Goal: Task Accomplishment & Management: Manage account settings

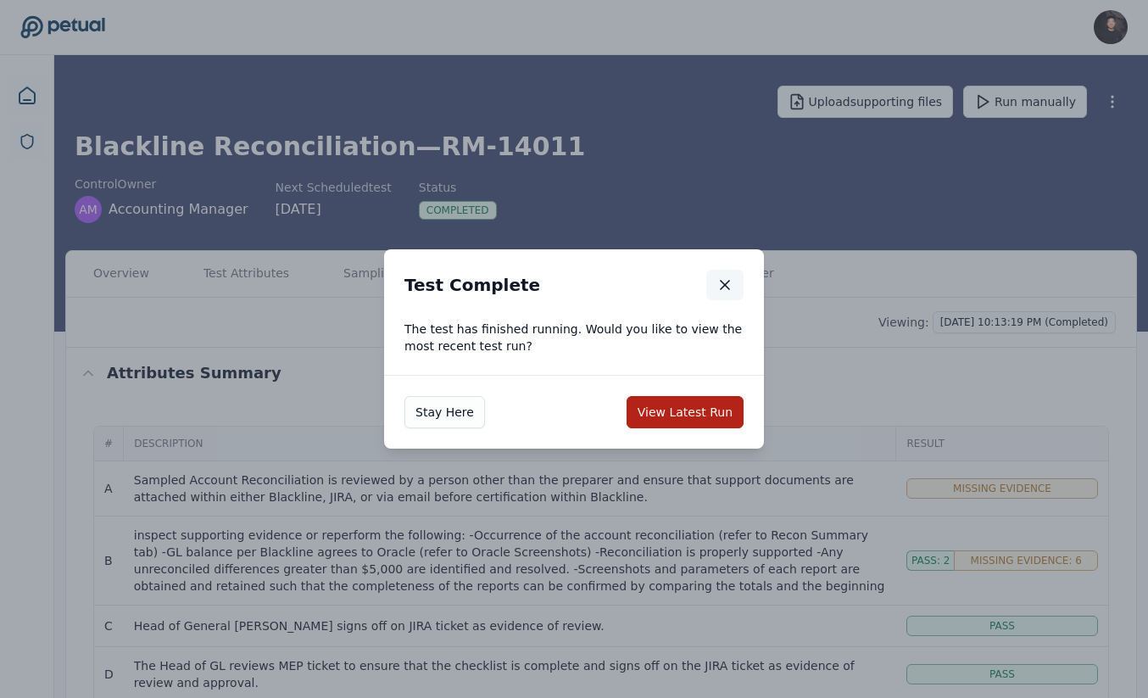
click at [719, 277] on icon "button" at bounding box center [725, 284] width 17 height 17
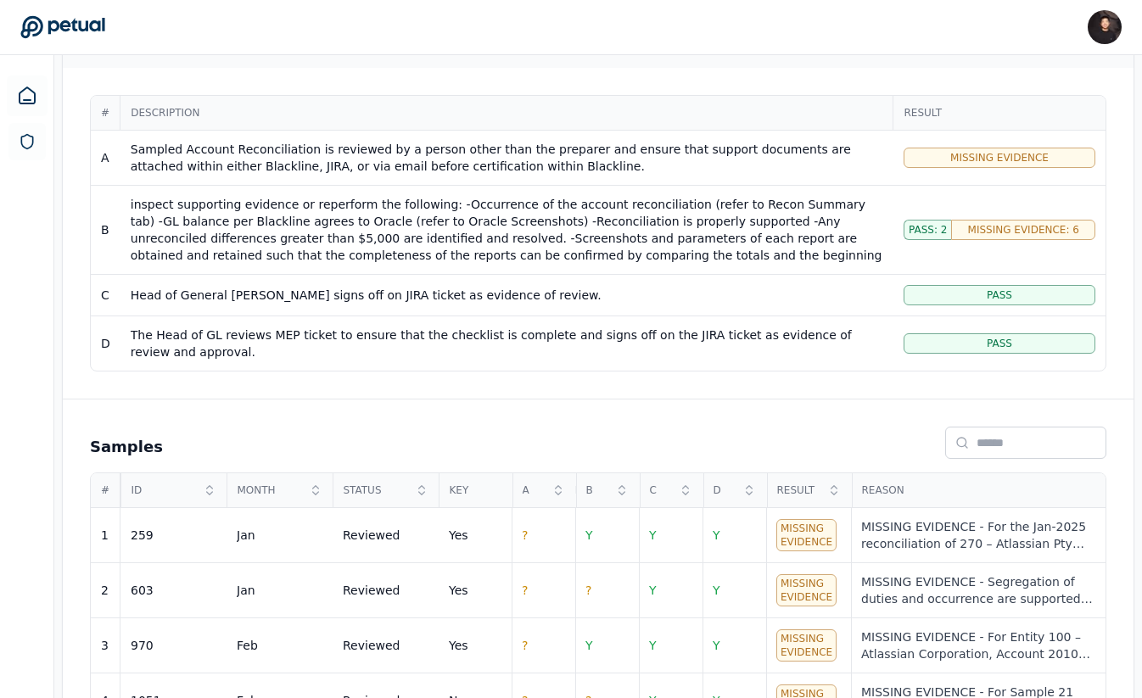
scroll to position [256, 0]
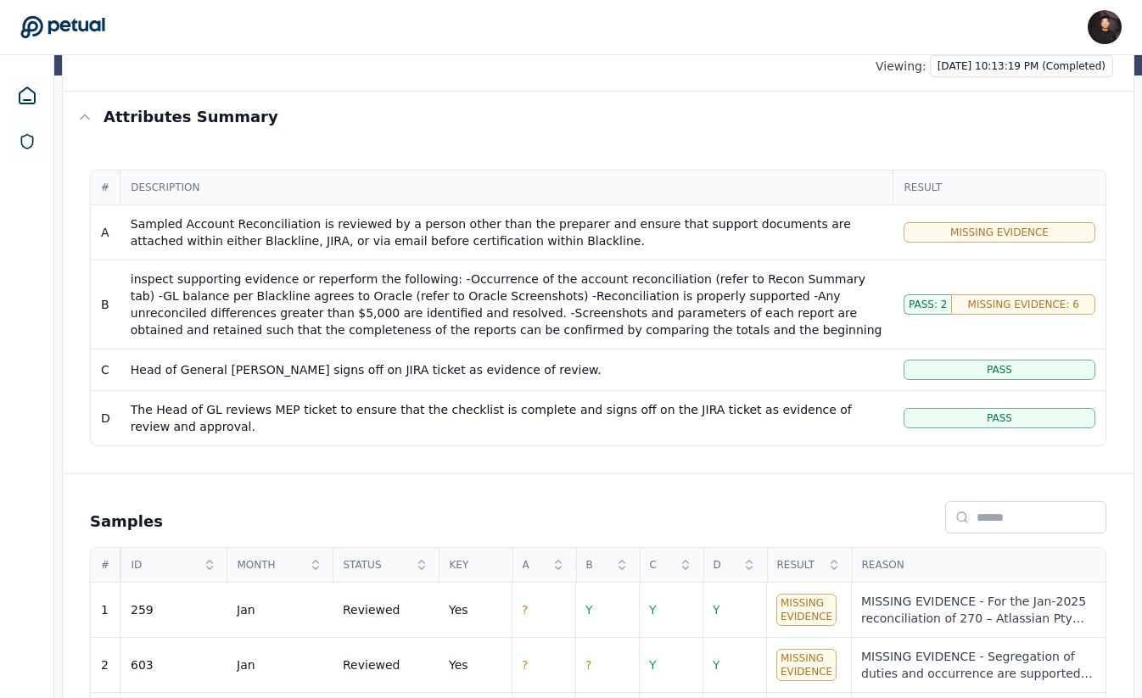
click at [950, 367] on div "Pass" at bounding box center [999, 370] width 192 height 20
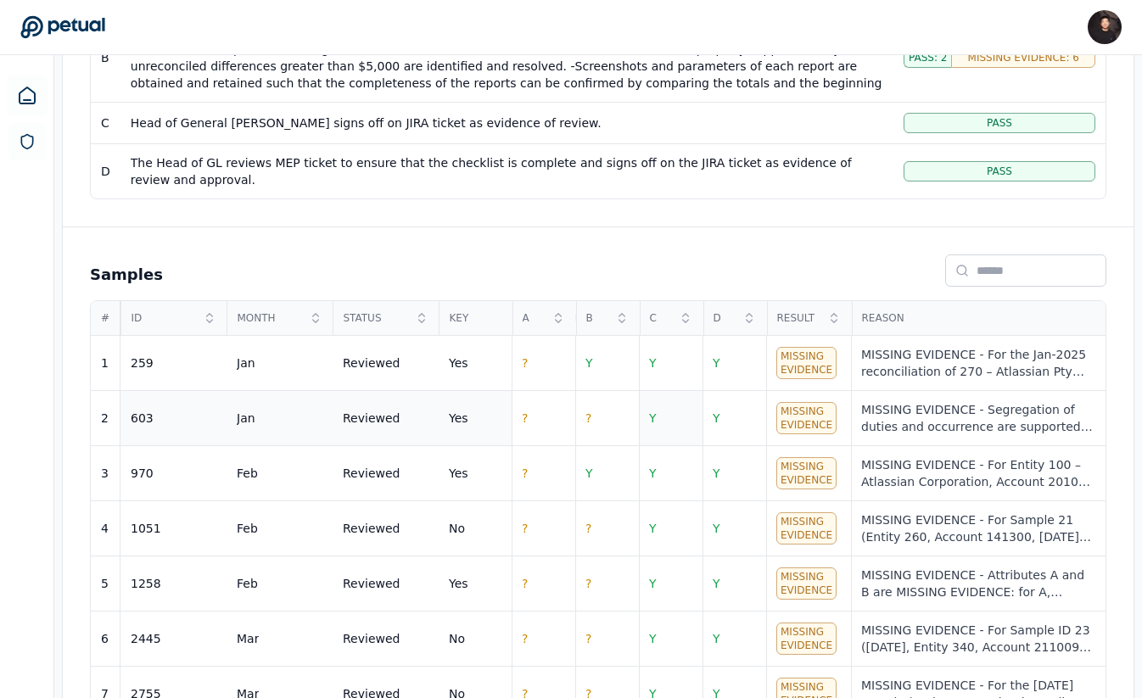
scroll to position [517, 0]
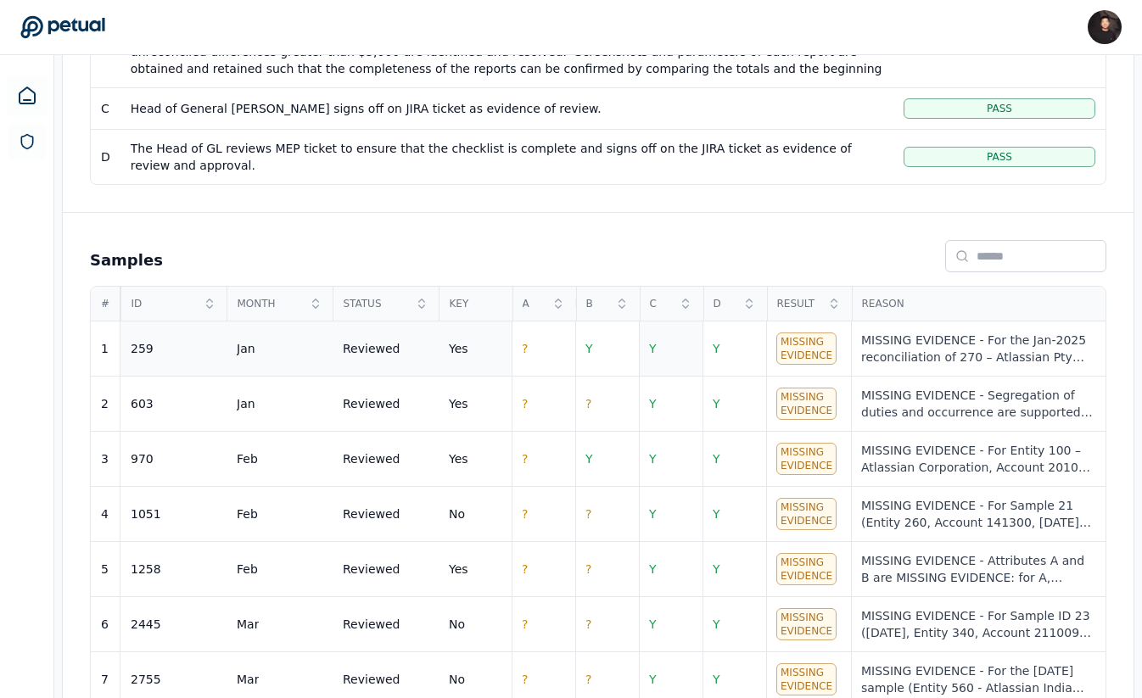
click at [660, 365] on td "Y" at bounding box center [671, 348] width 64 height 55
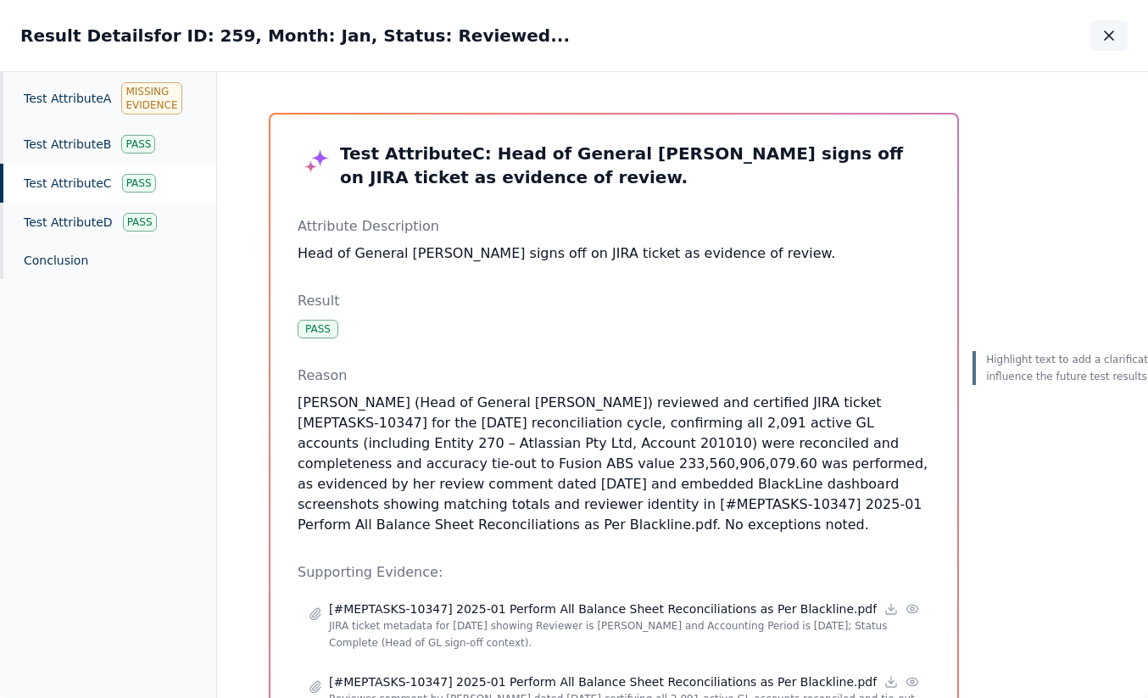
click at [1112, 27] on icon "button" at bounding box center [1109, 35] width 17 height 17
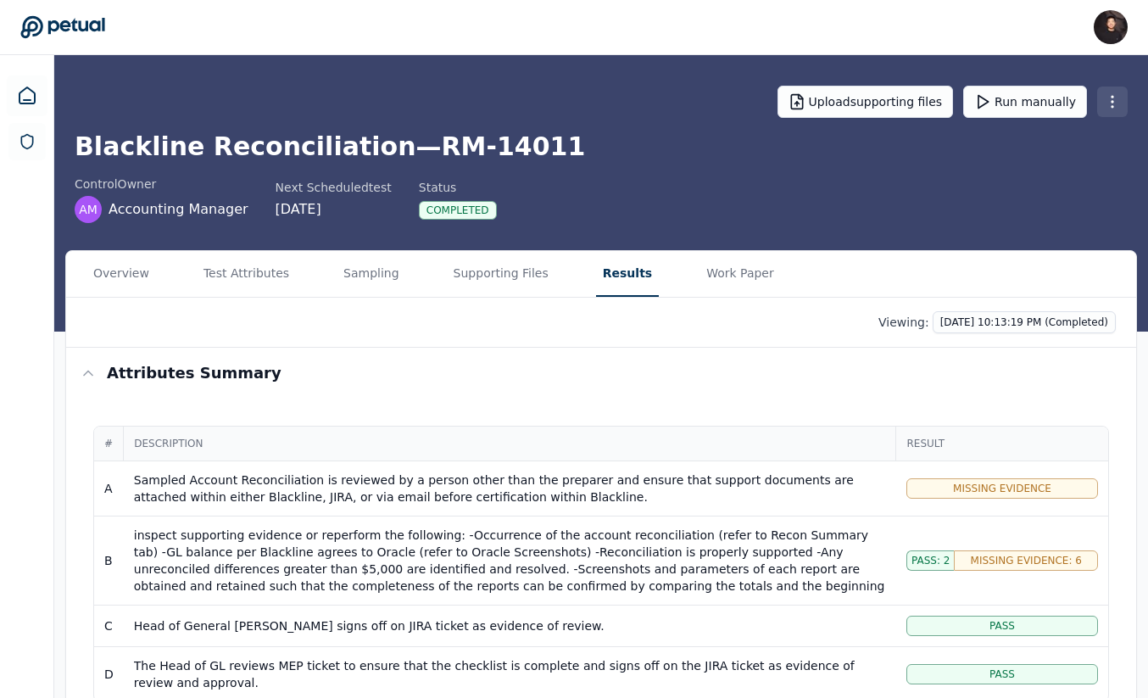
click at [1107, 110] on html "James Lee james@petual.ai Sign out Upload supporting files Run manually Blackli…" at bounding box center [574, 654] width 1148 height 1308
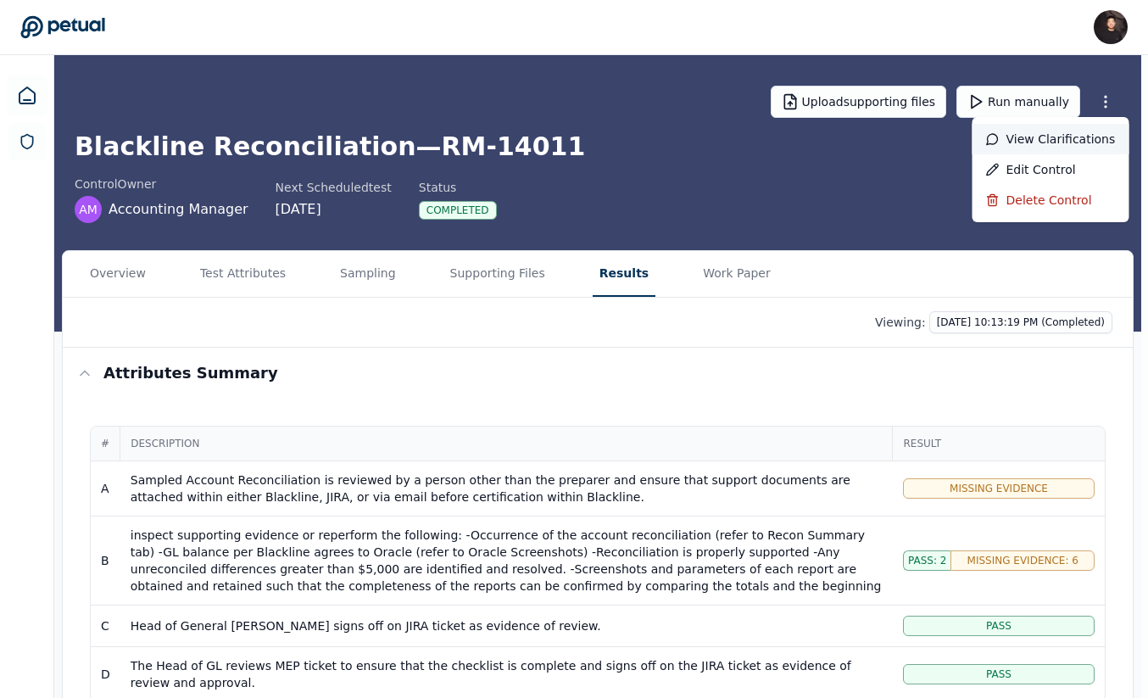
click at [1037, 138] on div "View clarifications" at bounding box center [1051, 139] width 157 height 31
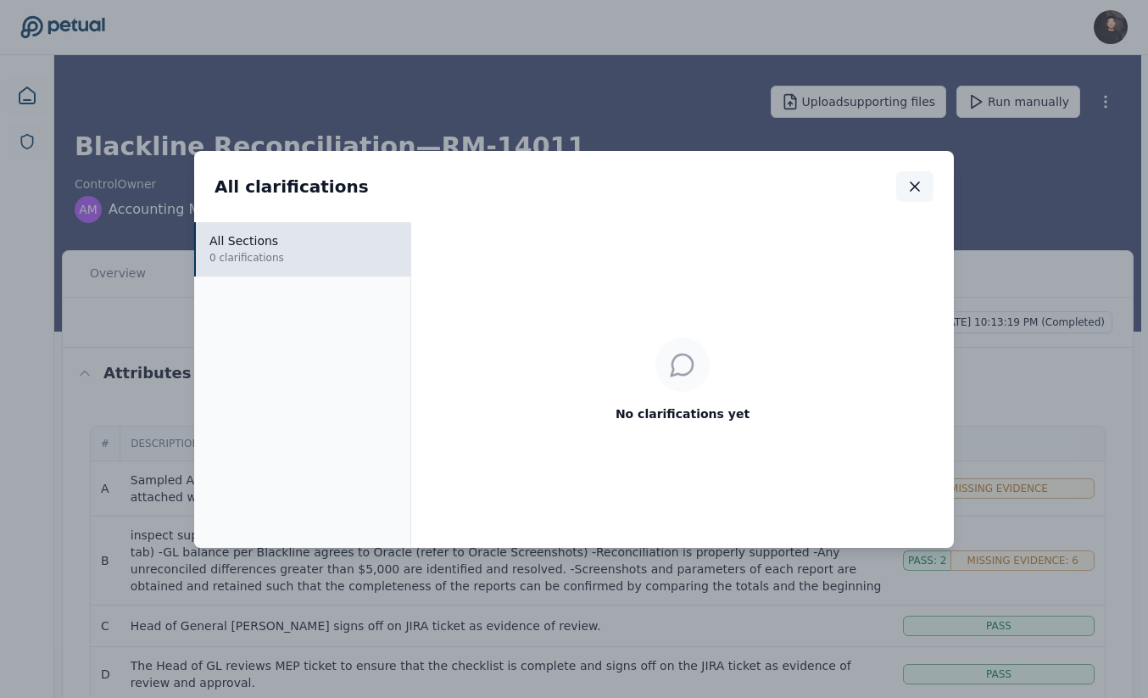
click at [913, 188] on icon "button" at bounding box center [915, 186] width 8 height 8
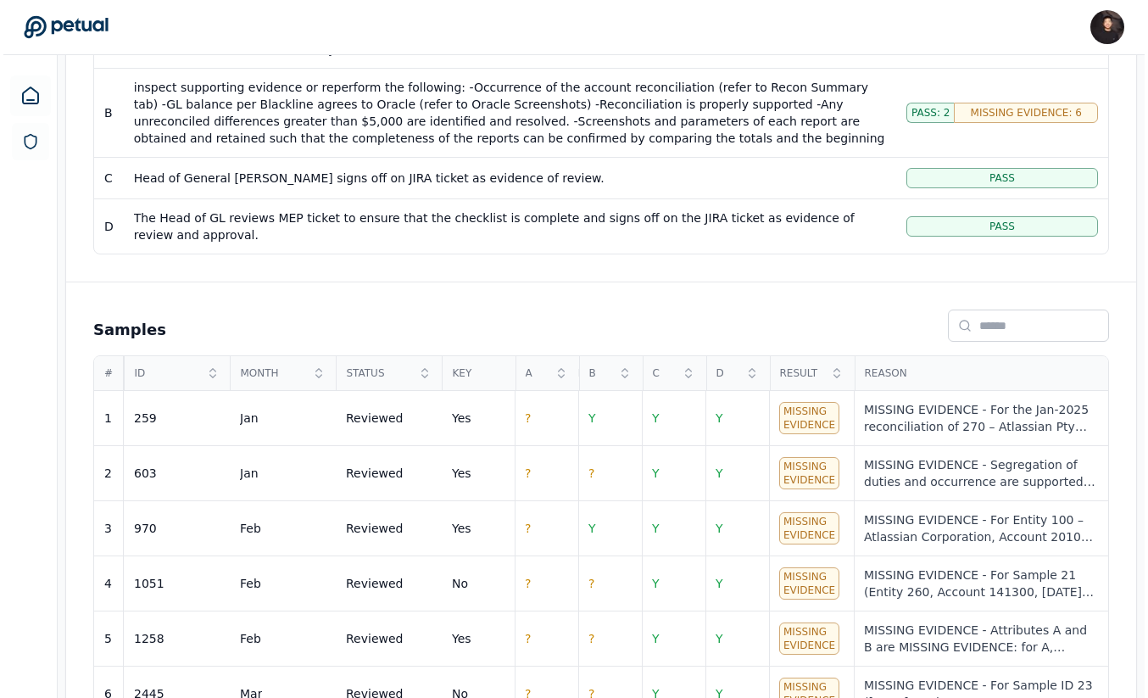
scroll to position [530, 0]
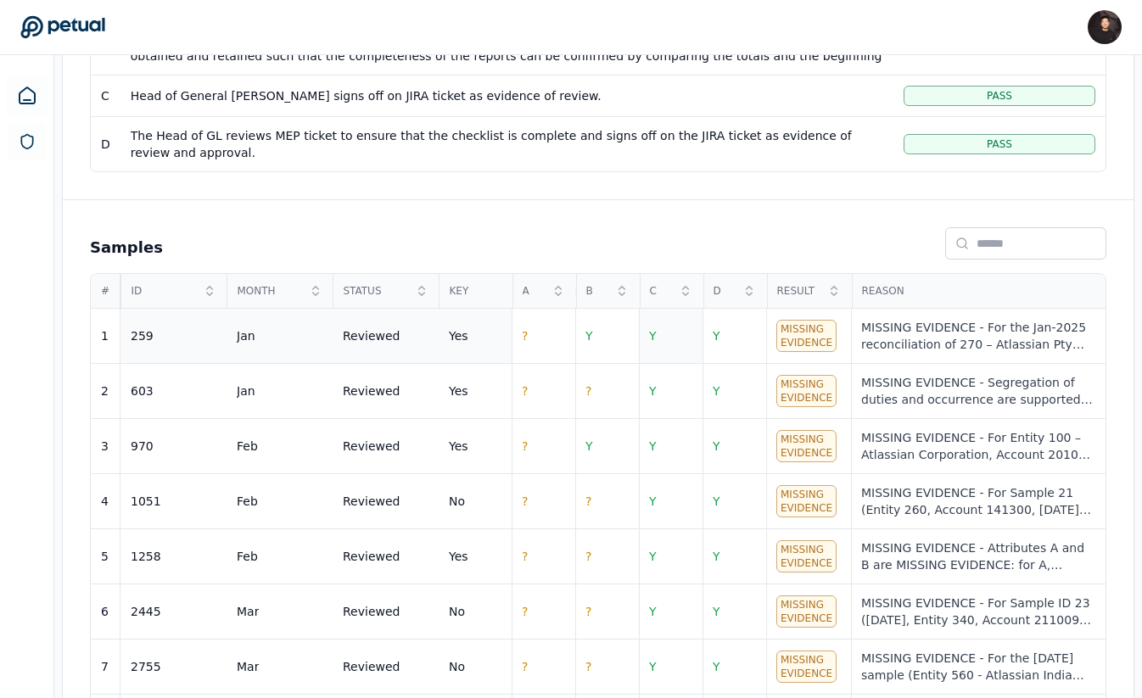
click at [668, 342] on td "Y" at bounding box center [671, 336] width 64 height 55
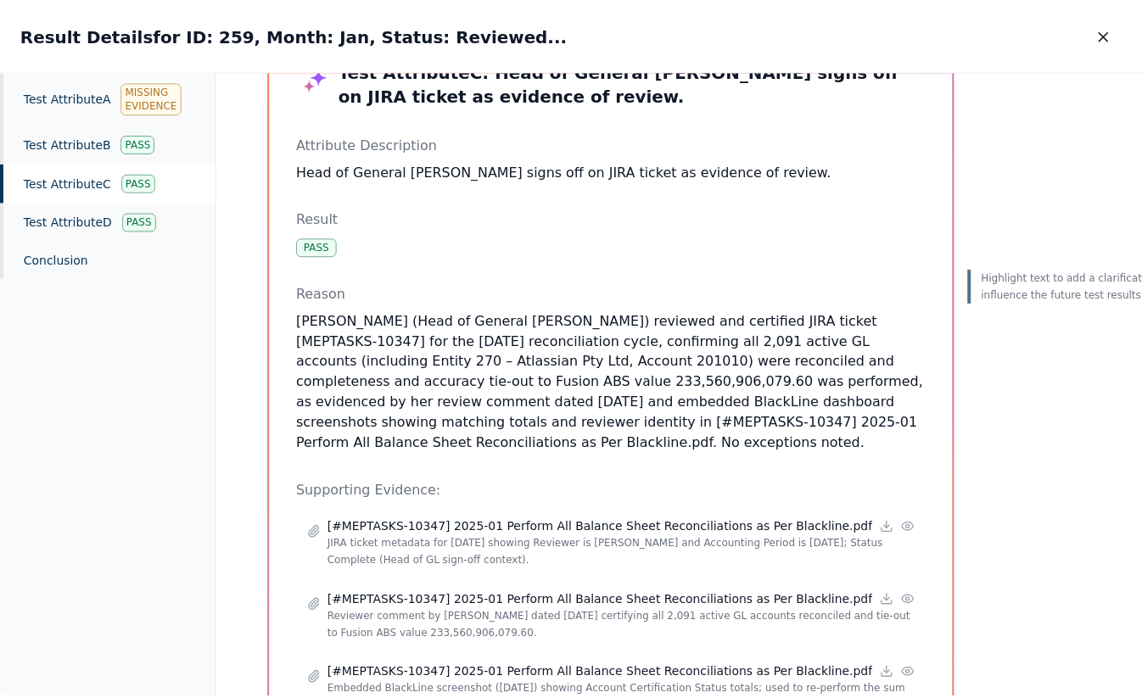
scroll to position [83, 0]
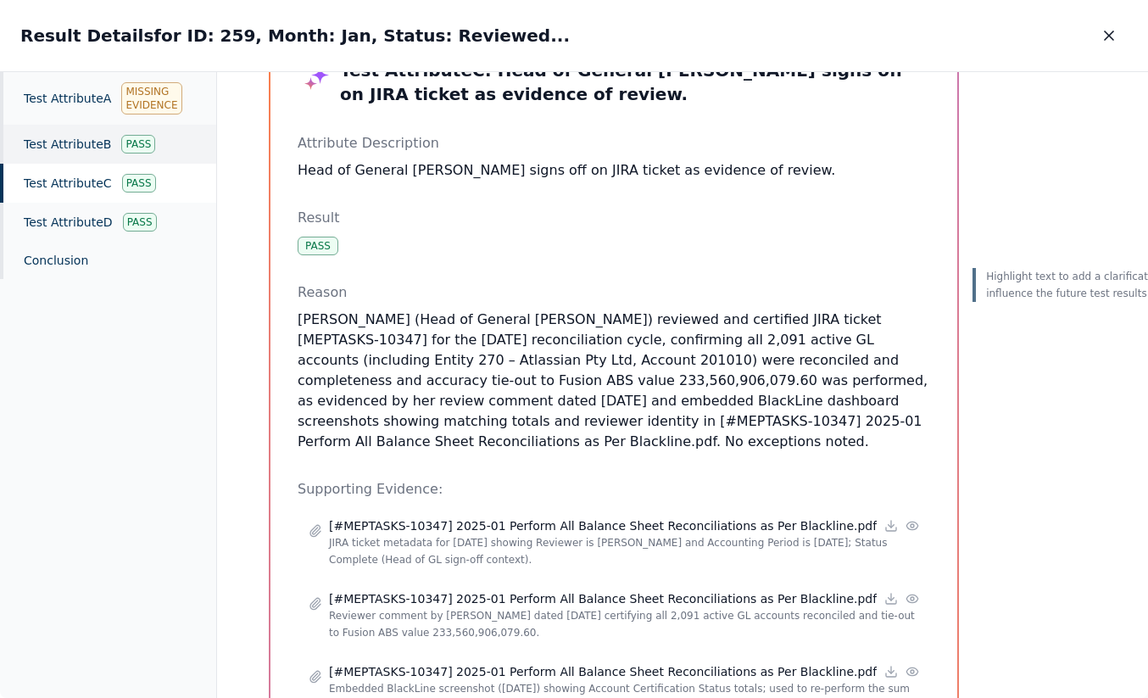
click at [72, 159] on div "Test Attribute B Pass" at bounding box center [108, 144] width 216 height 39
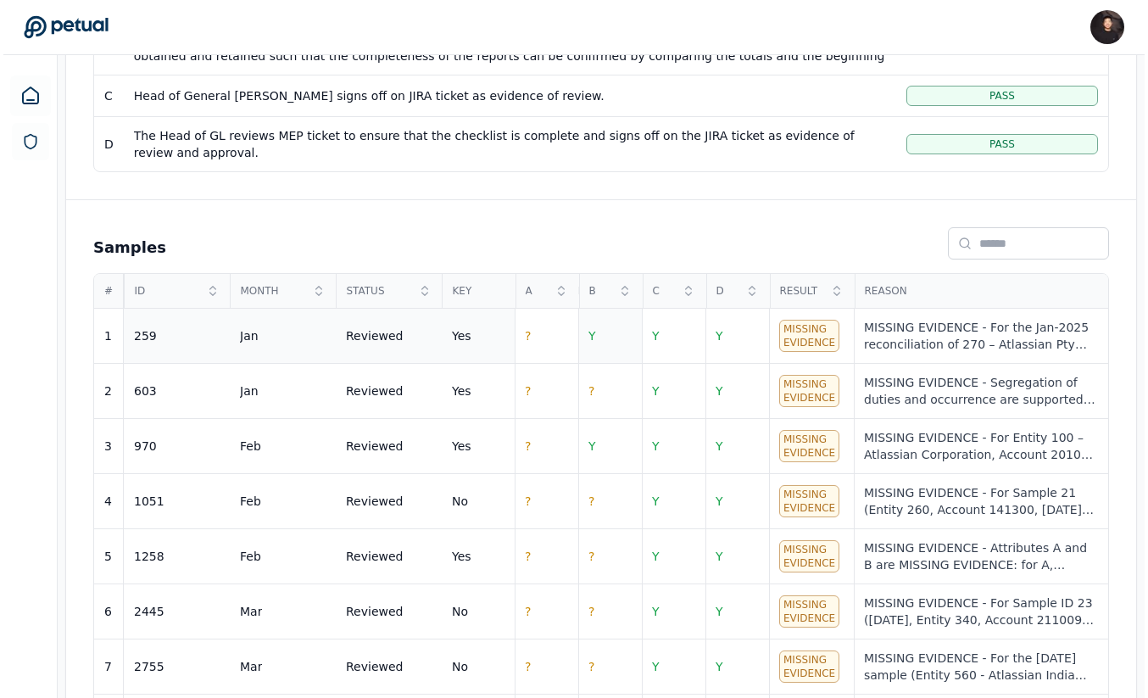
scroll to position [617, 0]
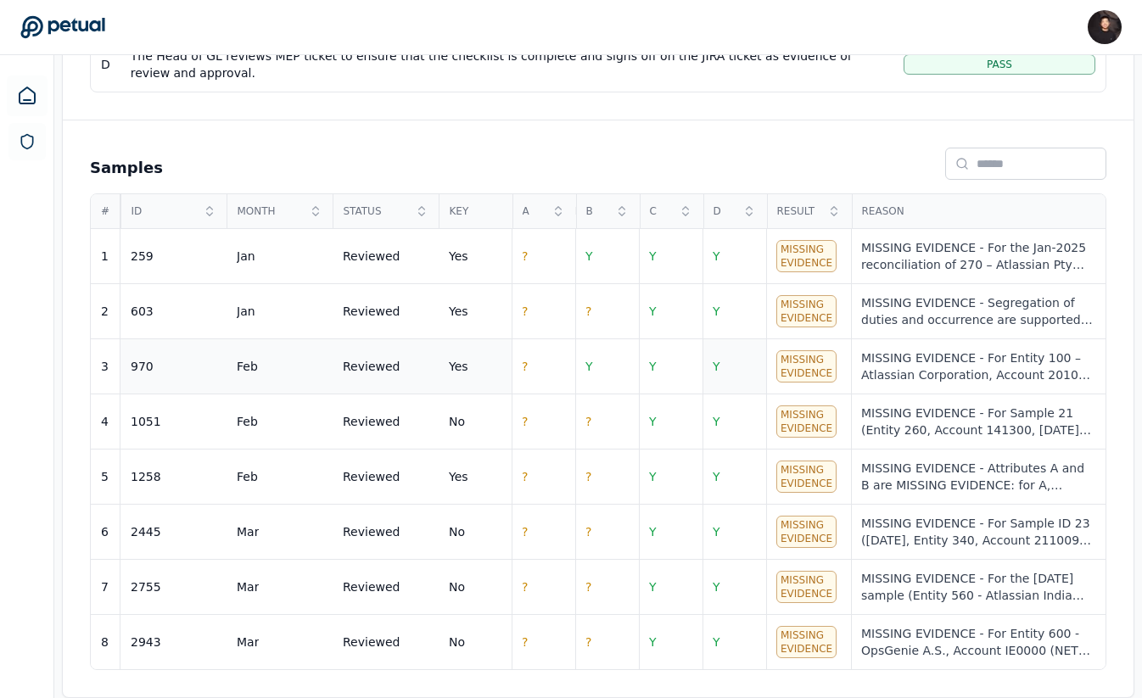
click at [719, 366] on span "Y" at bounding box center [716, 367] width 8 height 14
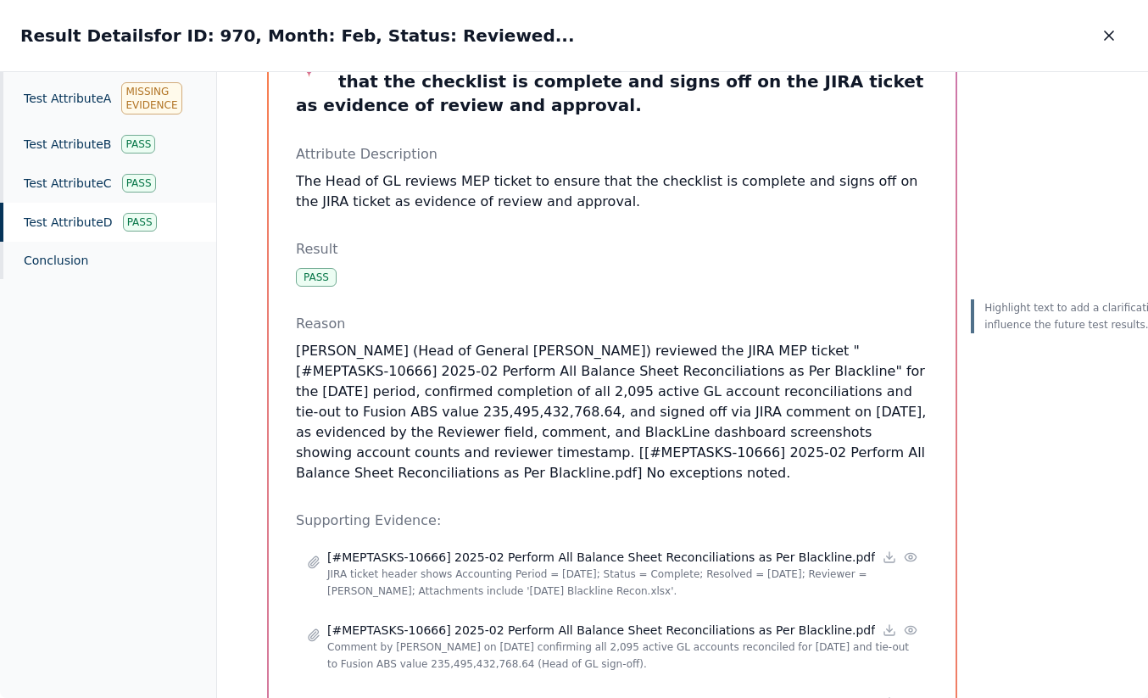
scroll to position [103, 2]
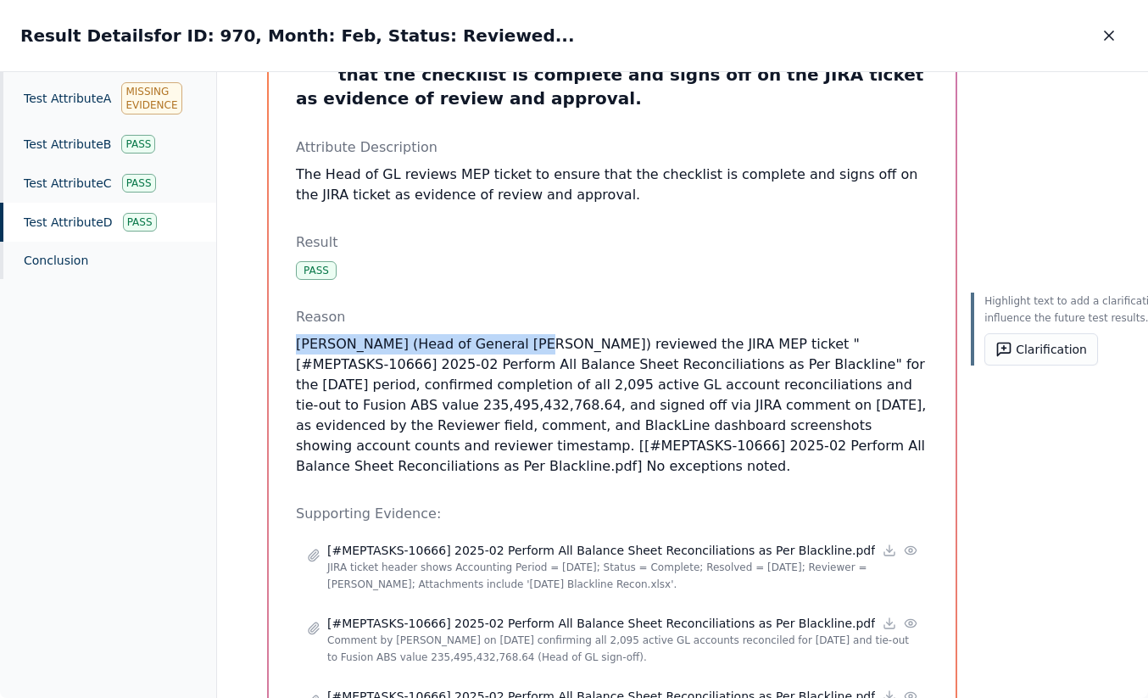
drag, startPoint x: 293, startPoint y: 343, endPoint x: 512, endPoint y: 343, distance: 219.7
click at [512, 343] on p "Susan Cui (Head of General Ledger) reviewed the JIRA MEP ticket "[#MEPTASKS-106…" at bounding box center [612, 405] width 633 height 142
copy p "Susan Cui (Head of General Ledger)"
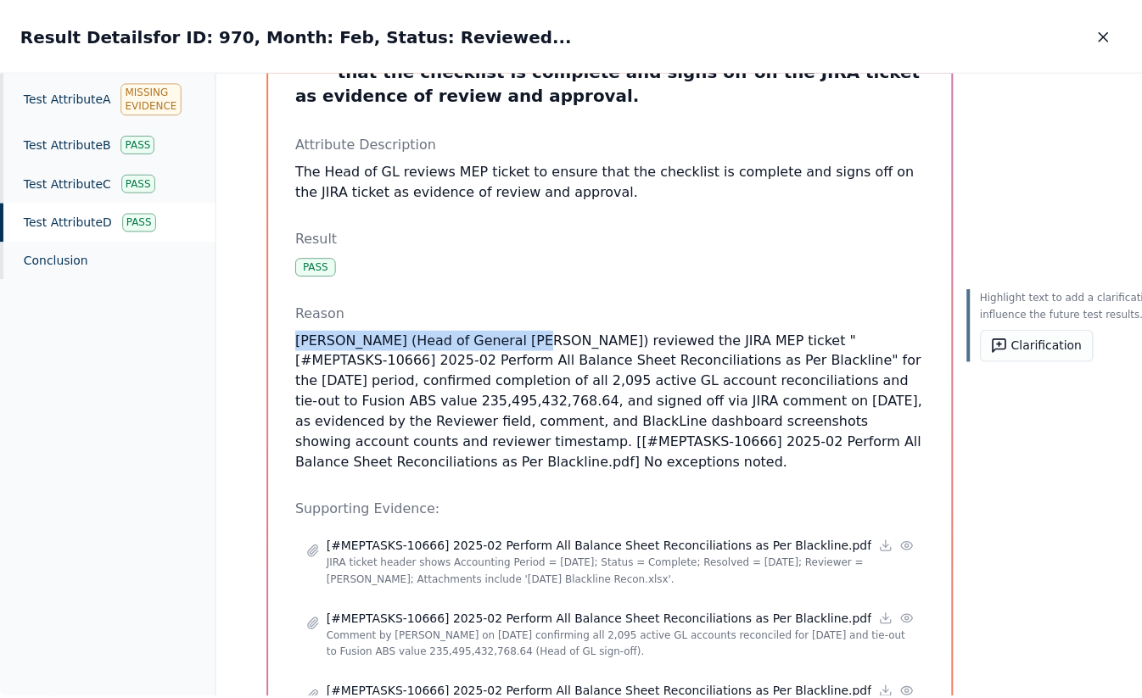
scroll to position [110, 0]
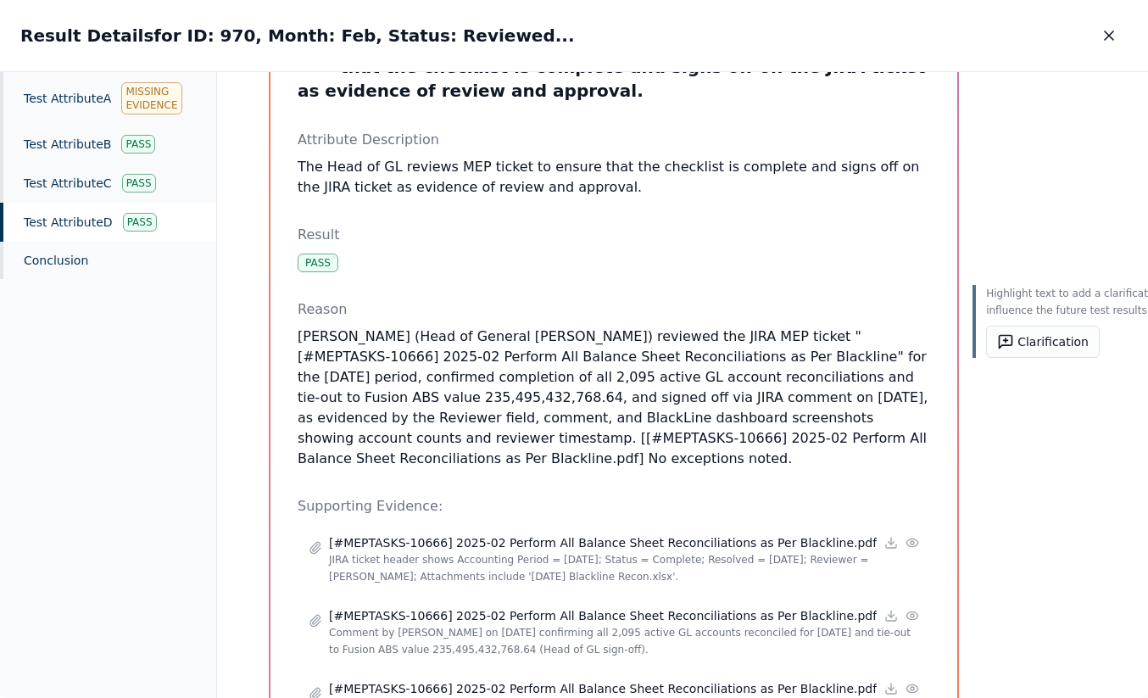
click at [656, 334] on p "Susan Cui (Head of General Ledger) reviewed the JIRA MEP ticket "[#MEPTASKS-106…" at bounding box center [614, 398] width 633 height 142
drag, startPoint x: 515, startPoint y: 338, endPoint x: 268, endPoint y: 347, distance: 246.9
click at [271, 347] on div "Test Attribute D : The Head of GL reviews MEP ticket to ensure that the checkli…" at bounding box center [614, 431] width 687 height 855
copy p "Susan Cui (Head of General Ledger)"
click at [1114, 42] on icon "button" at bounding box center [1109, 35] width 17 height 17
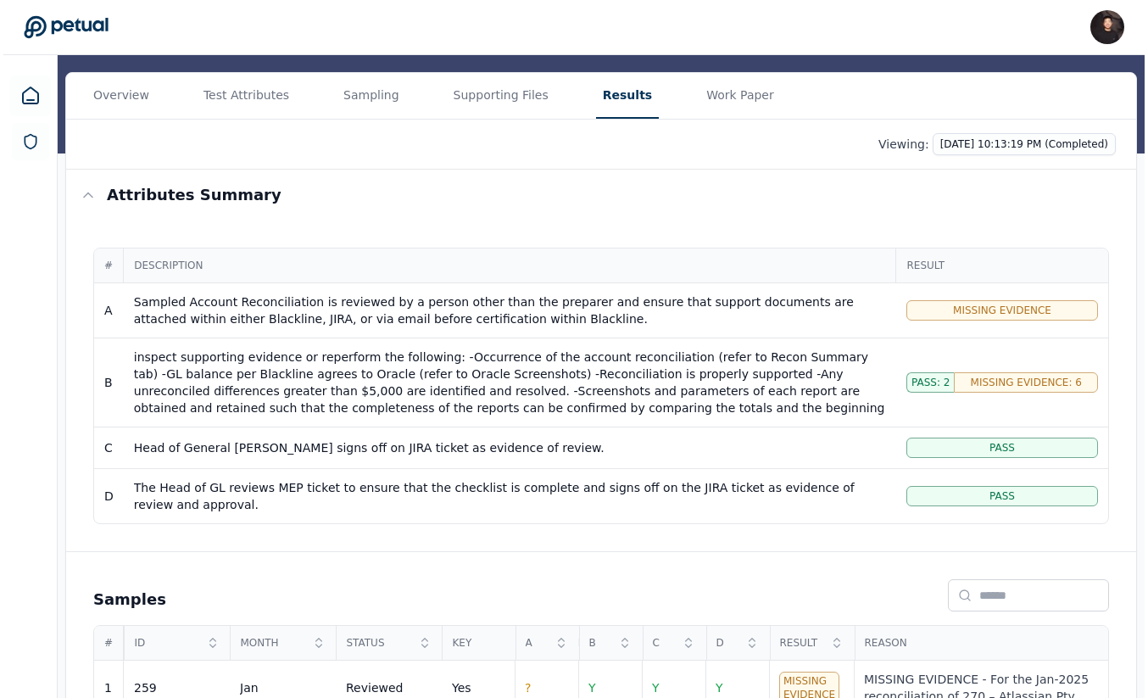
scroll to position [170, 0]
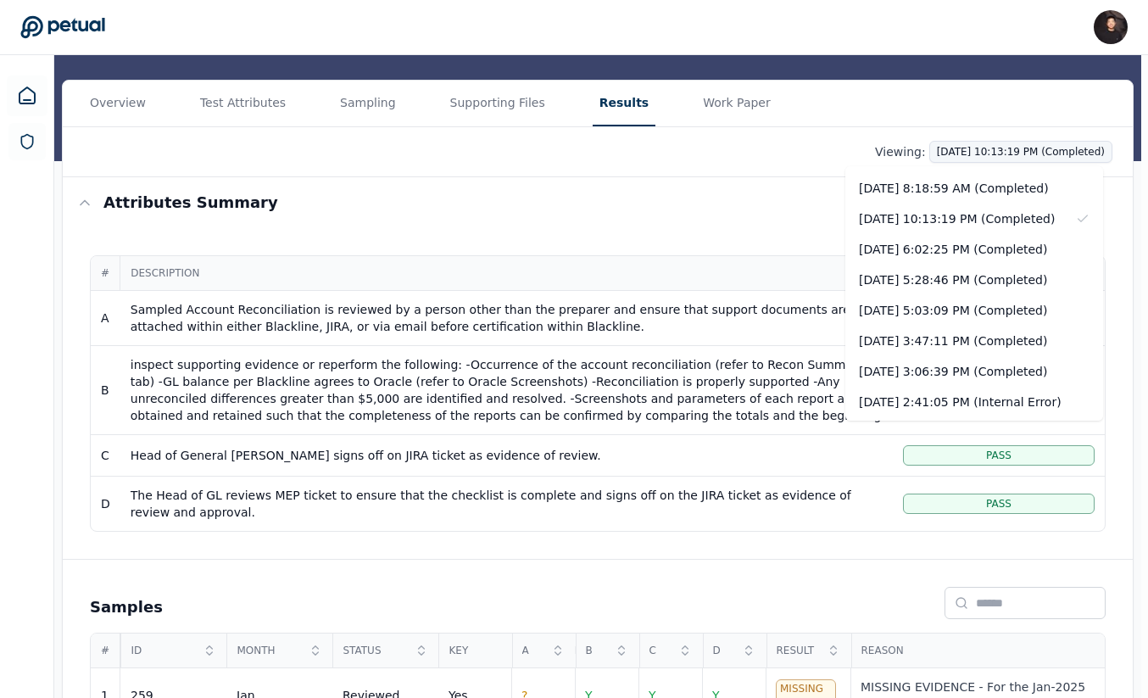
click at [986, 157] on html "James Lee james@petual.ai Sign out Upload supporting files Run manually Blackli…" at bounding box center [574, 484] width 1148 height 1308
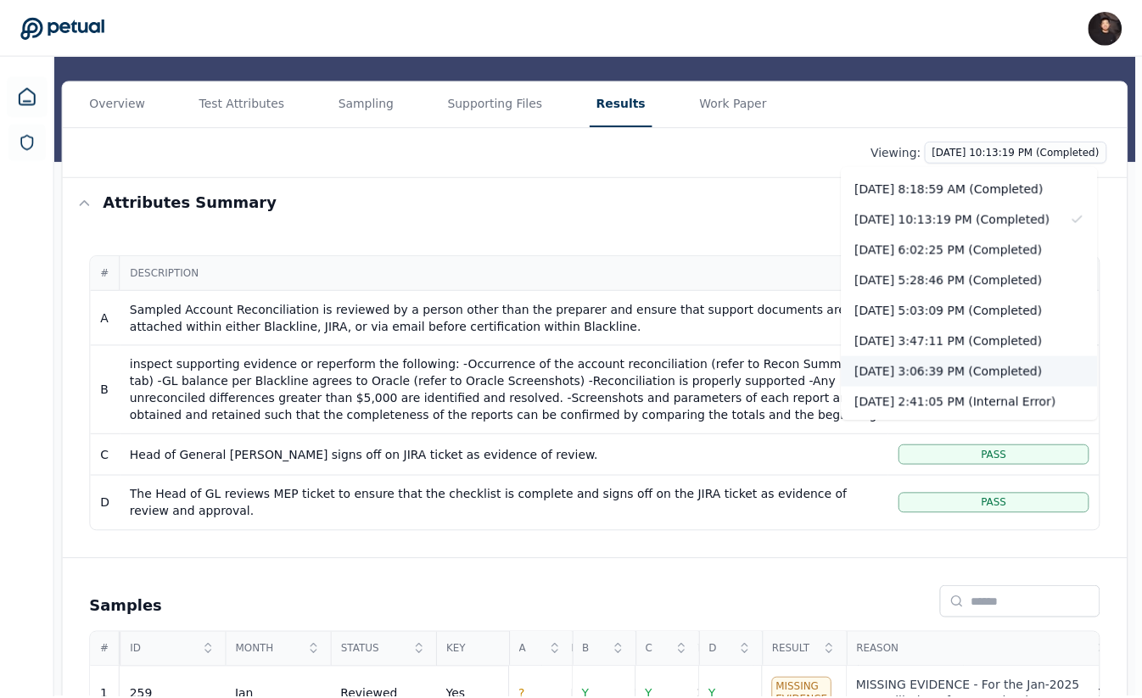
scroll to position [34, 0]
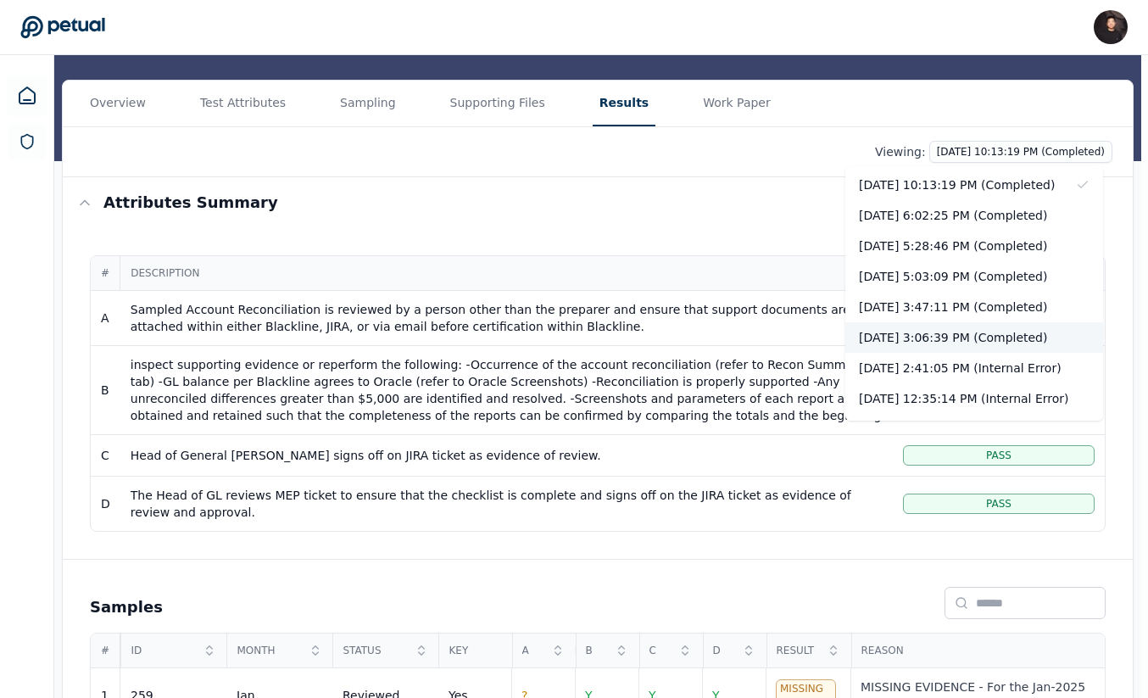
click at [967, 334] on div "[DATE] 3:06:39 PM (Completed)" at bounding box center [975, 337] width 258 height 31
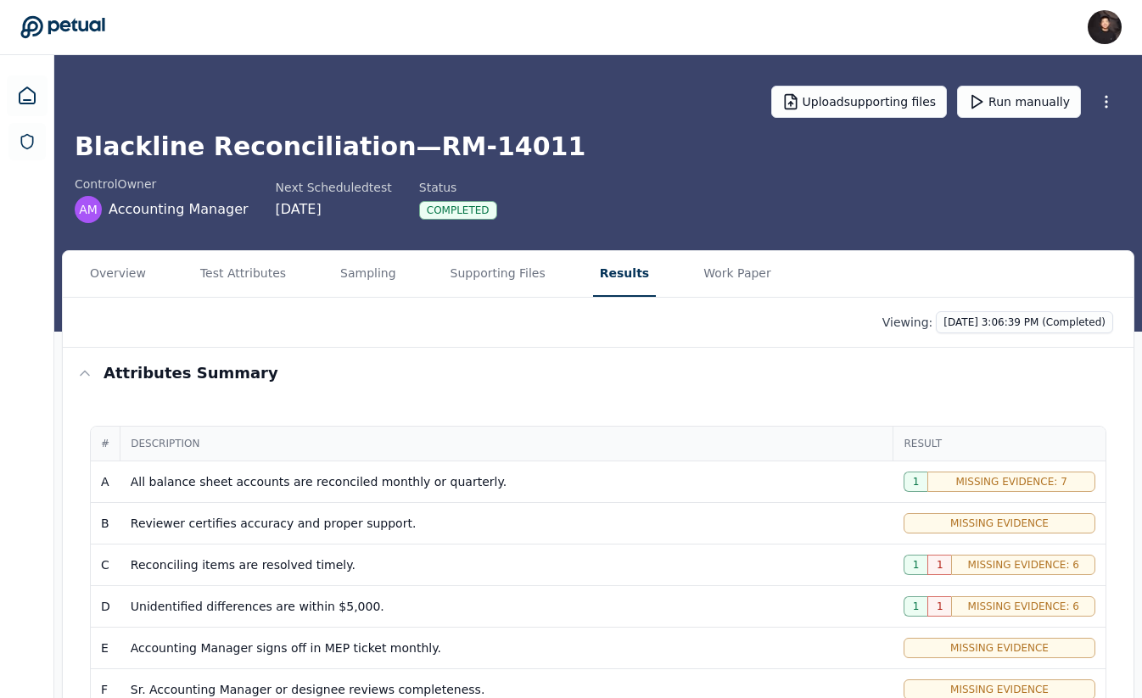
click at [980, 339] on div "Viewing: 10/3/2025, 3:06:39 PM (Completed)" at bounding box center [598, 323] width 1070 height 50
click at [985, 334] on div "Viewing: 10/3/2025, 3:06:39 PM (Completed)" at bounding box center [598, 323] width 1070 height 50
click at [989, 316] on html "James Lee james@petual.ai Sign out Upload supporting files Run manually Blackli…" at bounding box center [571, 658] width 1142 height 1316
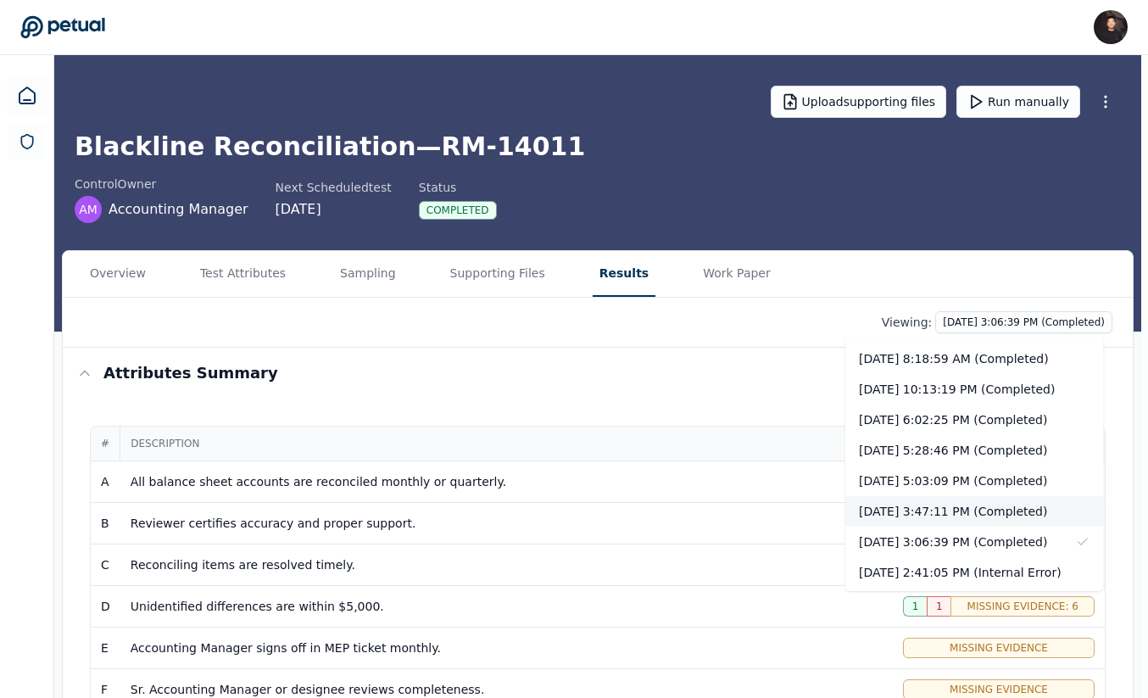
click at [978, 507] on div "[DATE] 3:47:11 PM (Completed)" at bounding box center [975, 511] width 258 height 31
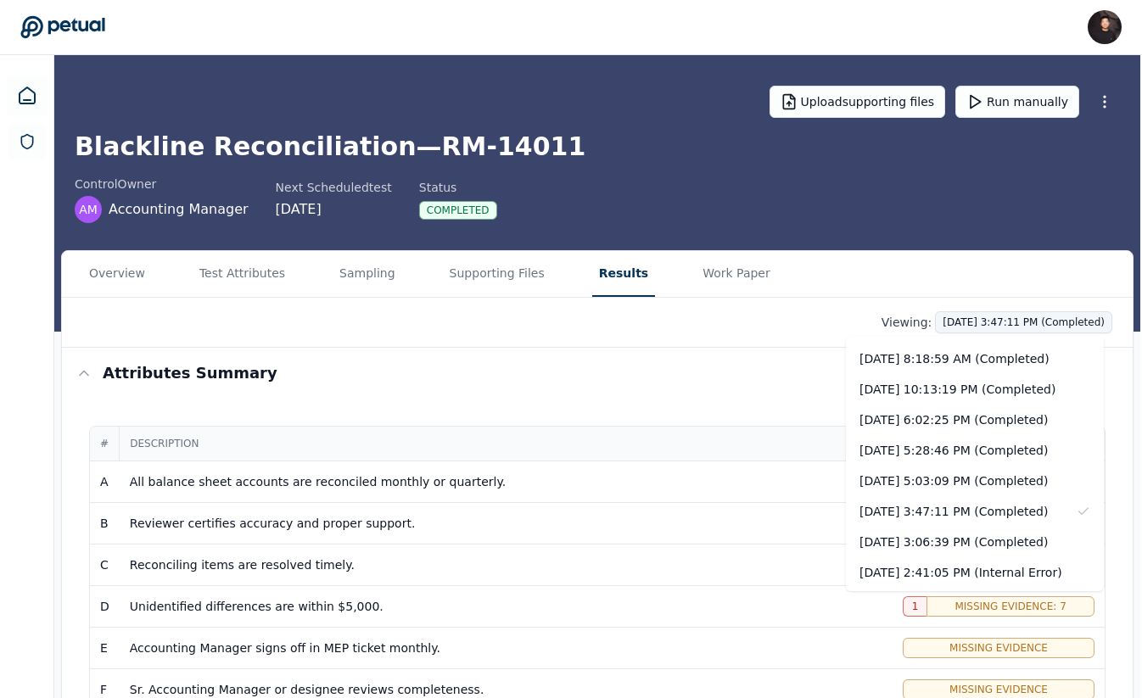
click at [1044, 332] on html "James Lee james@petual.ai Sign out Upload supporting files Run manually Blackli…" at bounding box center [571, 658] width 1142 height 1316
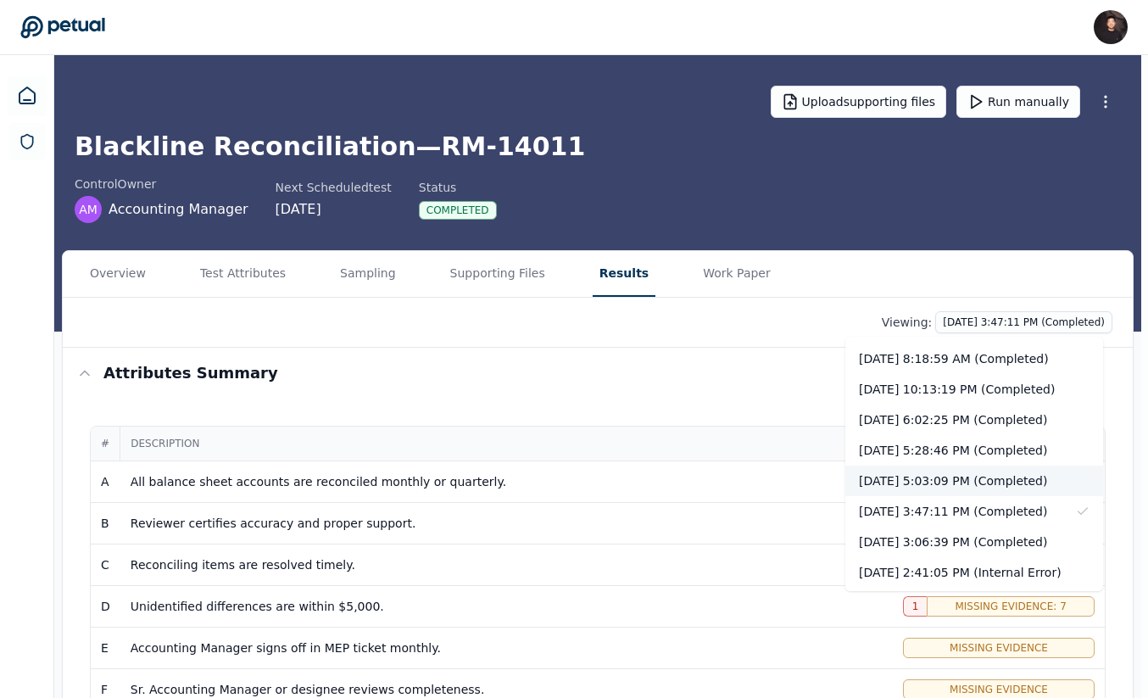
click at [1027, 480] on div "[DATE] 5:03:09 PM (Completed)" at bounding box center [975, 481] width 258 height 31
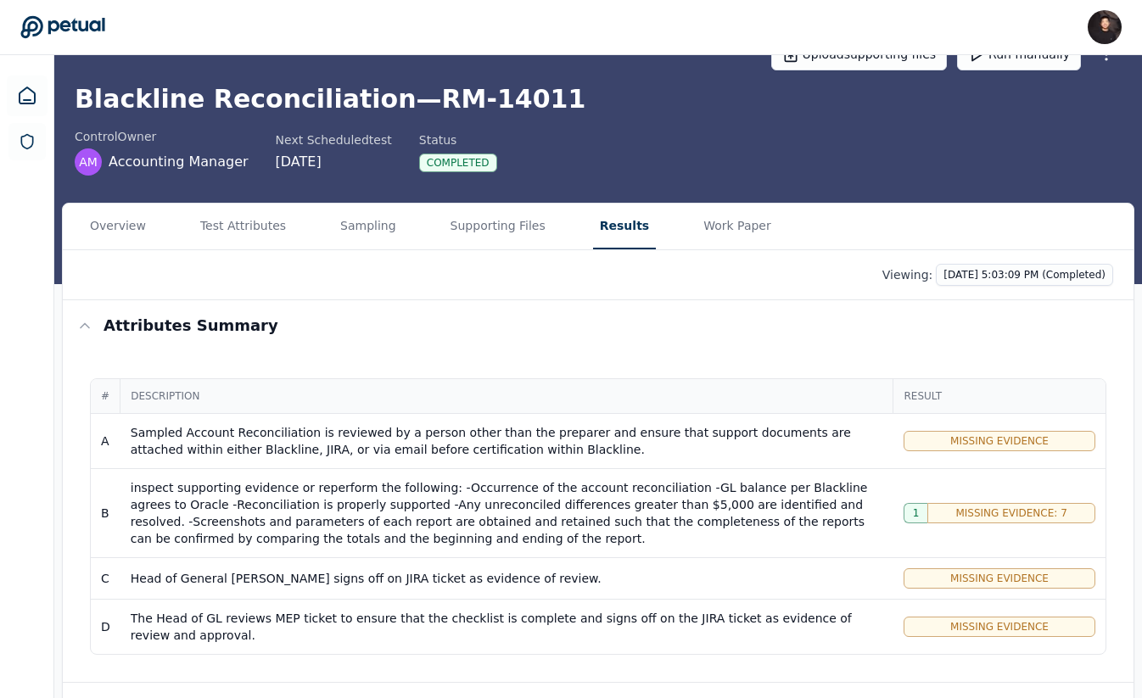
scroll to position [48, 0]
click at [1038, 271] on html "James Lee james@petual.ai Sign out Upload supporting files Run manually Blackli…" at bounding box center [571, 606] width 1142 height 1308
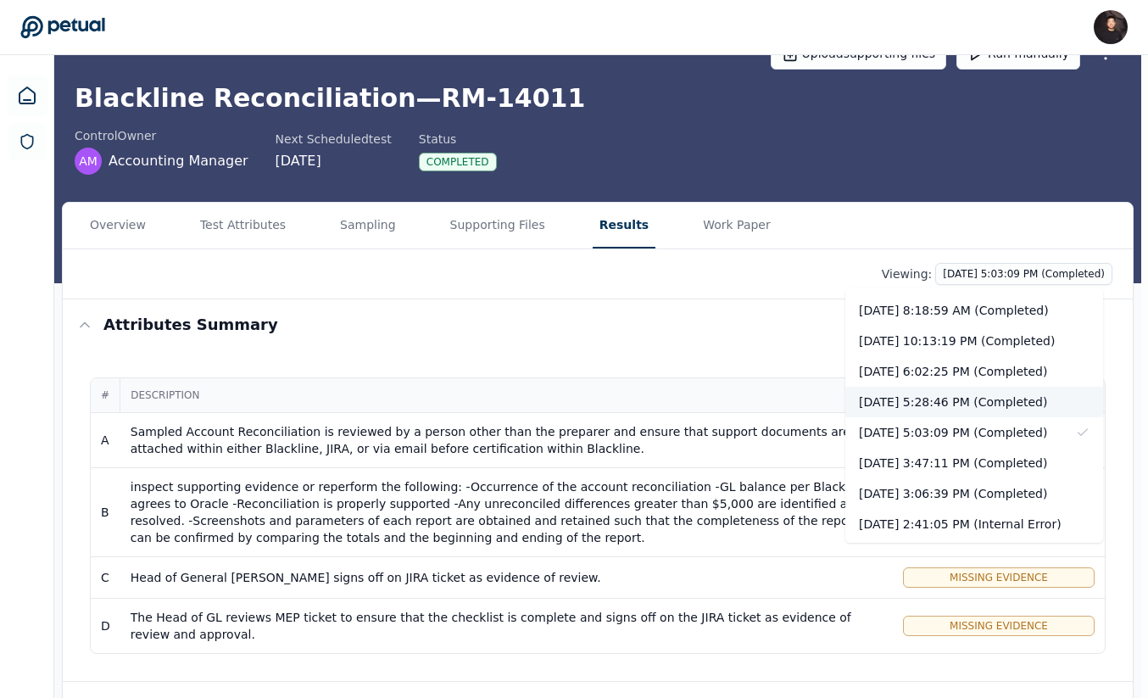
click at [1024, 399] on div "[DATE] 5:28:46 PM (Completed)" at bounding box center [975, 402] width 258 height 31
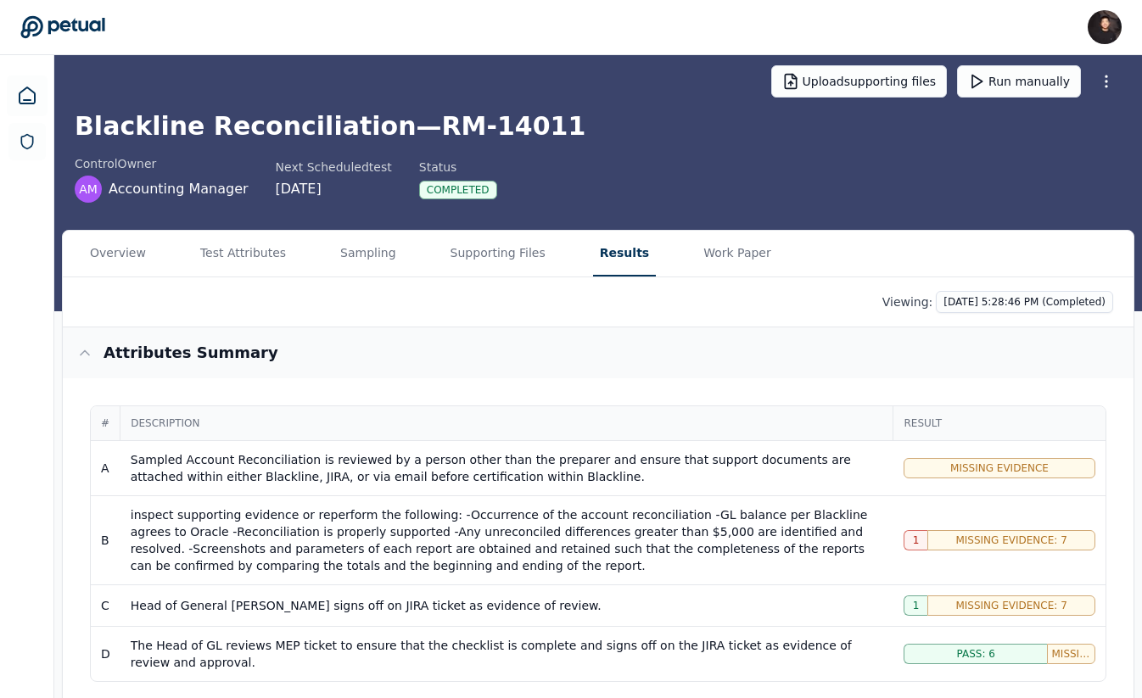
scroll to position [40, 0]
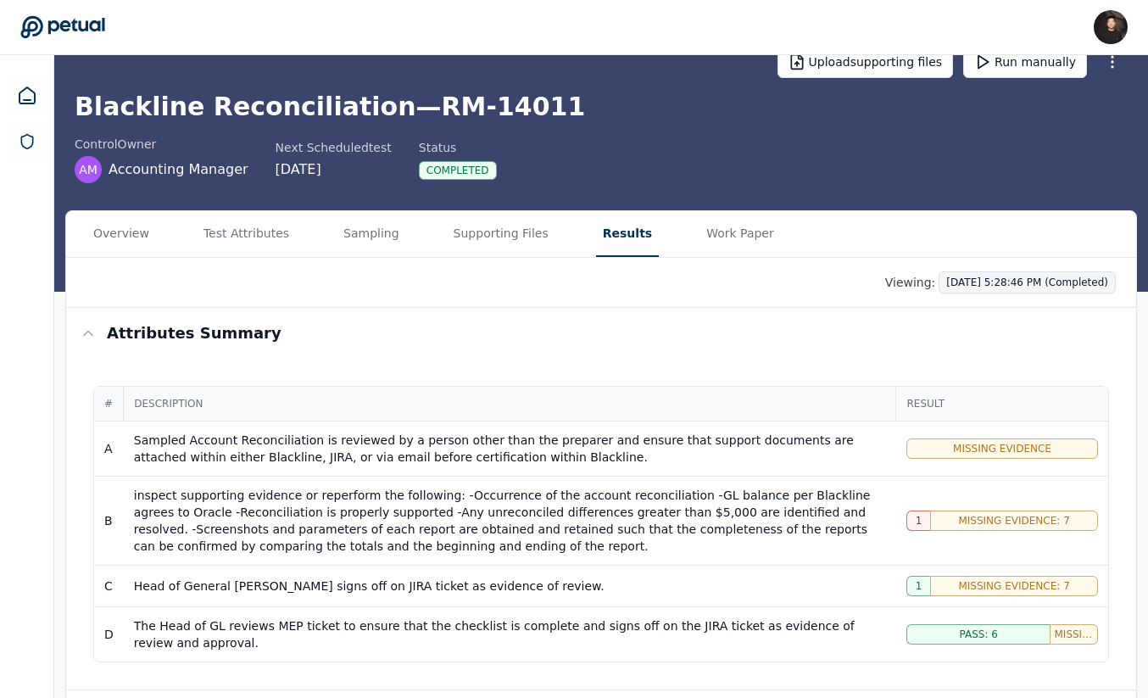
click at [1026, 289] on html "James Lee james@petual.ai Sign out Upload supporting files Run manually Blackli…" at bounding box center [574, 614] width 1148 height 1308
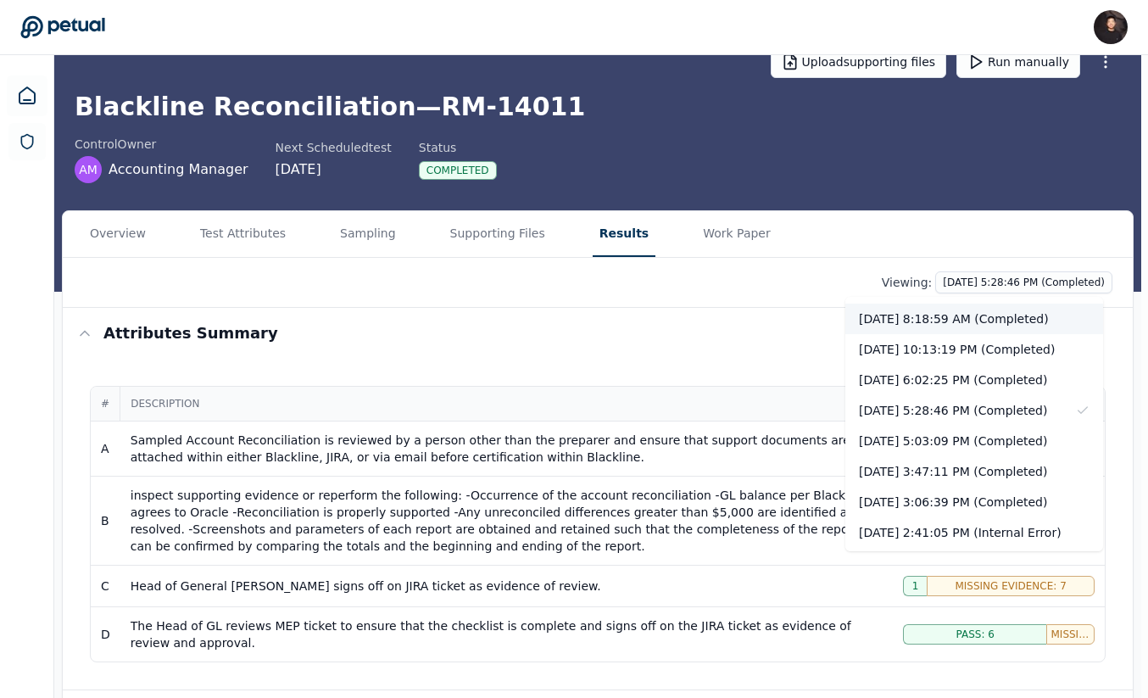
click at [983, 322] on div "[DATE] 8:18:59 AM (Completed)" at bounding box center [975, 319] width 258 height 31
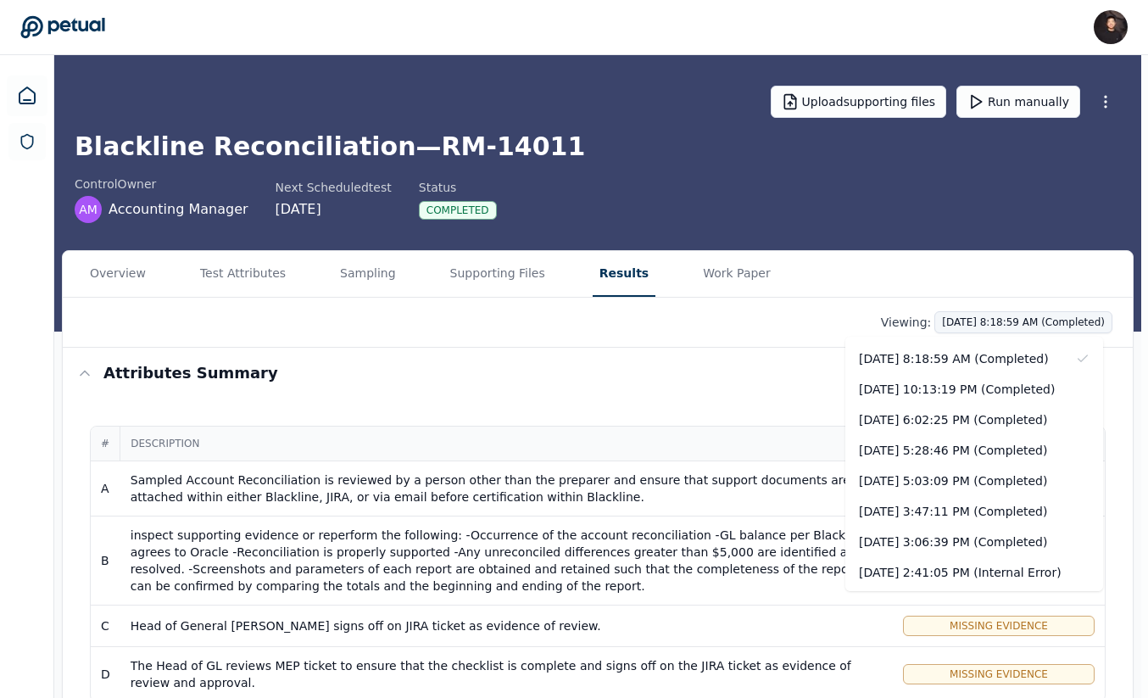
click at [1017, 324] on html "James Lee james@petual.ai Sign out Upload supporting files Run manually Blackli…" at bounding box center [574, 654] width 1148 height 1308
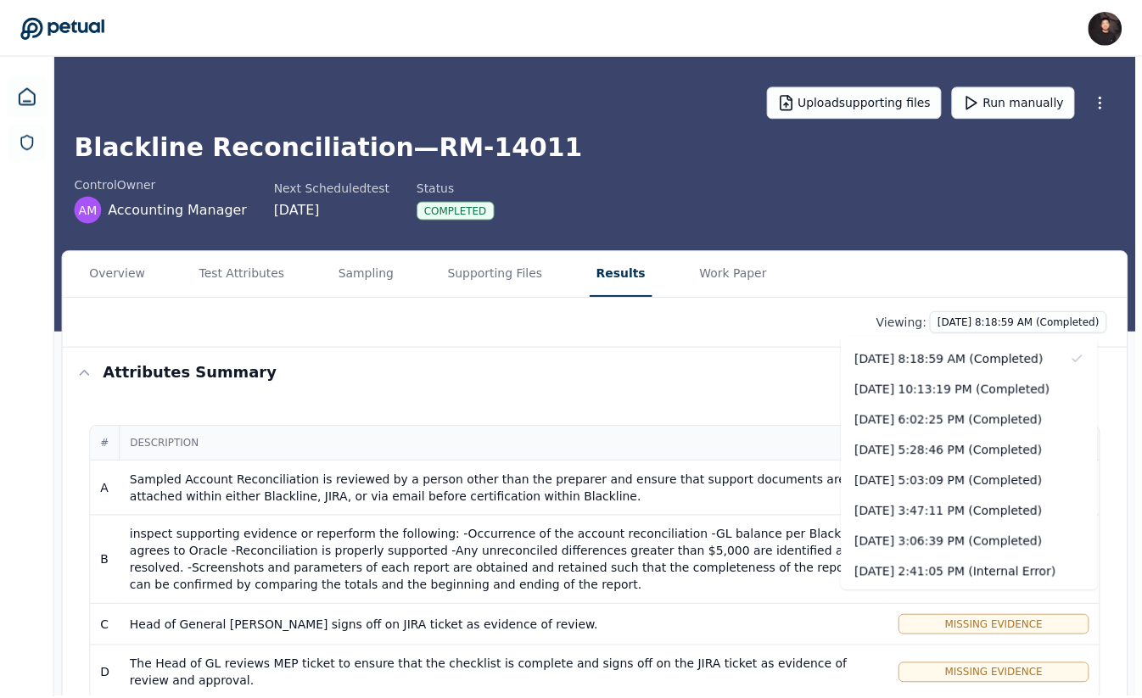
click at [727, 377] on html "James Lee james@petual.ai Sign out Upload supporting files Run manually Blackli…" at bounding box center [574, 654] width 1148 height 1308
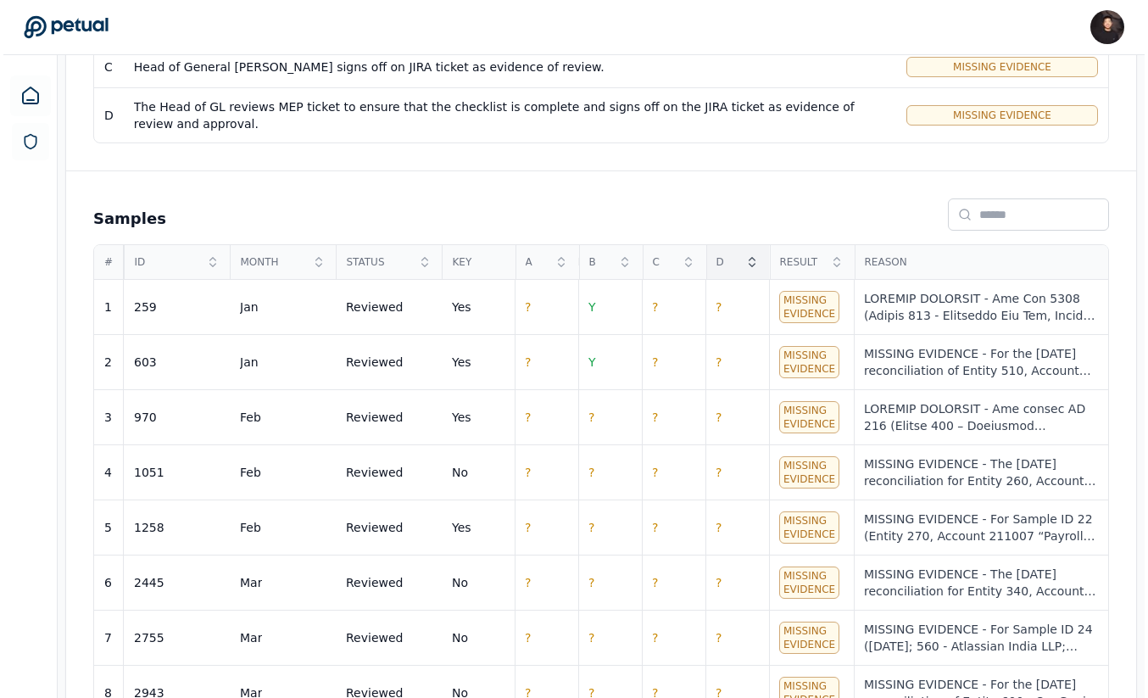
scroll to position [552, 0]
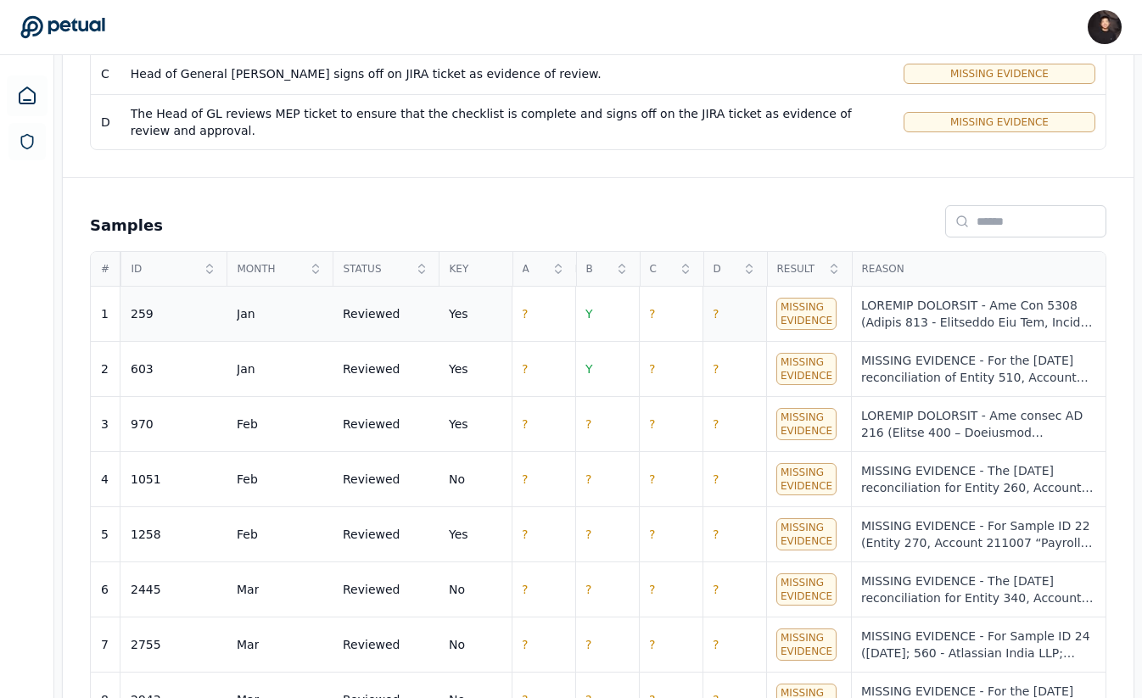
click at [723, 308] on td "?" at bounding box center [734, 314] width 64 height 55
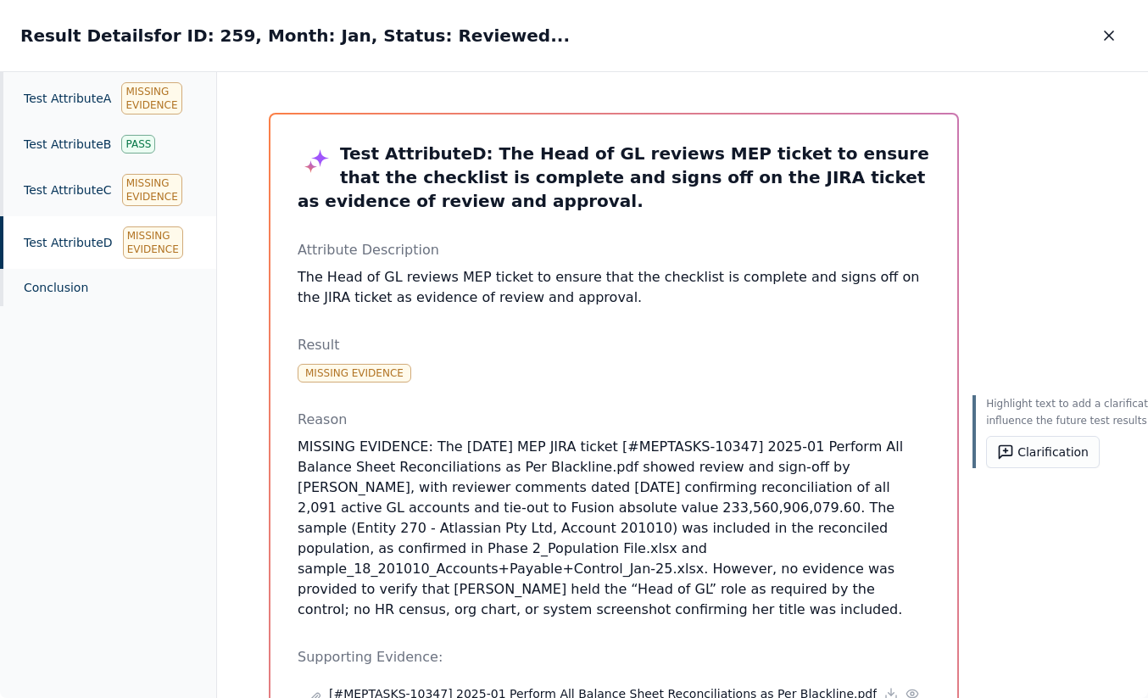
drag, startPoint x: 291, startPoint y: 572, endPoint x: 437, endPoint y: 622, distance: 154.5
click at [997, 455] on button "Clarification" at bounding box center [1043, 452] width 114 height 32
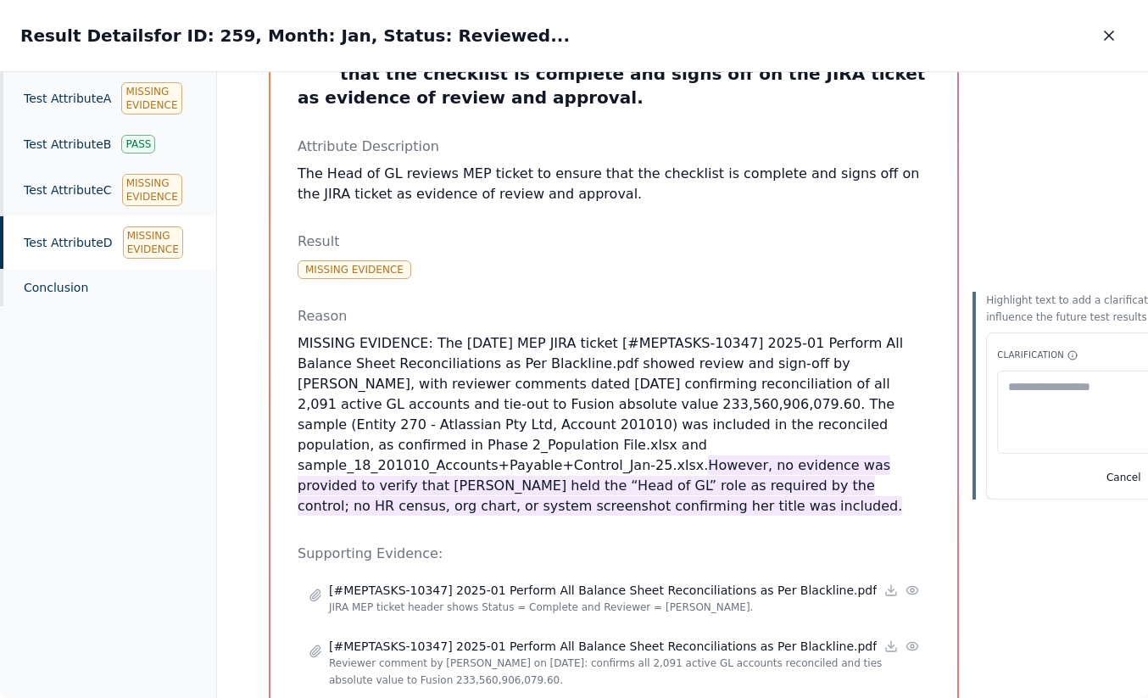
scroll to position [103, 34]
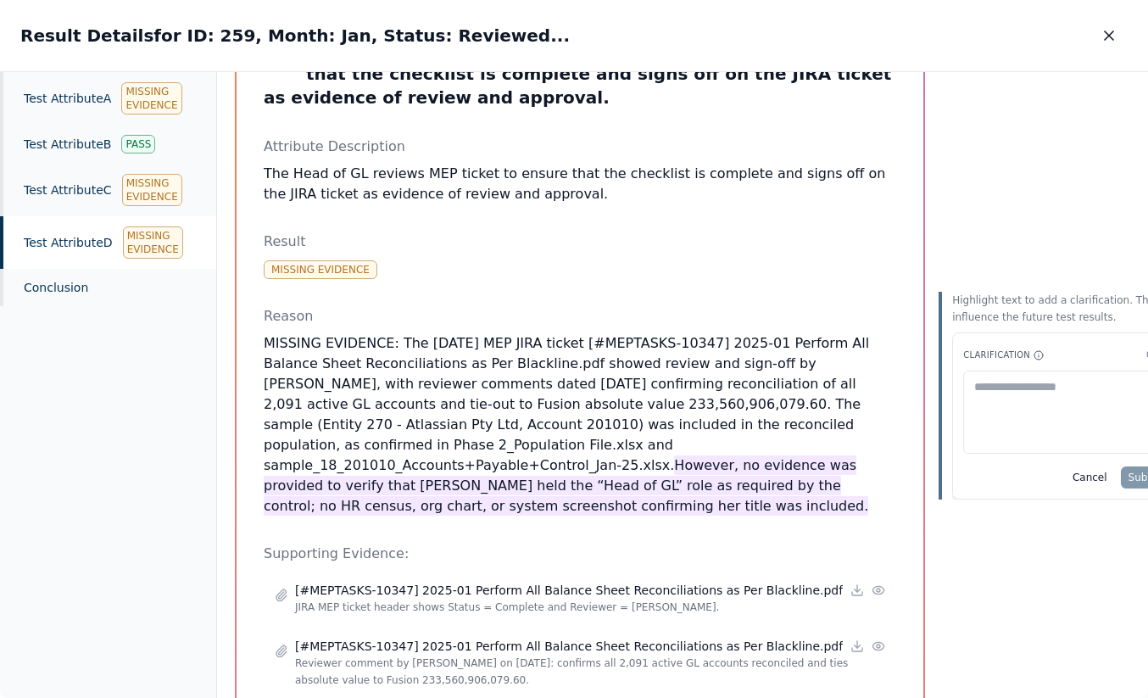
click at [983, 416] on textarea at bounding box center [1067, 412] width 209 height 83
click at [994, 388] on textarea "**********" at bounding box center [1067, 412] width 209 height 83
type textarea "**********"
click at [1121, 466] on button "Submit" at bounding box center [1147, 477] width 52 height 22
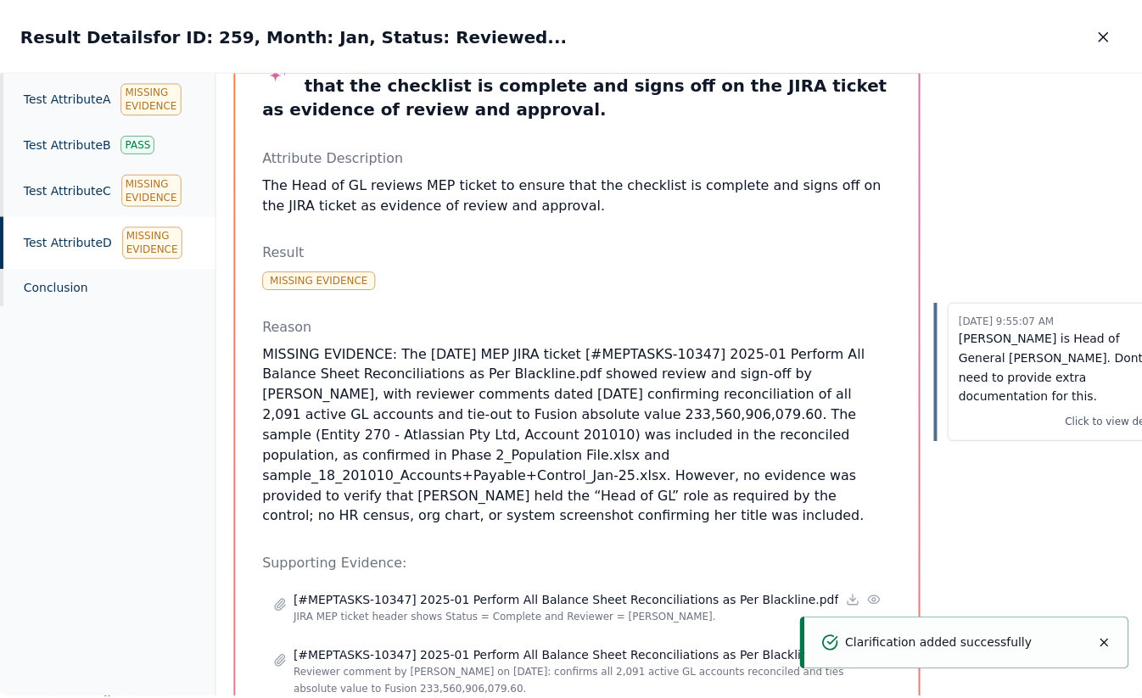
scroll to position [94, 34]
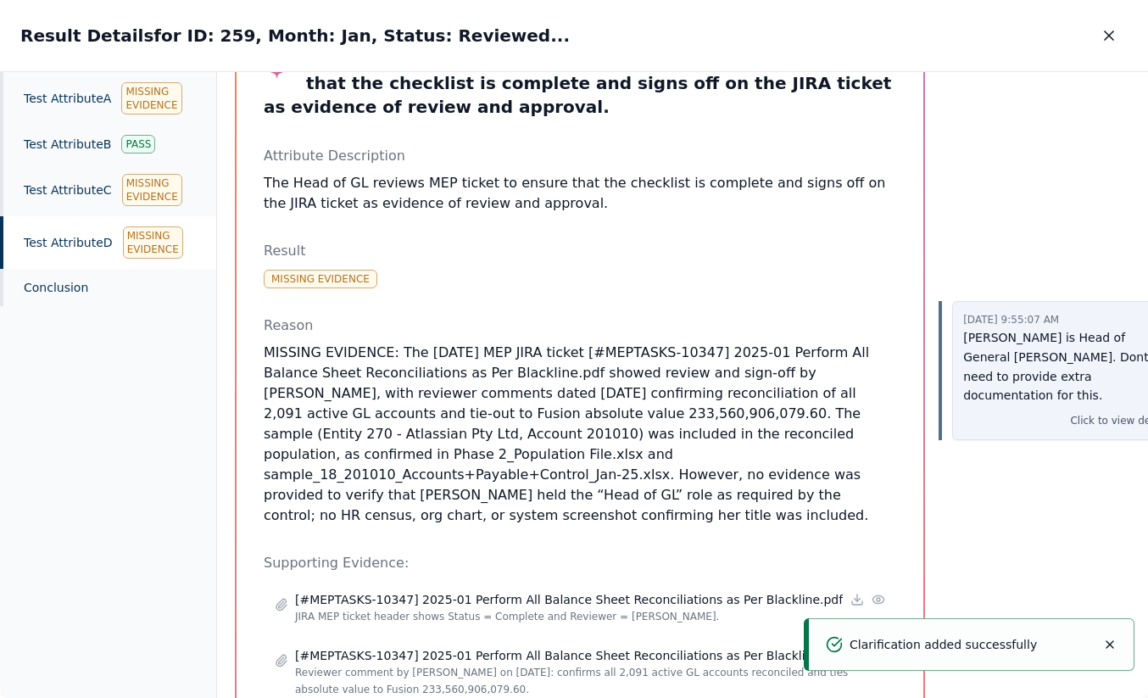
click at [963, 356] on p "Susan Cui is Head of General Ledger. Dont need to provide extra documentation f…" at bounding box center [1067, 366] width 209 height 77
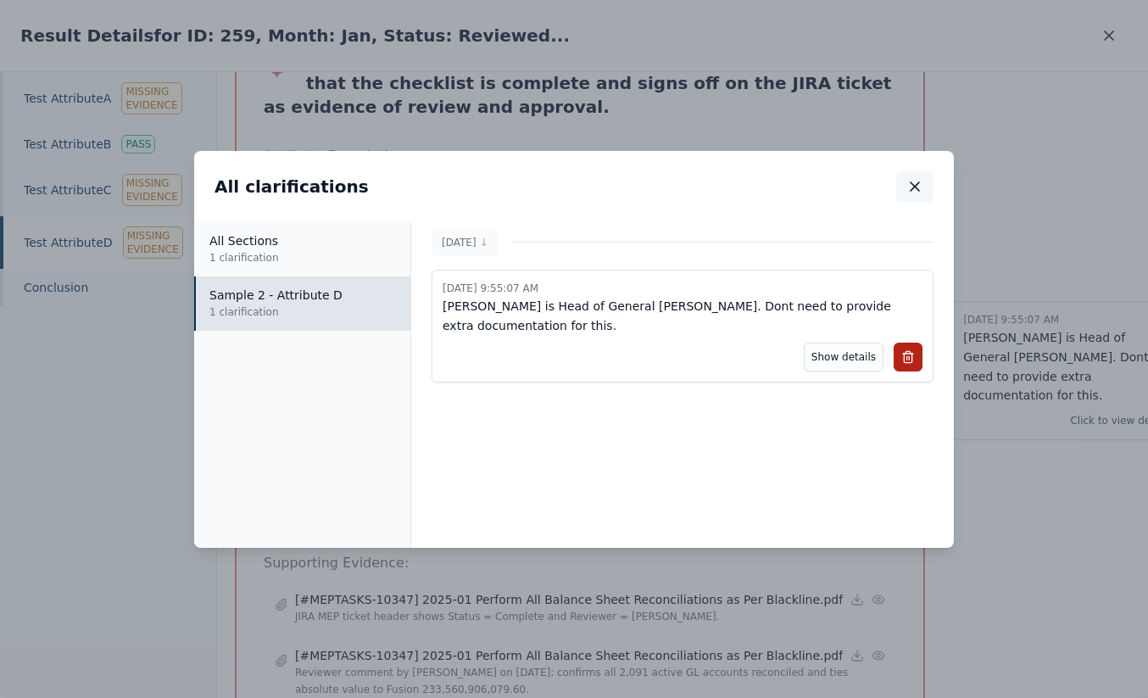
click at [917, 186] on icon "button" at bounding box center [915, 186] width 17 height 17
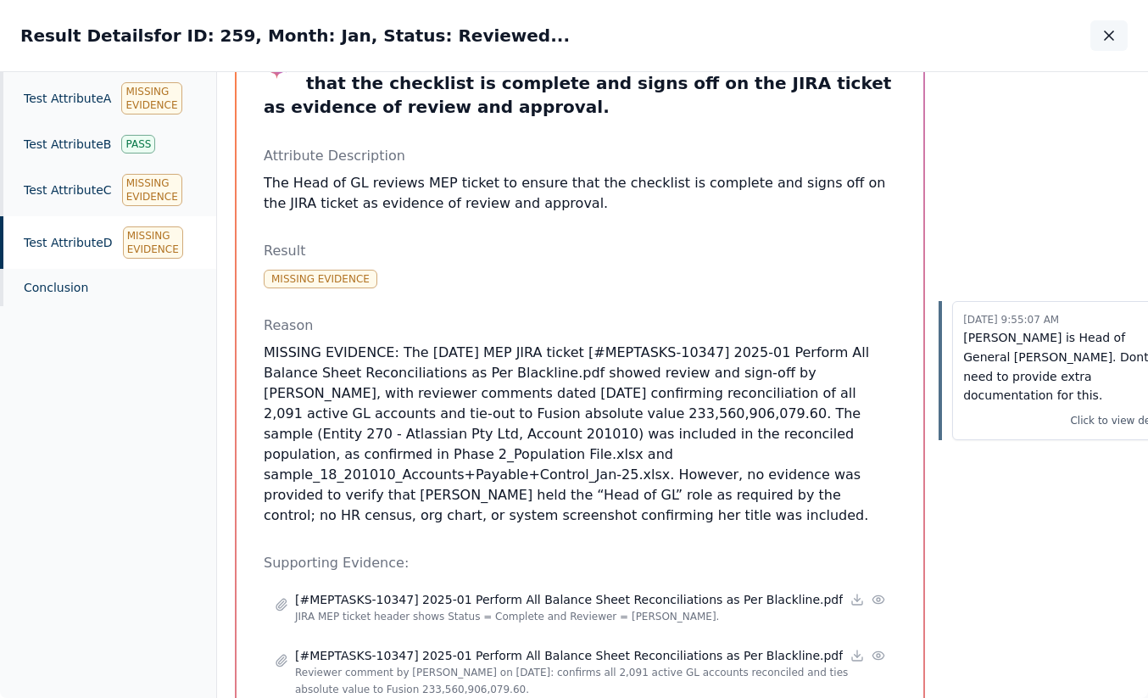
click at [1118, 30] on button "button" at bounding box center [1109, 35] width 37 height 31
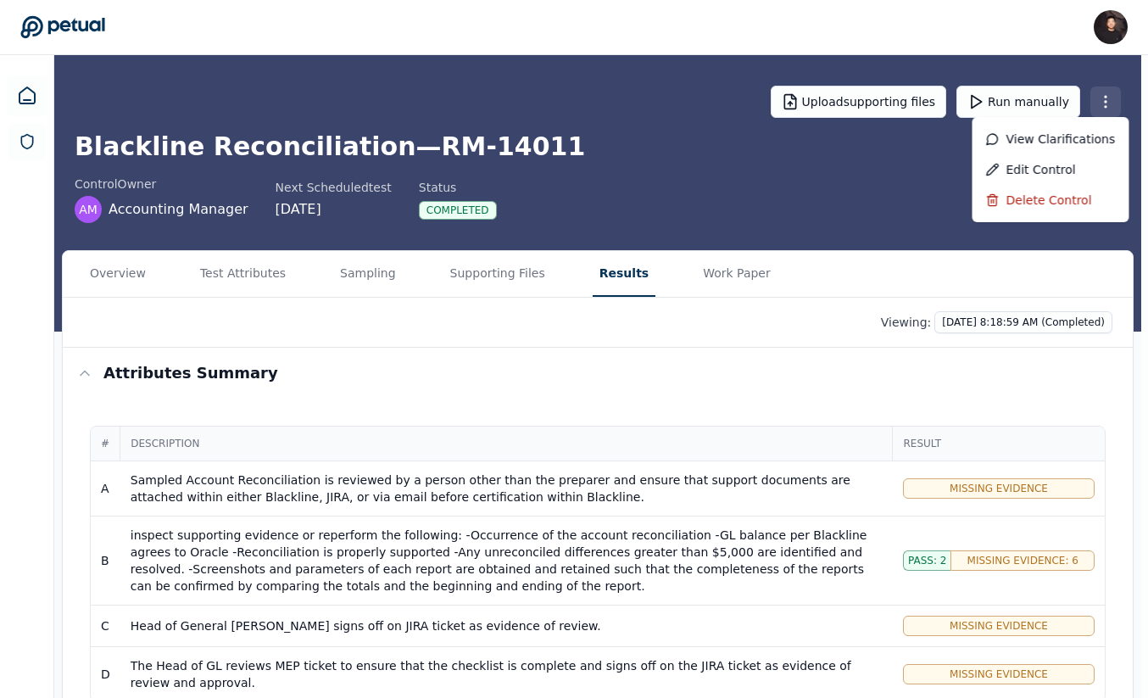
click at [1103, 111] on html "James Lee james@petual.ai Sign out Upload supporting files Run manually Blackli…" at bounding box center [574, 654] width 1148 height 1308
click at [1025, 75] on html "James Lee james@petual.ai Sign out Upload supporting files Run manually Blackli…" at bounding box center [574, 654] width 1148 height 1308
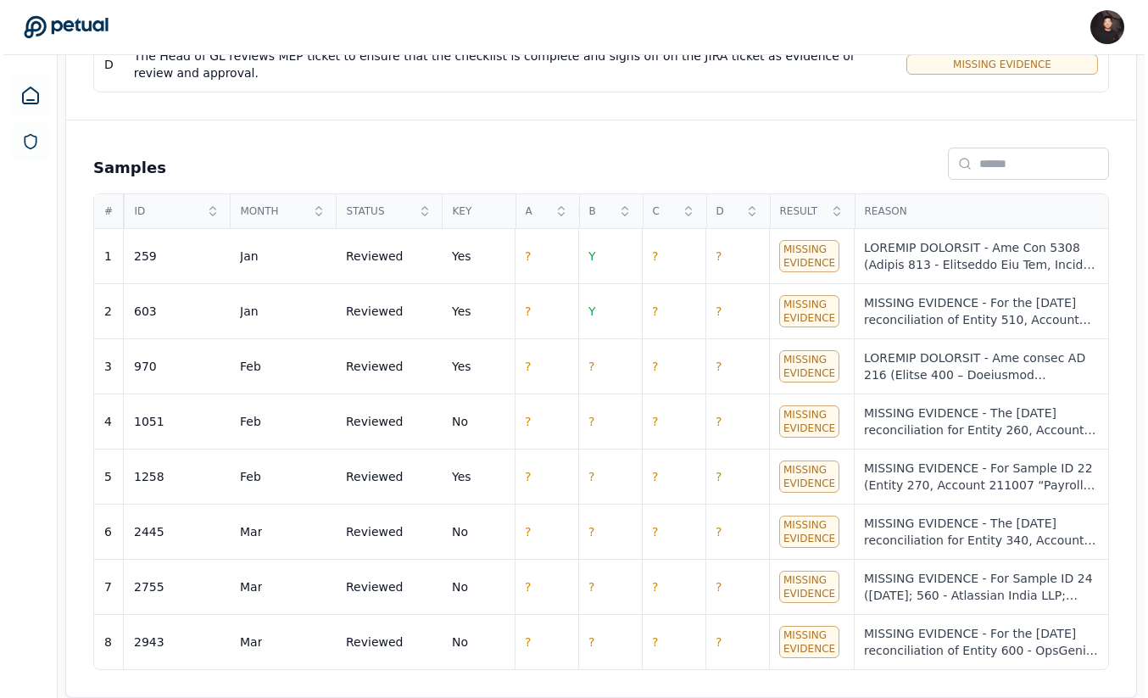
scroll to position [572, 0]
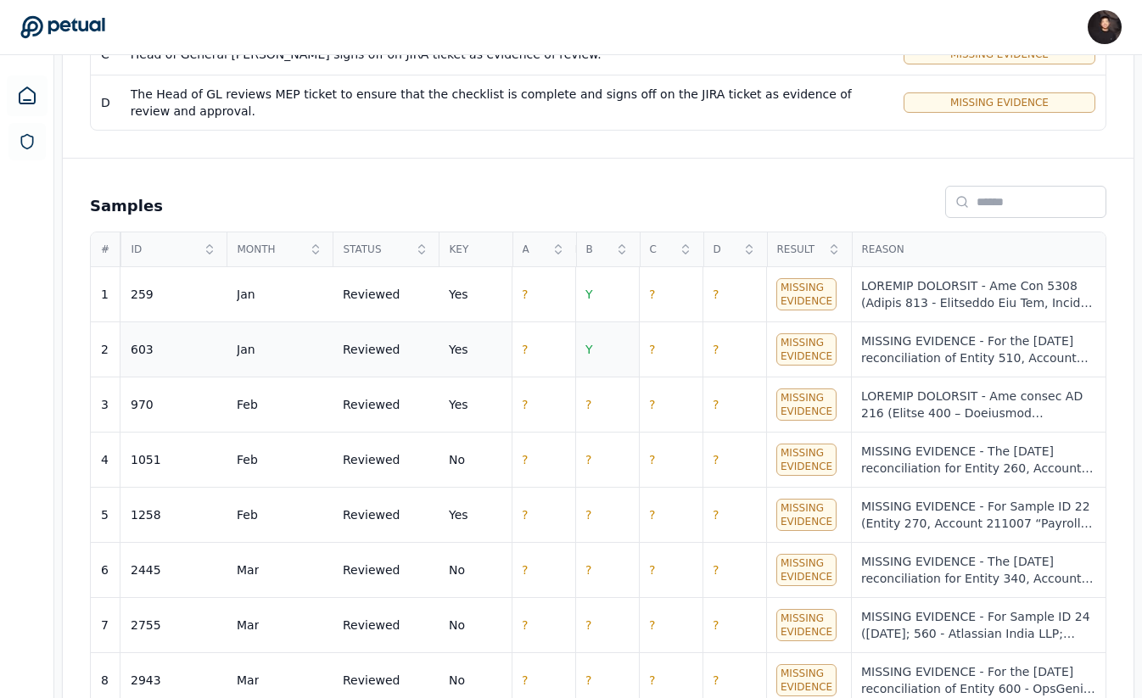
click at [600, 345] on td "Y" at bounding box center [607, 349] width 64 height 55
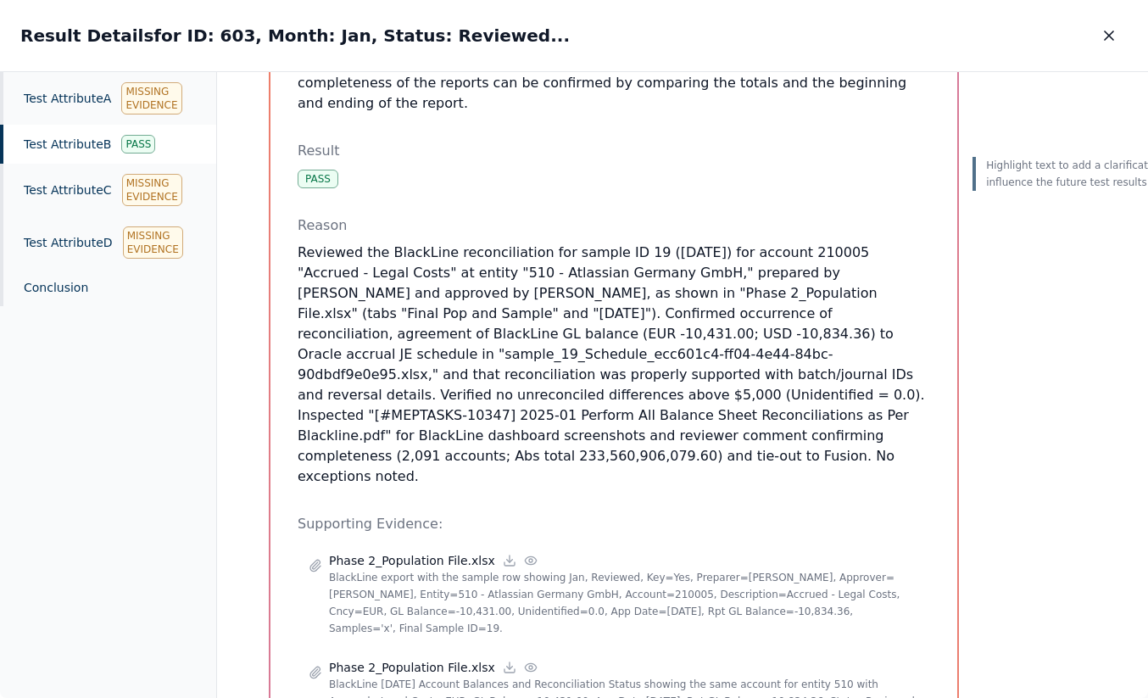
scroll to position [396, 0]
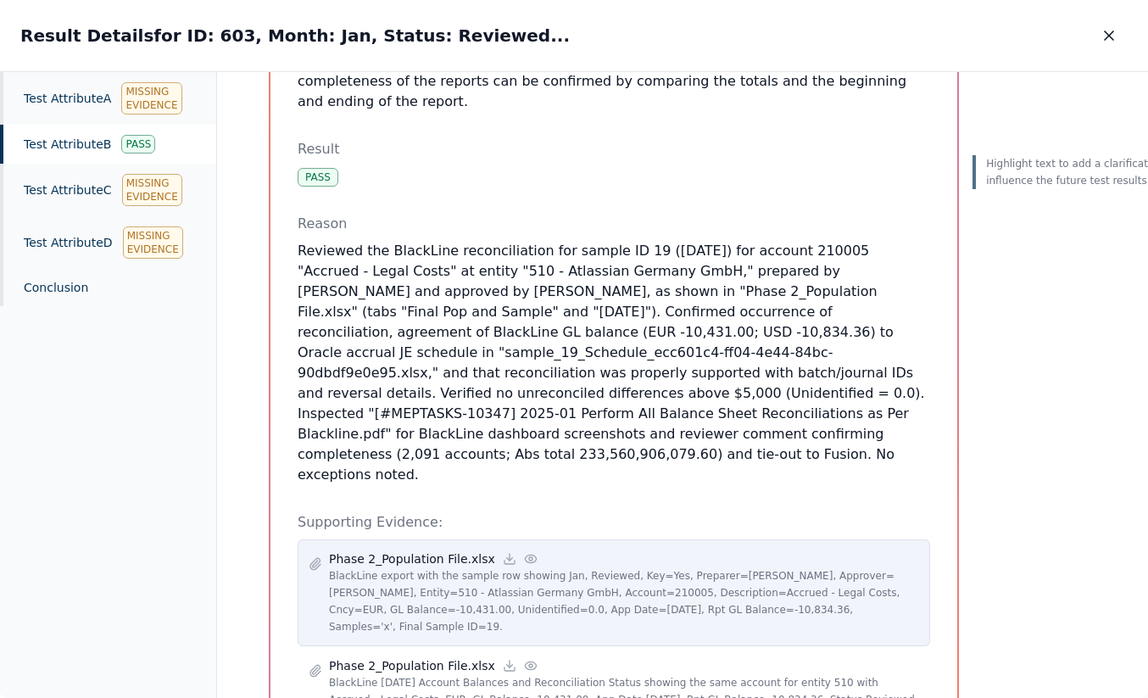
click at [523, 567] on p "BlackLine export with the sample row showing Jan, Reviewed, Key=Yes, Preparer=T…" at bounding box center [624, 601] width 590 height 68
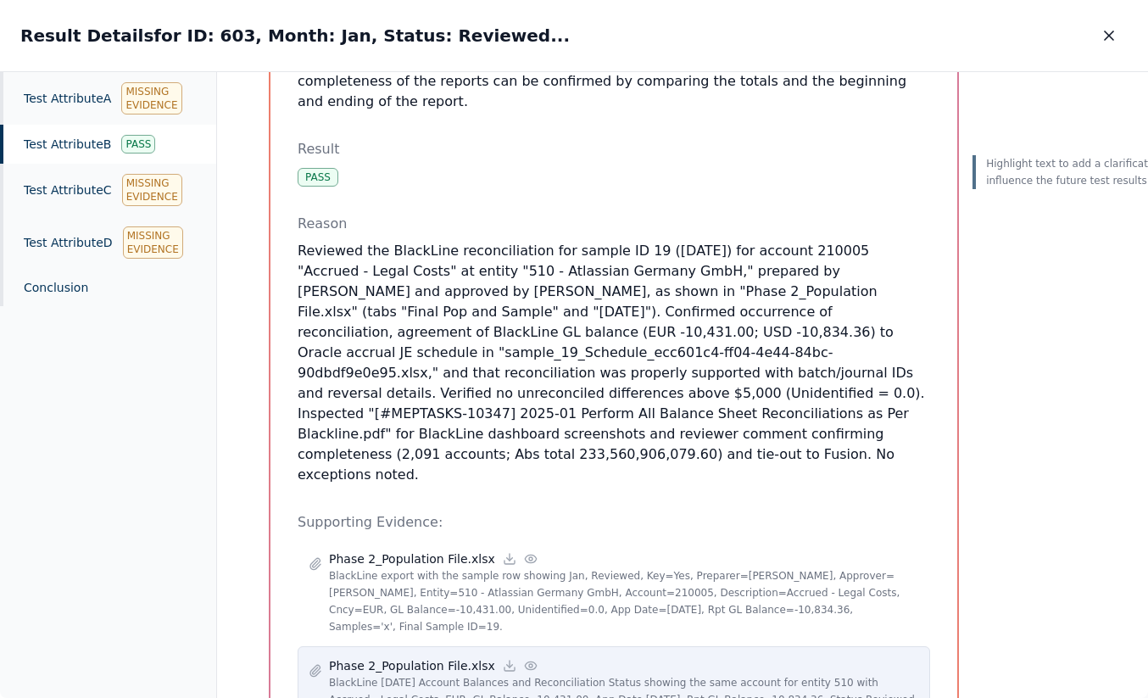
click at [492, 674] on p "BlackLine Jan 2025 Account Balances and Reconciliation Status showing the same …" at bounding box center [624, 699] width 590 height 51
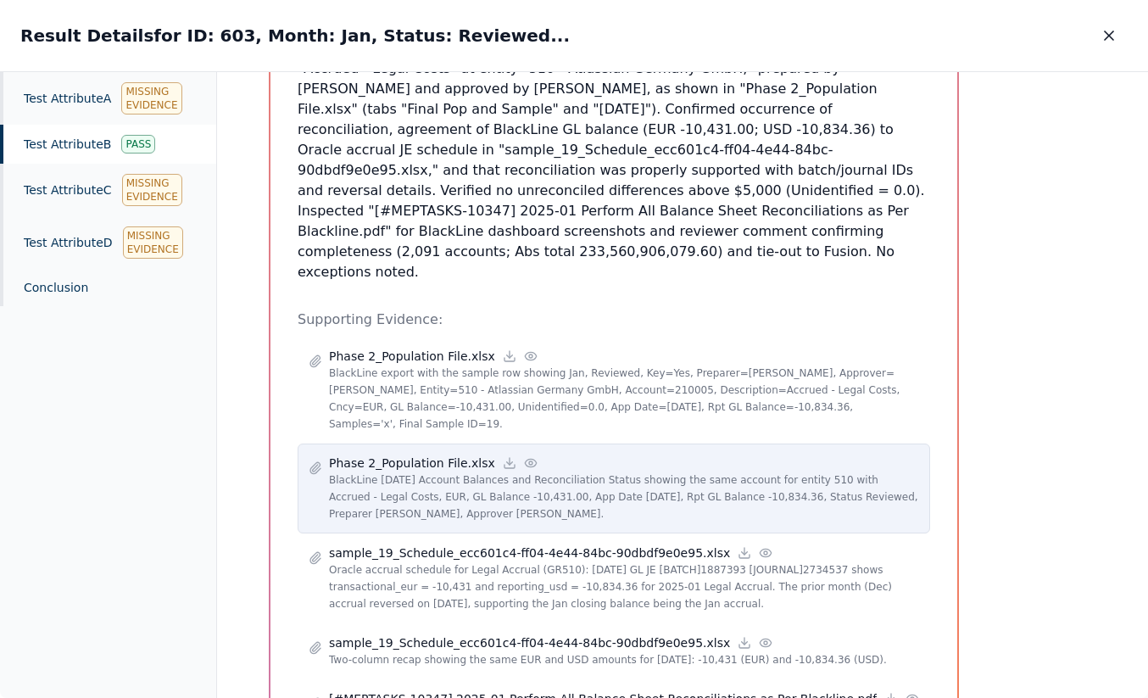
scroll to position [601, 0]
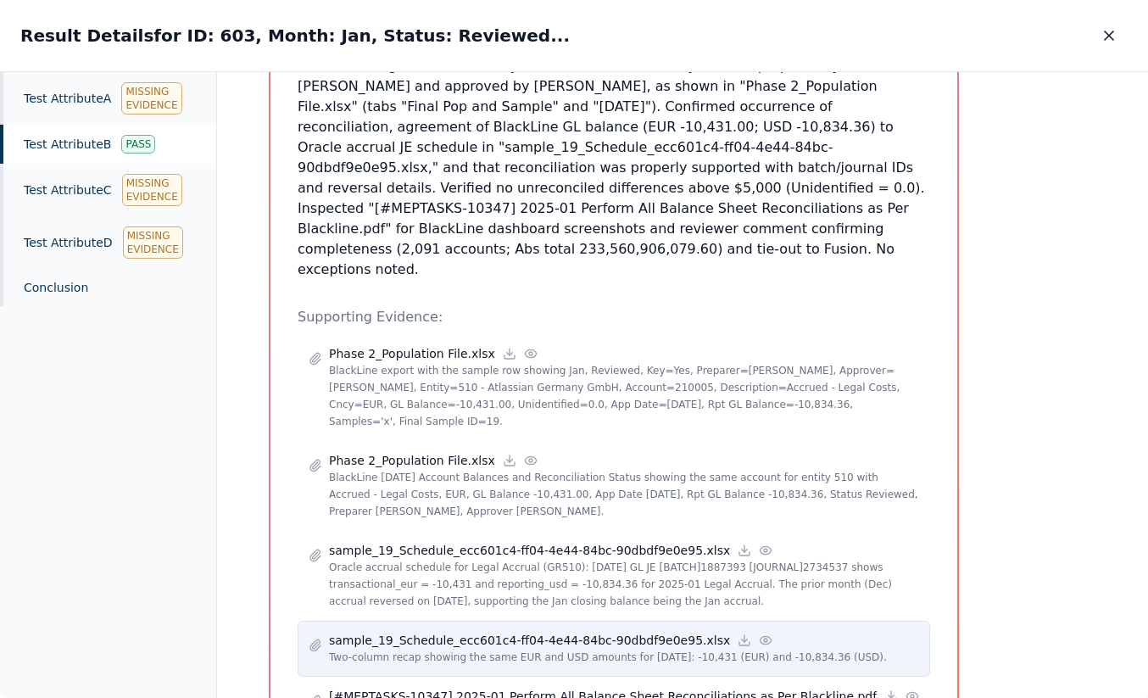
click at [510, 621] on div "sample_19_Schedule_ecc601c4-ff04-4e44-84bc-90dbdf9e0e95.xlsx Two-column recap s…" at bounding box center [614, 649] width 633 height 56
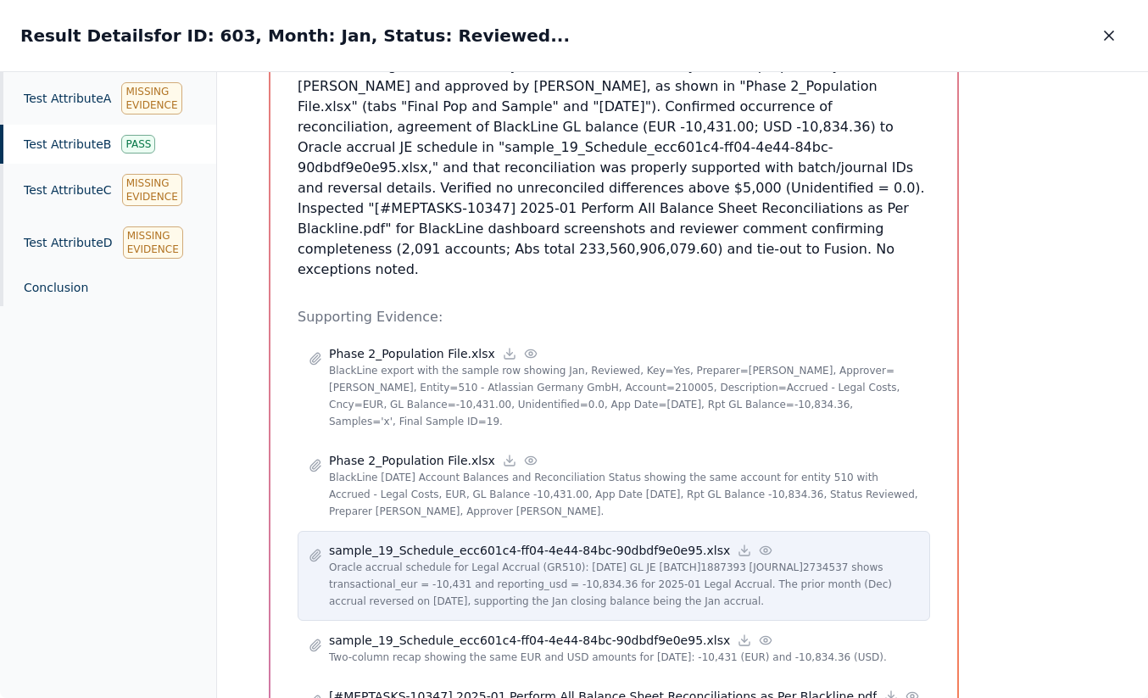
click at [522, 559] on p "Oracle accrual schedule for Legal Accrual (GR510): 2025-01-31 GL JE [BATCH]1887…" at bounding box center [624, 584] width 590 height 51
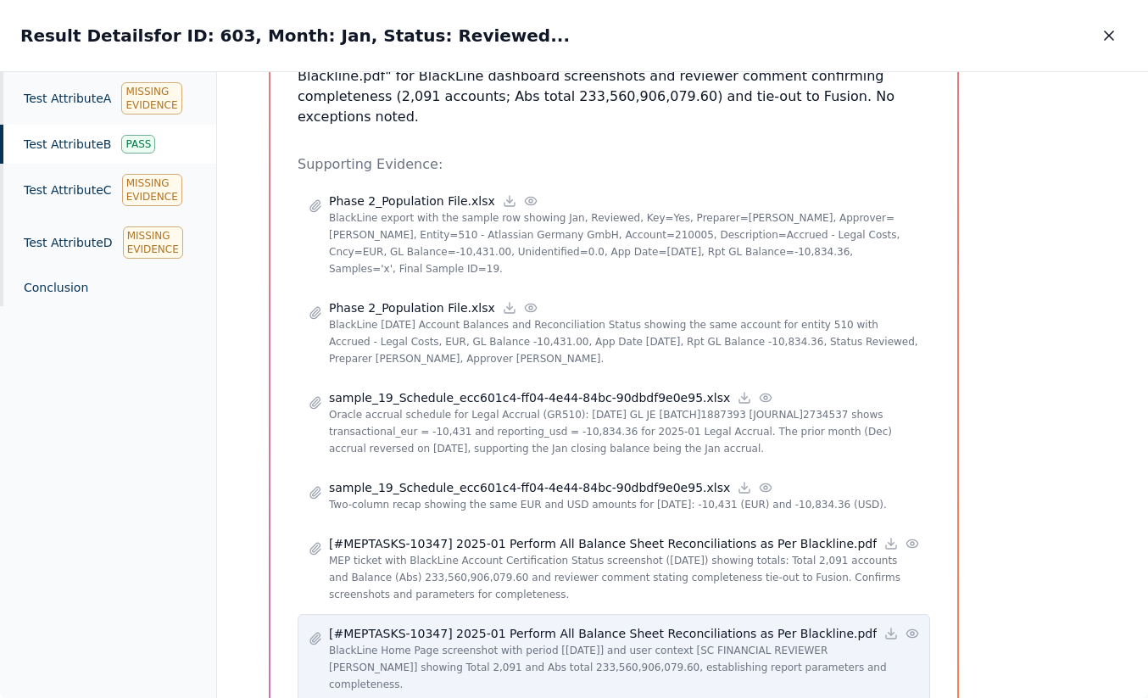
click at [500, 625] on p "[#MEPTASKS-10347] 2025-01 Perform All Balance Sheet Reconciliations as Per Blac…" at bounding box center [603, 633] width 548 height 17
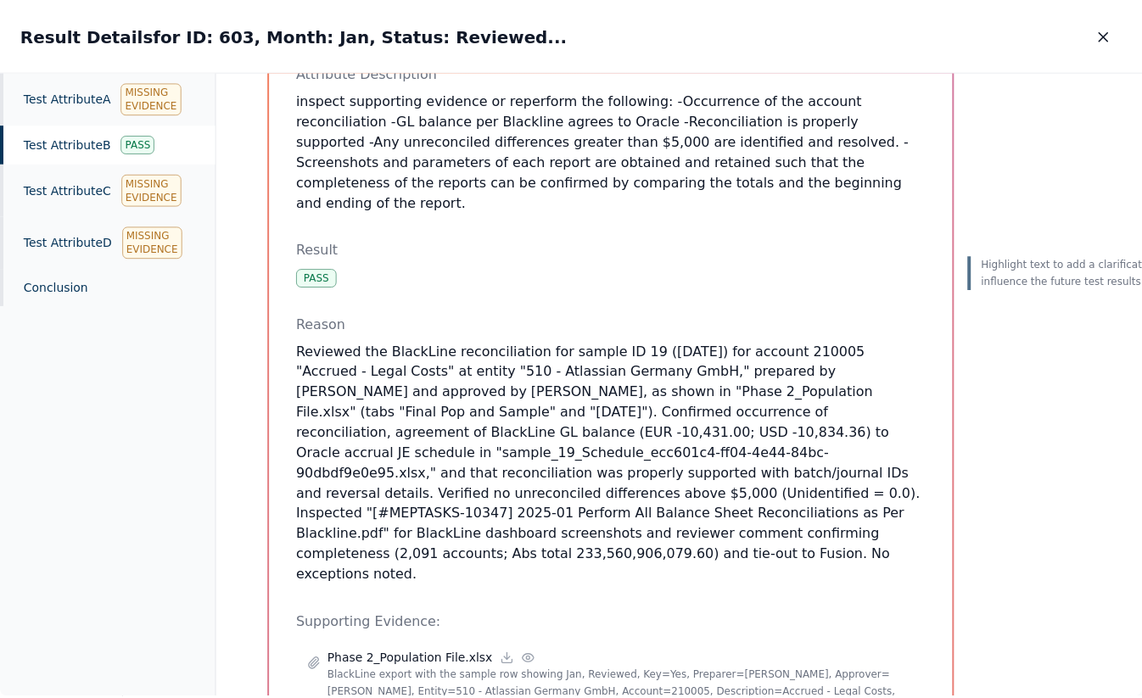
scroll to position [0, 0]
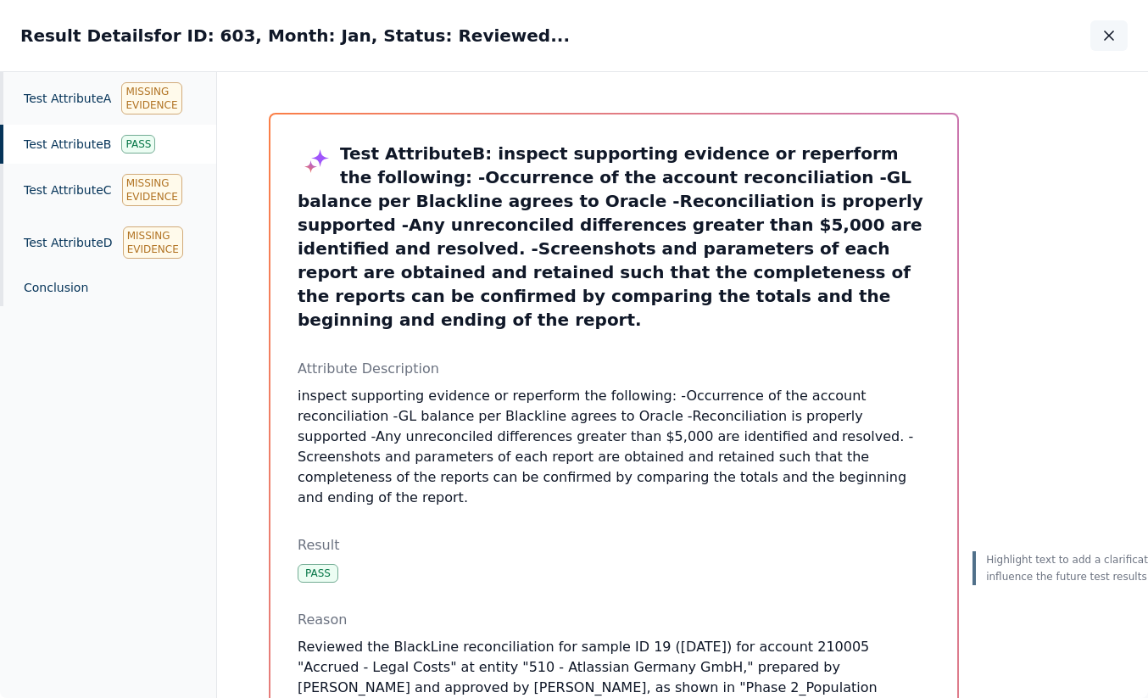
click at [1115, 38] on icon "button" at bounding box center [1109, 35] width 17 height 17
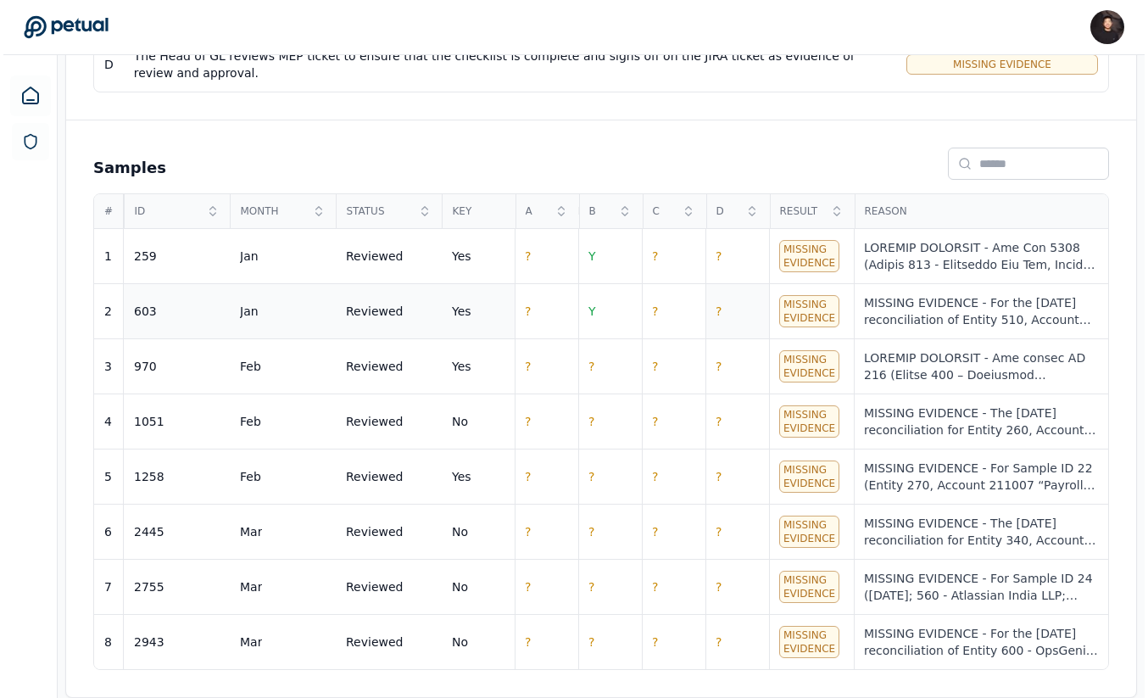
scroll to position [616, 0]
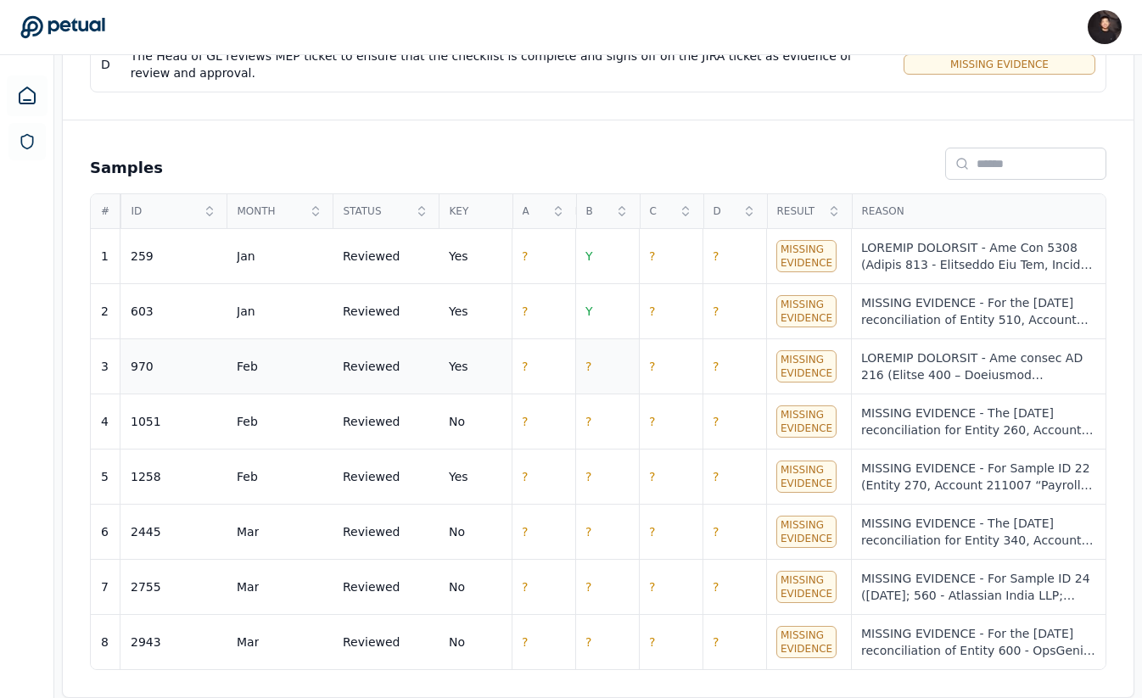
click at [606, 371] on td "?" at bounding box center [607, 366] width 64 height 55
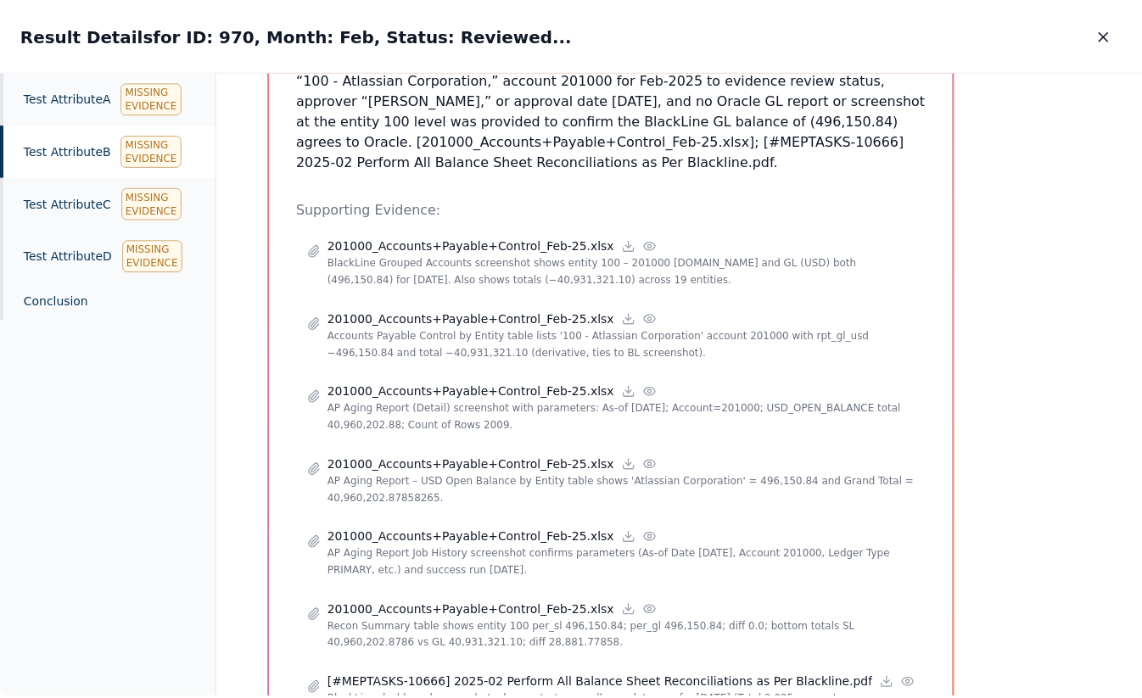
scroll to position [174, 0]
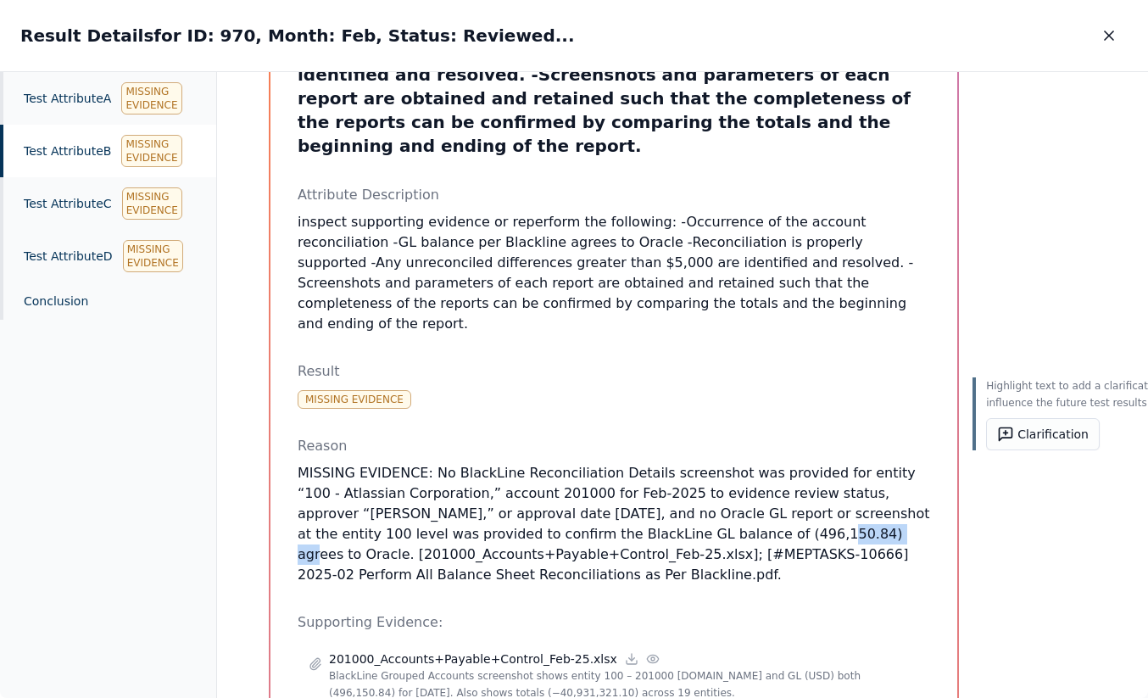
drag, startPoint x: 724, startPoint y: 491, endPoint x: 791, endPoint y: 488, distance: 67.0
click at [791, 488] on p "MISSING EVIDENCE: No BlackLine Reconciliation Details screenshot was provided f…" at bounding box center [614, 524] width 633 height 122
copy p "496,150.84"
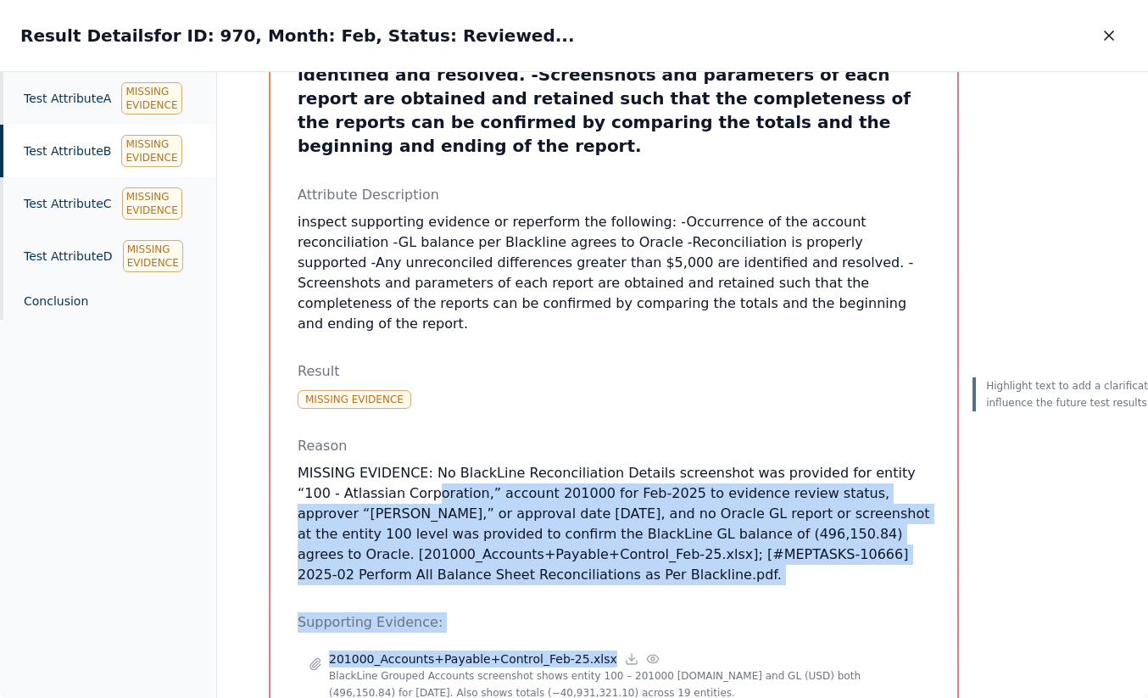
drag, startPoint x: 394, startPoint y: 441, endPoint x: 803, endPoint y: 581, distance: 432.1
click at [805, 584] on div "Test Attribute B : inspect supporting evidence or reperform the following: -Occ…" at bounding box center [614, 595] width 633 height 1255
click at [695, 531] on p "MISSING EVIDENCE: No BlackLine Reconciliation Details screenshot was provided f…" at bounding box center [614, 524] width 633 height 122
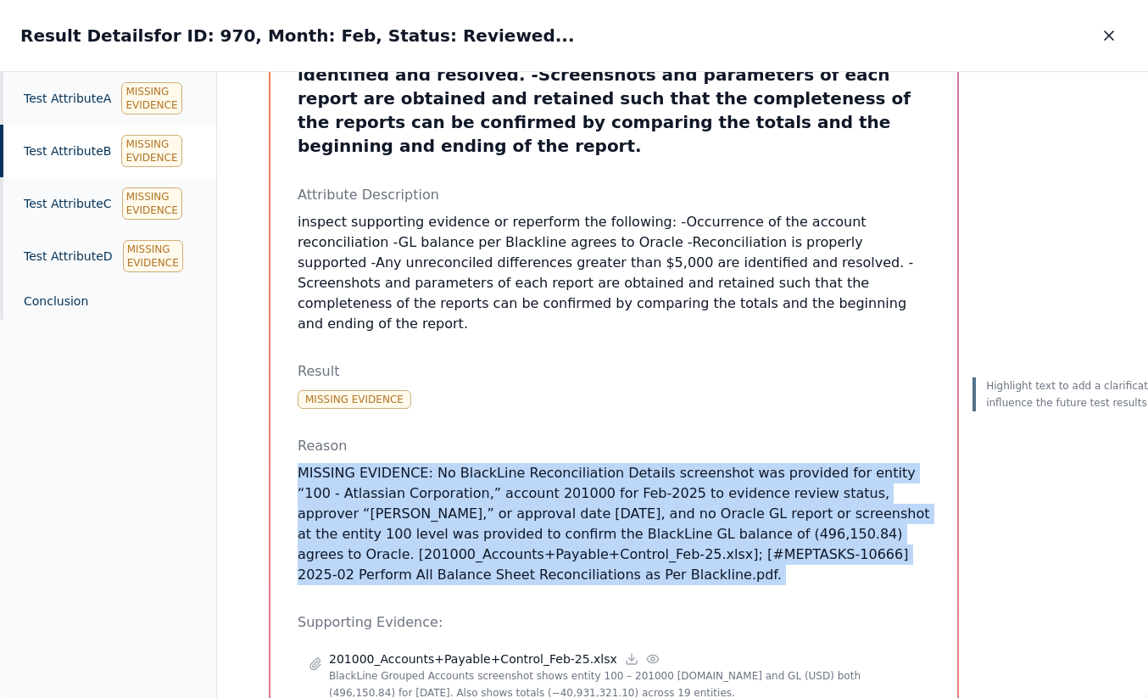
drag, startPoint x: 695, startPoint y: 531, endPoint x: 291, endPoint y: 423, distance: 418.6
click at [291, 423] on div "Test Attribute B : inspect supporting evidence or reperform the following: -Occ…" at bounding box center [614, 595] width 687 height 1309
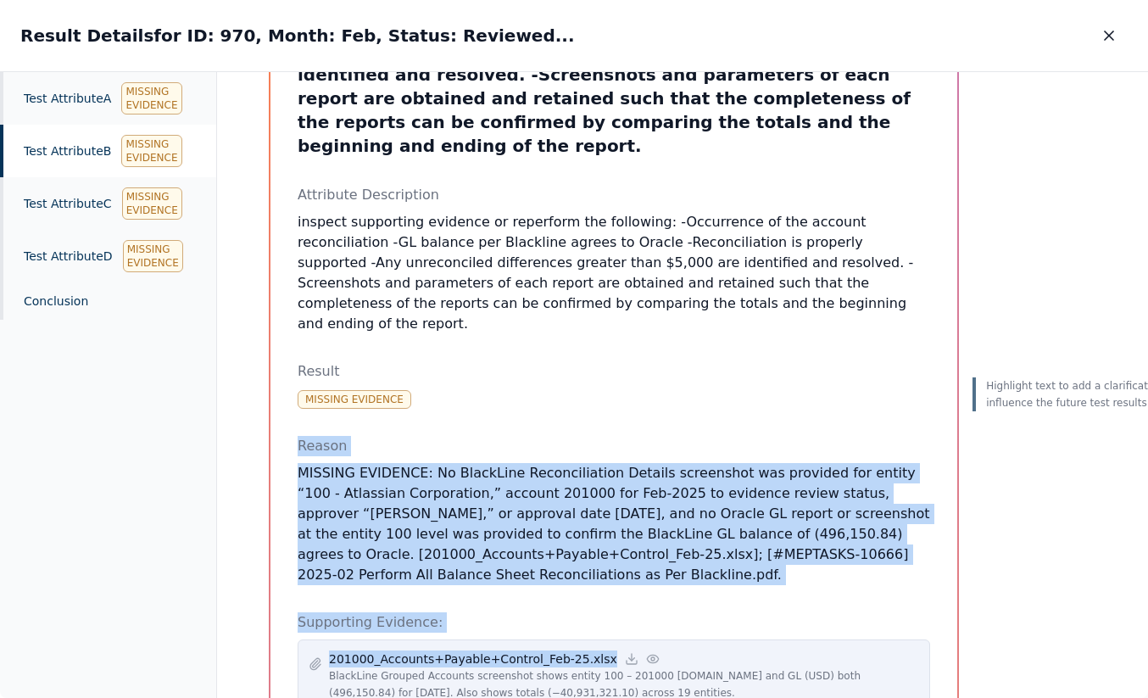
drag, startPoint x: 289, startPoint y: 398, endPoint x: 684, endPoint y: 595, distance: 441.1
click at [684, 595] on div "Test Attribute B : inspect supporting evidence or reperform the following: -Occ…" at bounding box center [614, 595] width 687 height 1309
click at [684, 639] on div "201000_Accounts+Payable+Control_Feb-25.xlsx BlackLine Grouped Accounts screensh…" at bounding box center [614, 675] width 633 height 73
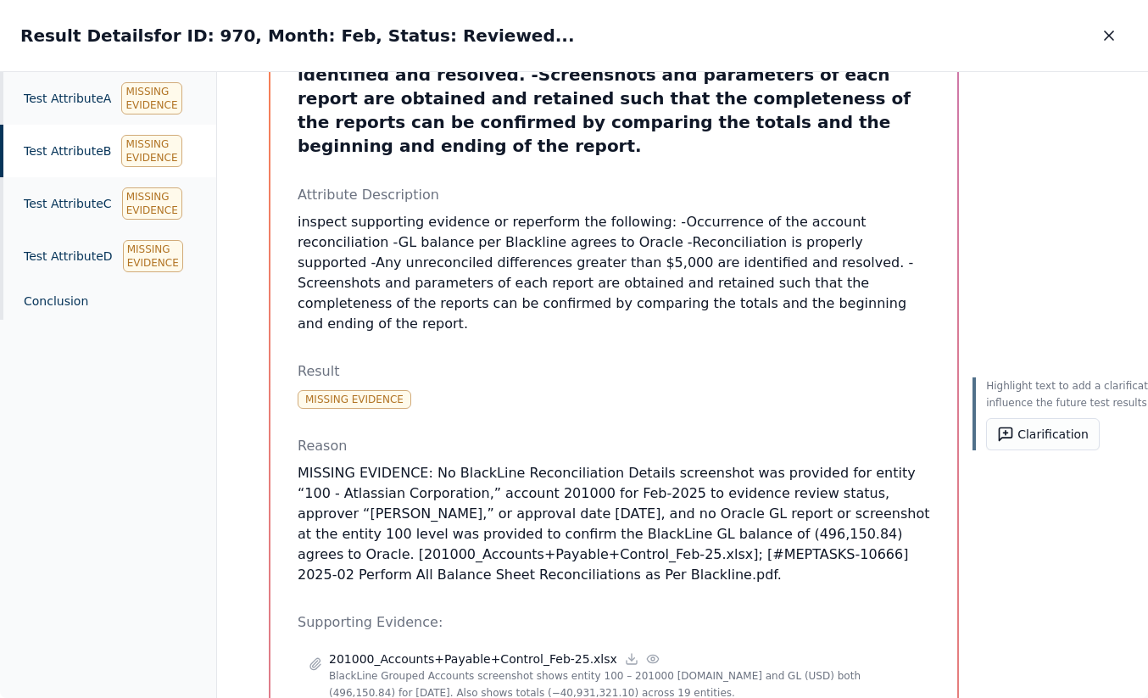
drag, startPoint x: 723, startPoint y: 549, endPoint x: 285, endPoint y: 420, distance: 457.0
click at [285, 420] on div "Test Attribute B : inspect supporting evidence or reperform the following: -Occ…" at bounding box center [614, 595] width 687 height 1309
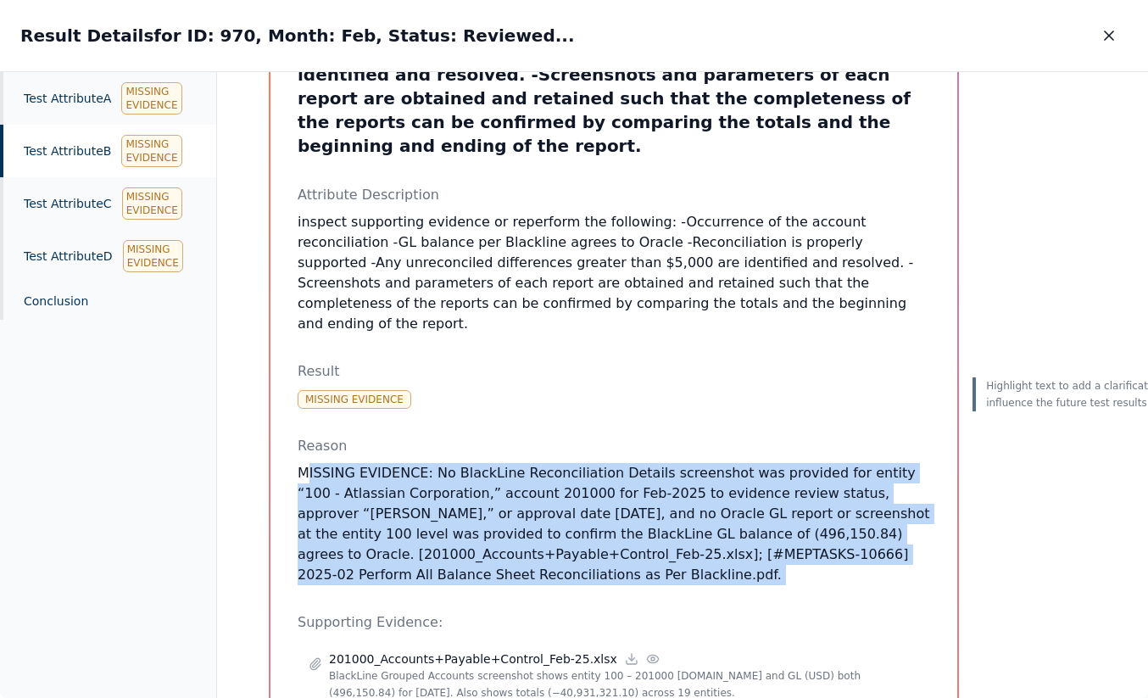
drag, startPoint x: 302, startPoint y: 427, endPoint x: 710, endPoint y: 559, distance: 428.6
click at [714, 563] on div "Test Attribute B : inspect supporting evidence or reperform the following: -Occ…" at bounding box center [614, 595] width 633 height 1255
click at [710, 559] on div "Test Attribute B : inspect supporting evidence or reperform the following: -Occ…" at bounding box center [614, 595] width 633 height 1255
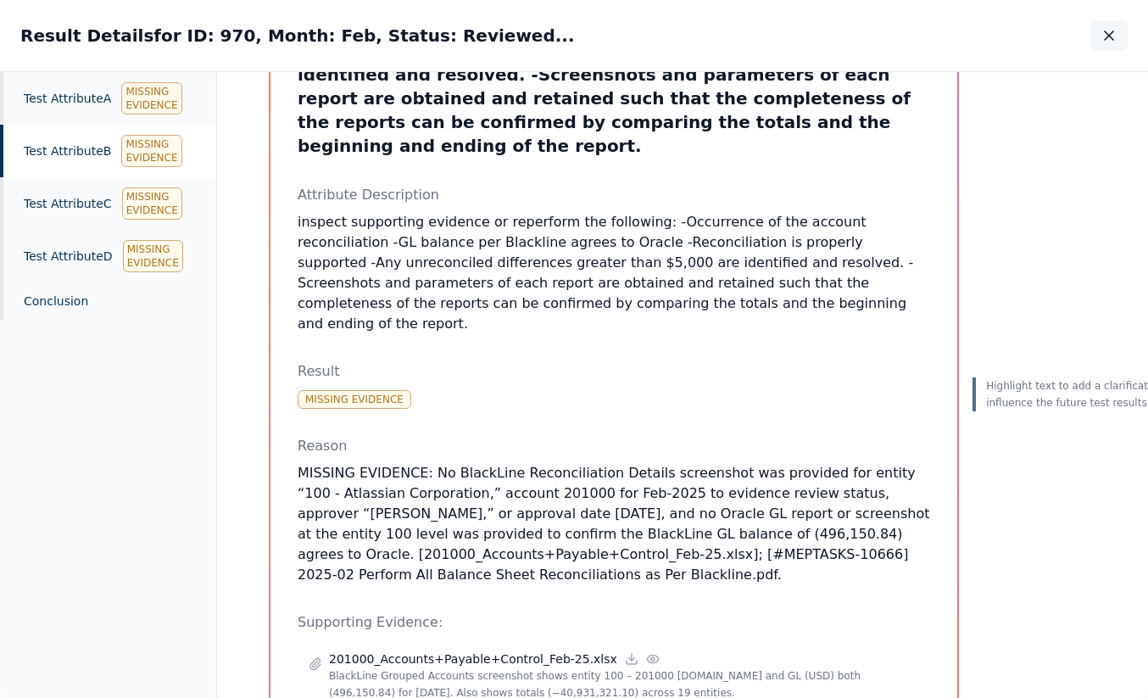
click at [1113, 27] on icon "button" at bounding box center [1109, 35] width 17 height 17
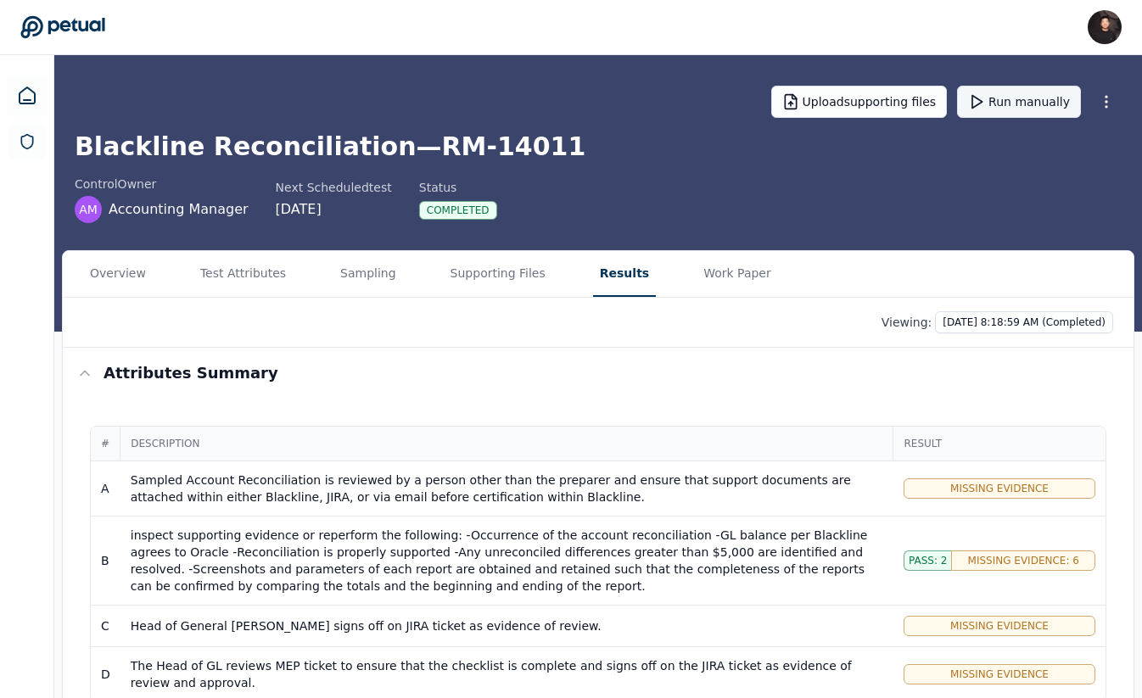
click at [1015, 102] on button "Run manually" at bounding box center [1019, 102] width 124 height 32
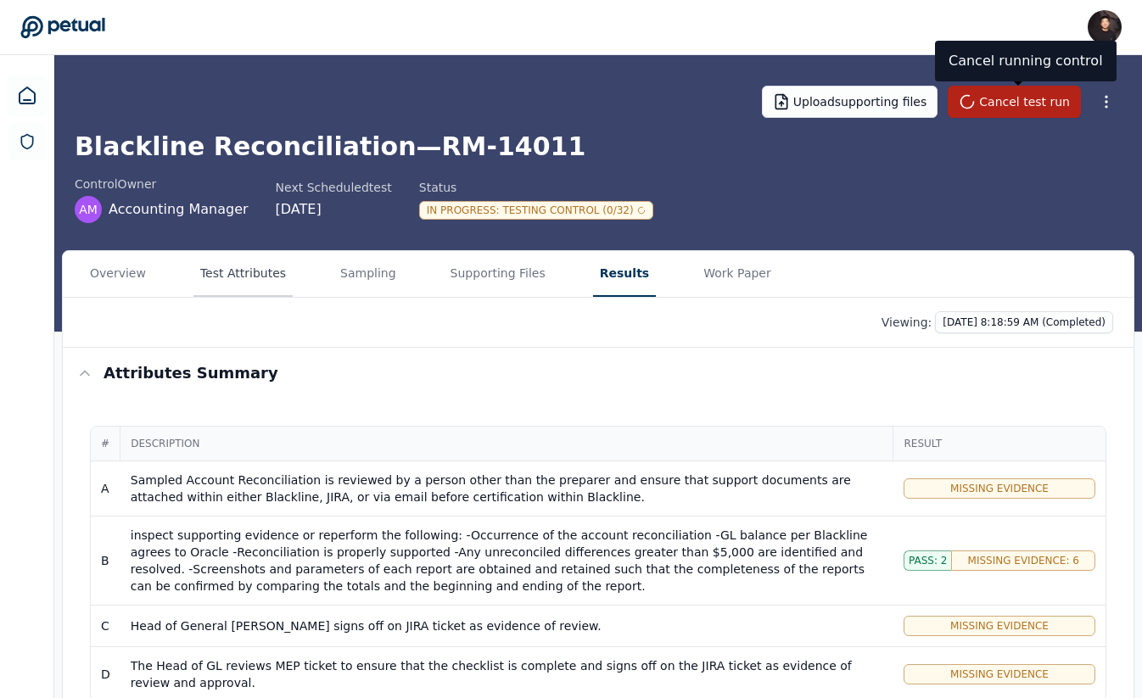
click at [263, 282] on button "Test Attributes" at bounding box center [242, 274] width 99 height 46
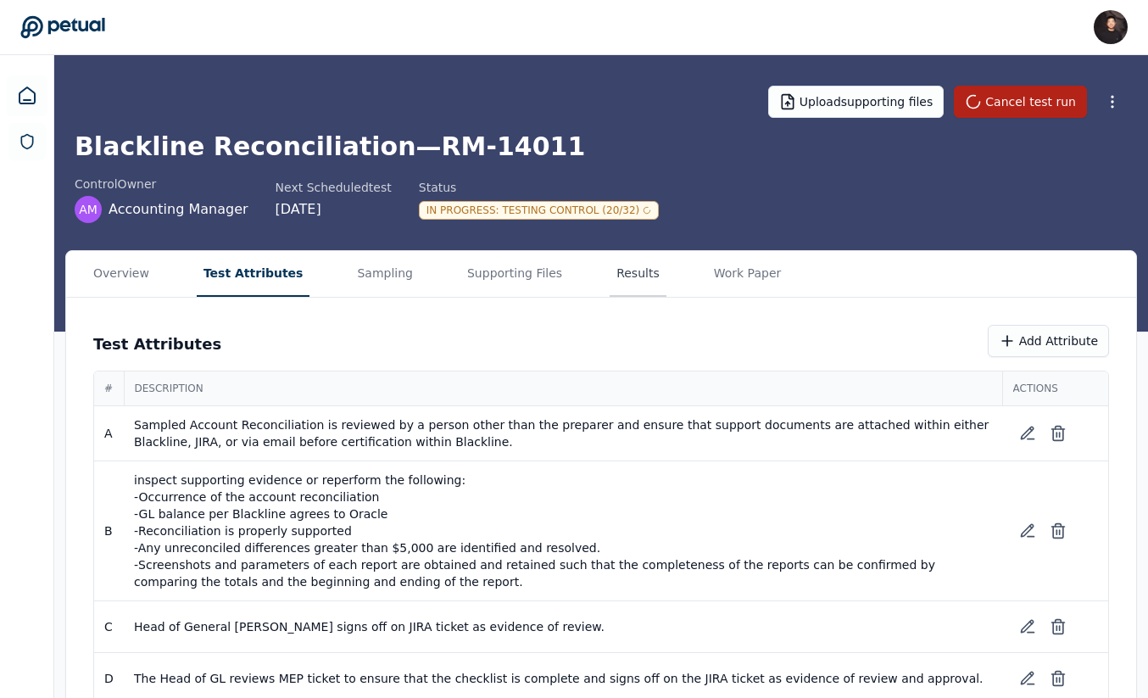
click at [614, 251] on button "Results" at bounding box center [638, 274] width 57 height 46
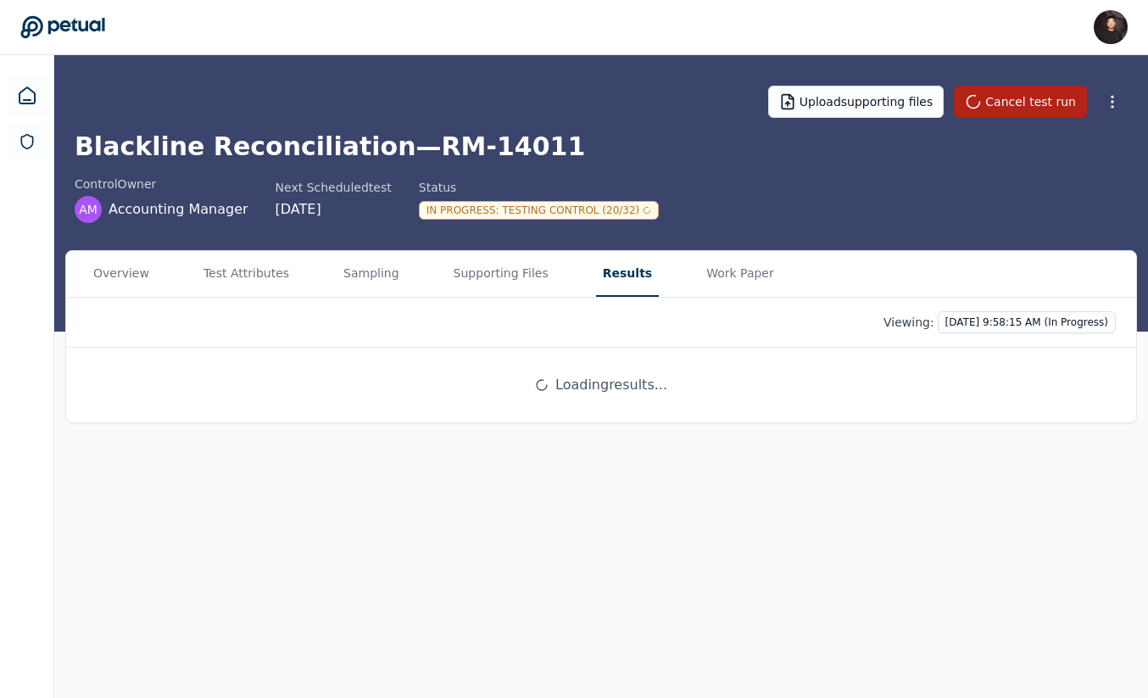
click at [1003, 305] on div "Viewing: 10/7/2025, 9:58:15 AM (In Progress)" at bounding box center [601, 323] width 1070 height 50
click at [982, 327] on html "James Lee james@petual.ai Sign out Upload supporting files Cancel test run Blac…" at bounding box center [574, 349] width 1148 height 698
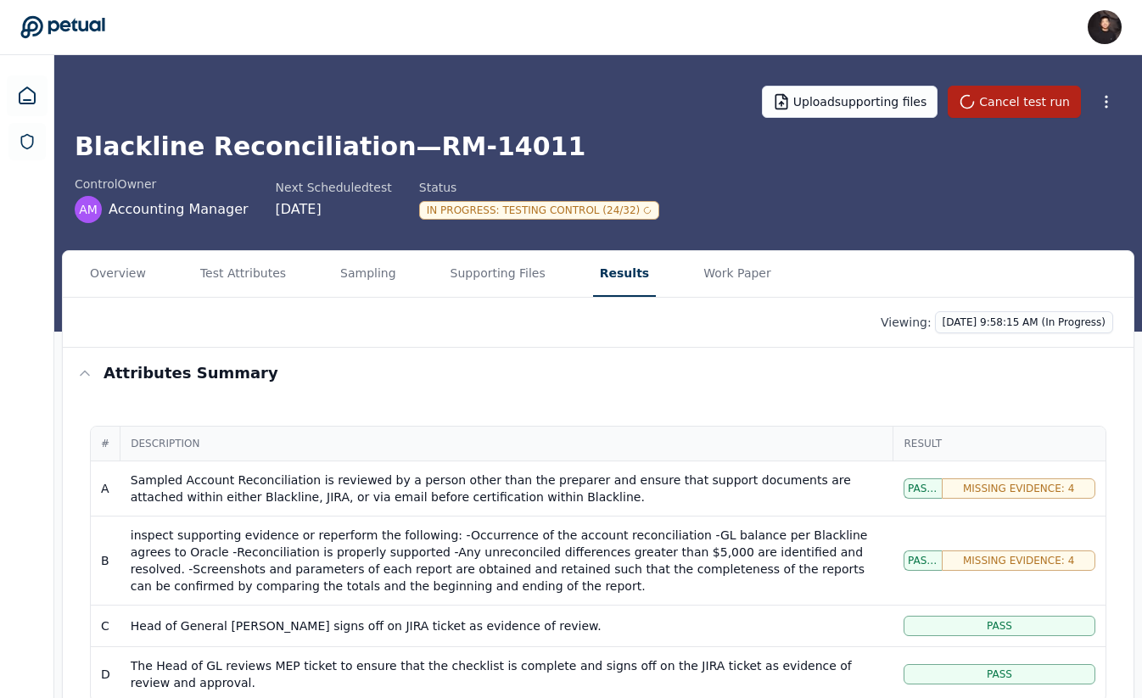
click at [768, 310] on html "James Lee james@petual.ai Sign out Upload supporting files Cancel test run Blac…" at bounding box center [571, 571] width 1142 height 1142
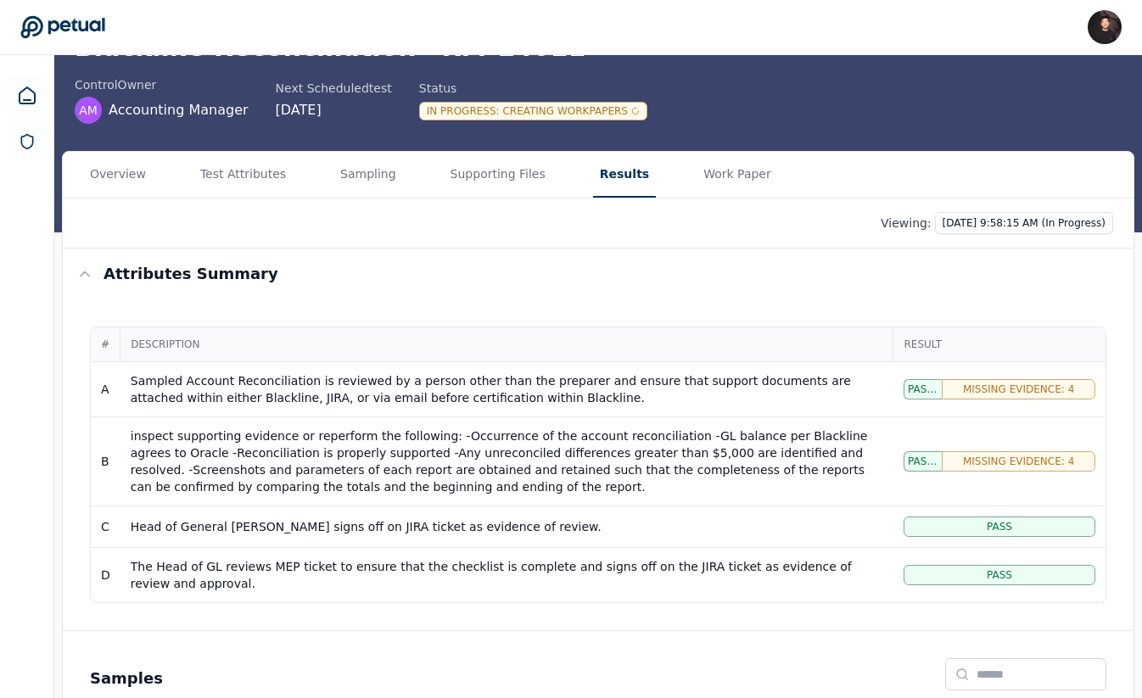
scroll to position [91, 0]
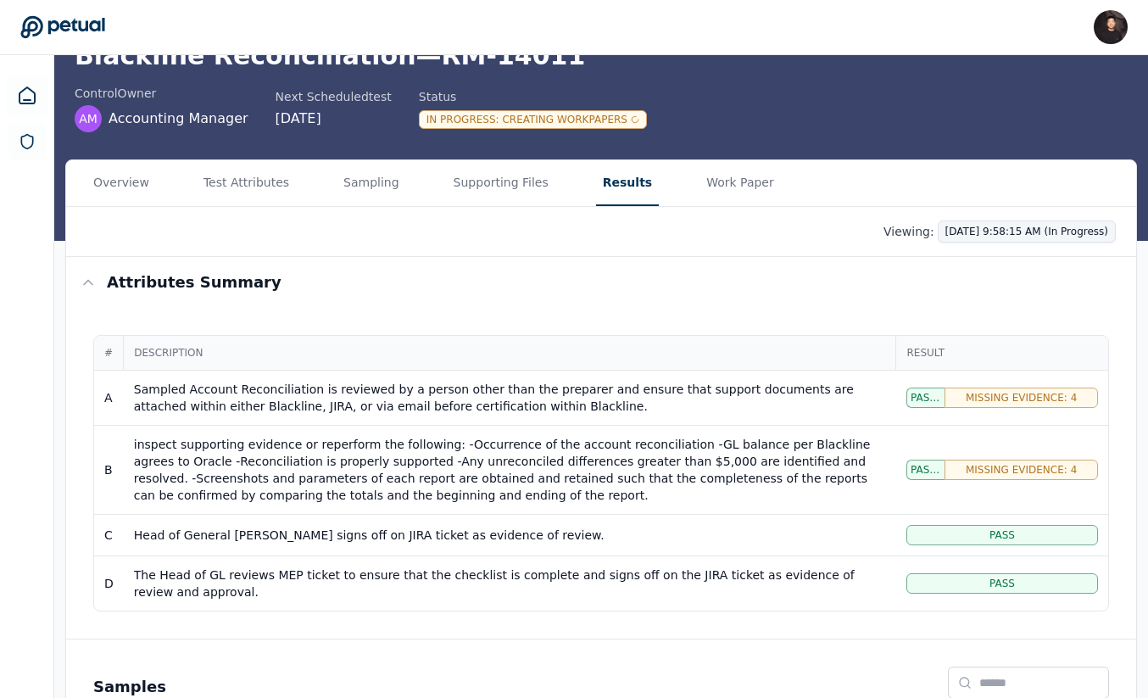
click at [952, 224] on html "James Lee james@petual.ai Sign out Upload supporting files Cancel test run Blac…" at bounding box center [574, 480] width 1148 height 1142
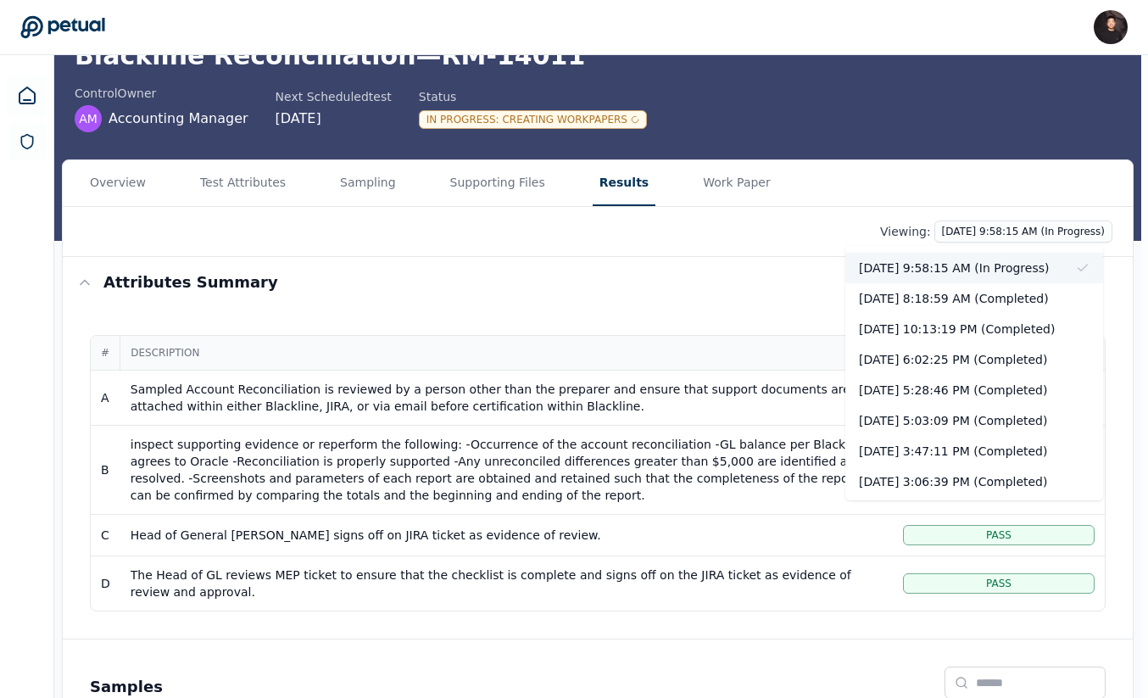
click at [930, 265] on div "10/7/2025, 9:58:15 AM (In Progress)" at bounding box center [975, 268] width 258 height 31
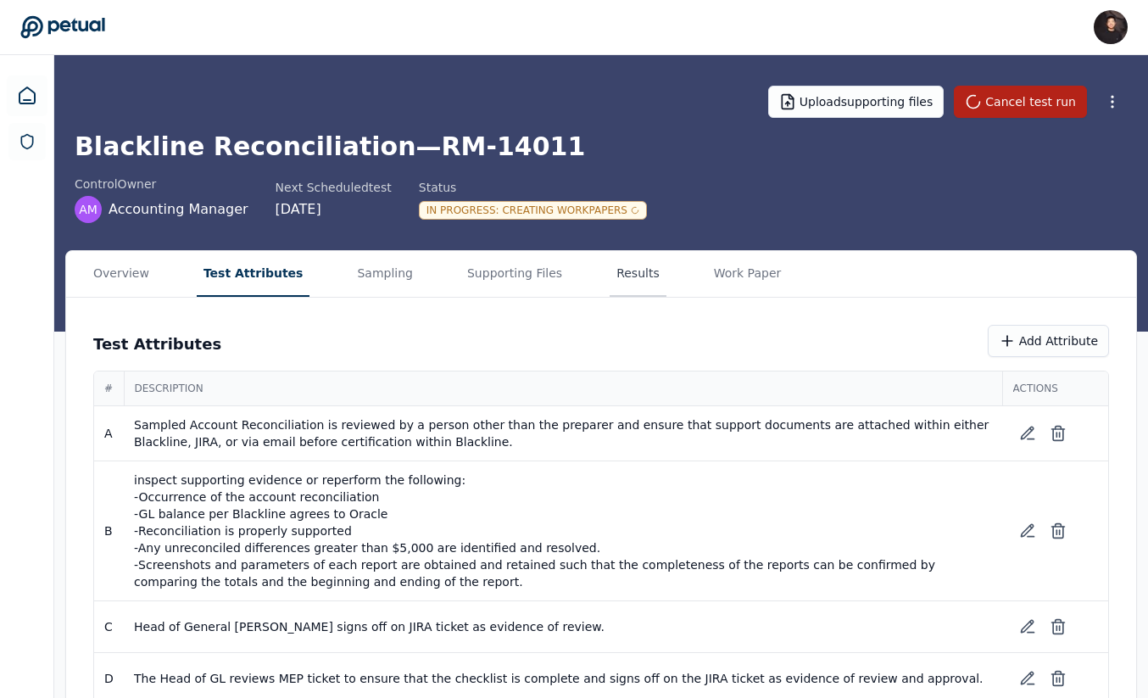
click at [610, 274] on button "Results" at bounding box center [638, 274] width 57 height 46
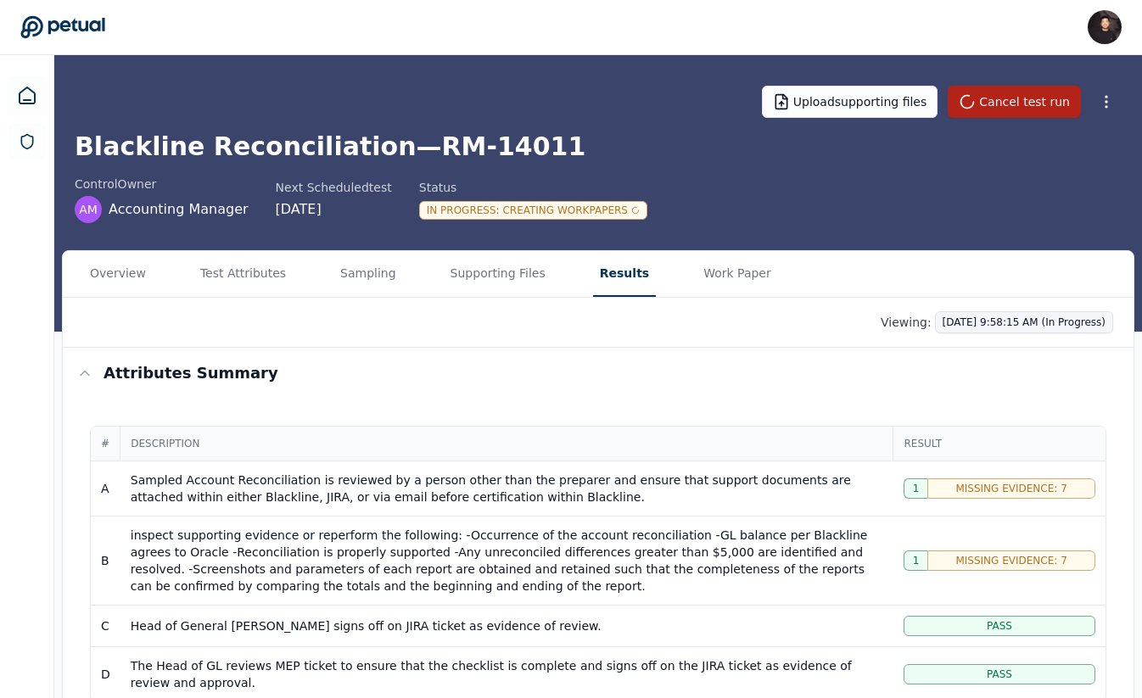
click at [959, 328] on html "James Lee james@petual.ai Sign out Upload supporting files Cancel test run Blac…" at bounding box center [571, 654] width 1142 height 1308
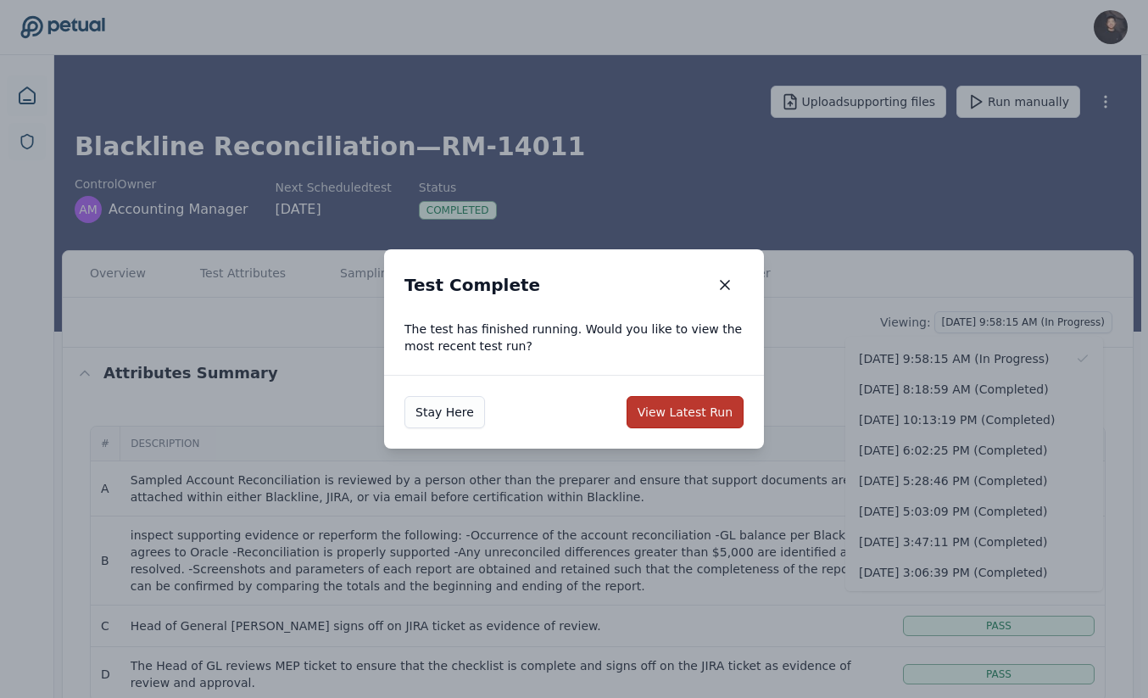
click at [669, 406] on button "View Latest Run" at bounding box center [685, 412] width 117 height 32
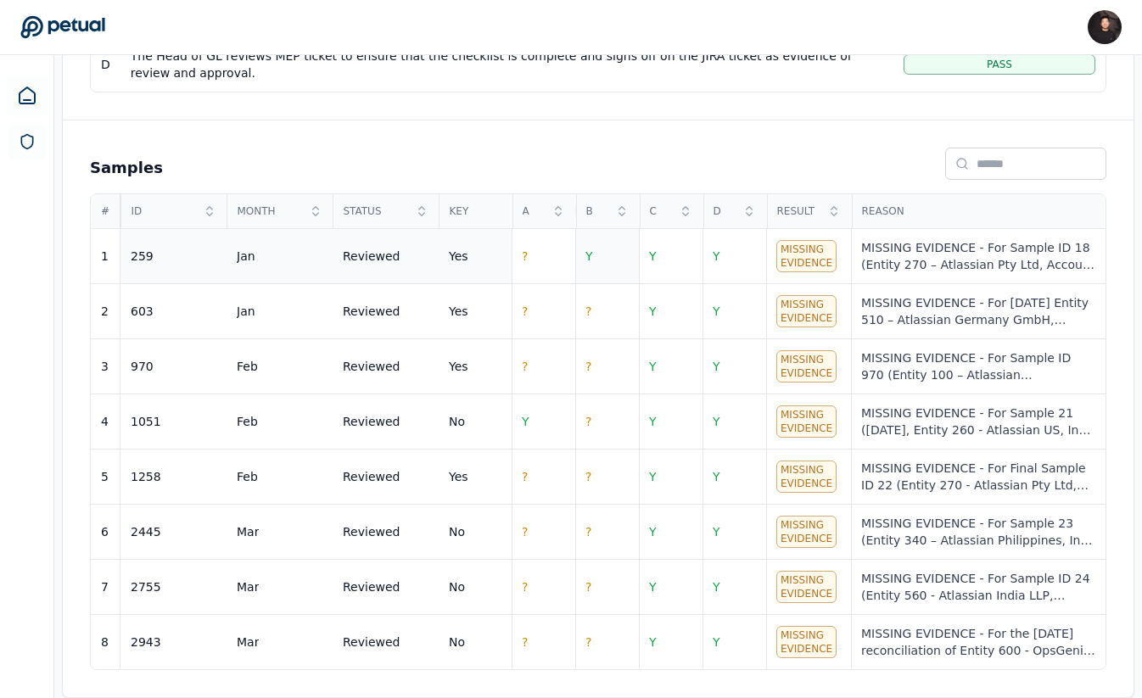
drag, startPoint x: 611, startPoint y: 255, endPoint x: 628, endPoint y: 258, distance: 16.3
click at [628, 258] on td "Y" at bounding box center [607, 256] width 64 height 55
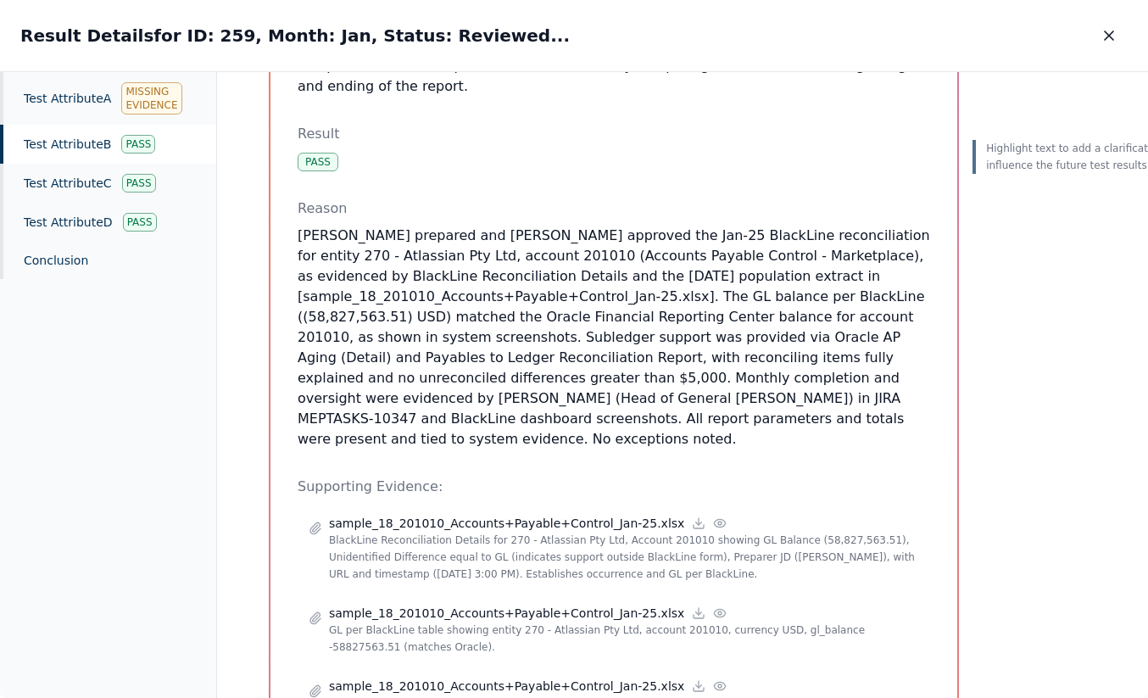
scroll to position [415, 0]
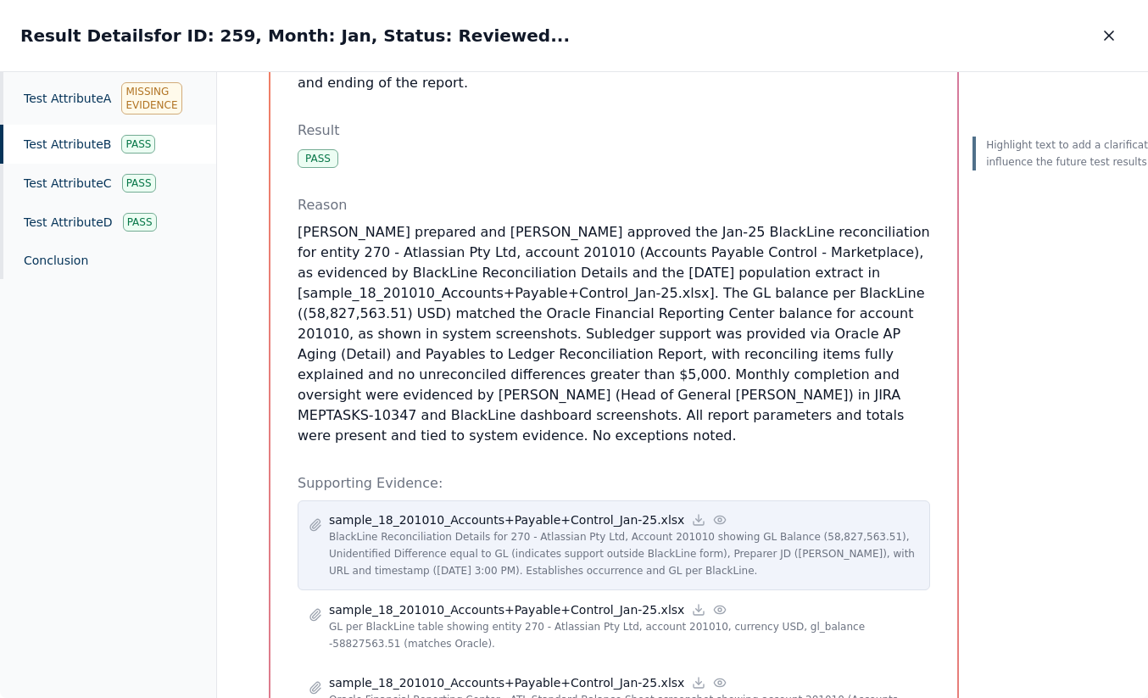
click at [581, 528] on p "BlackLine Reconciliation Details for 270 - Atlassian Pty Ltd, Account 201010 sh…" at bounding box center [624, 553] width 590 height 51
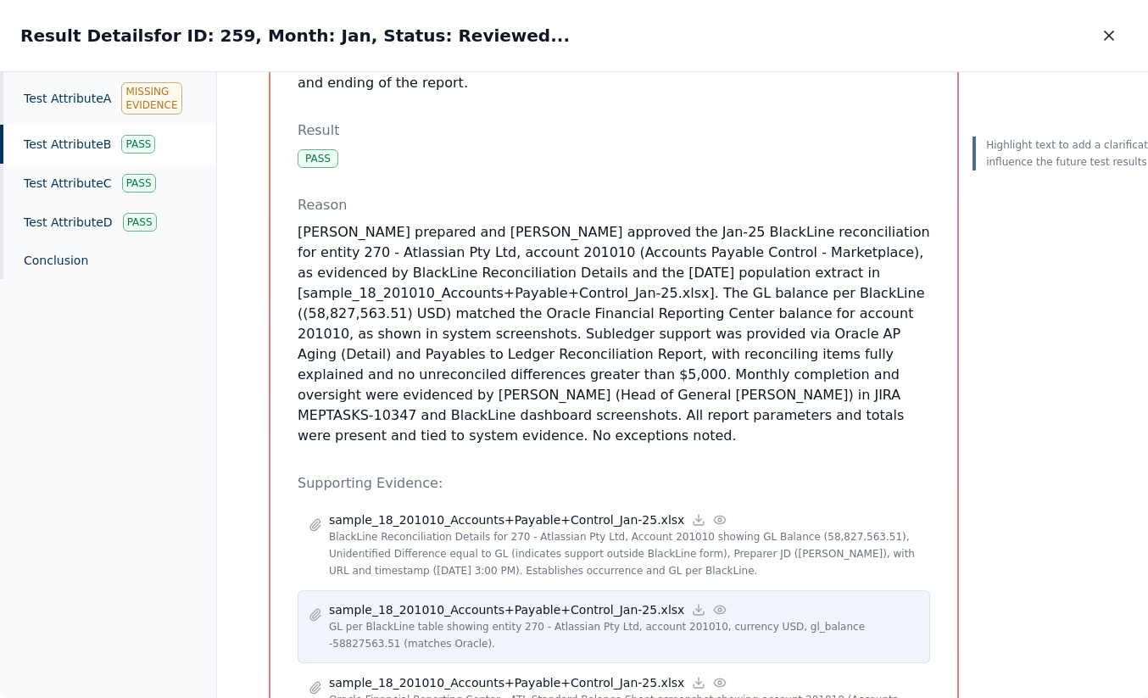
click at [636, 618] on p "GL per BlackLine table showing entity 270 - Atlassian Pty Ltd, account 201010, …" at bounding box center [624, 635] width 590 height 34
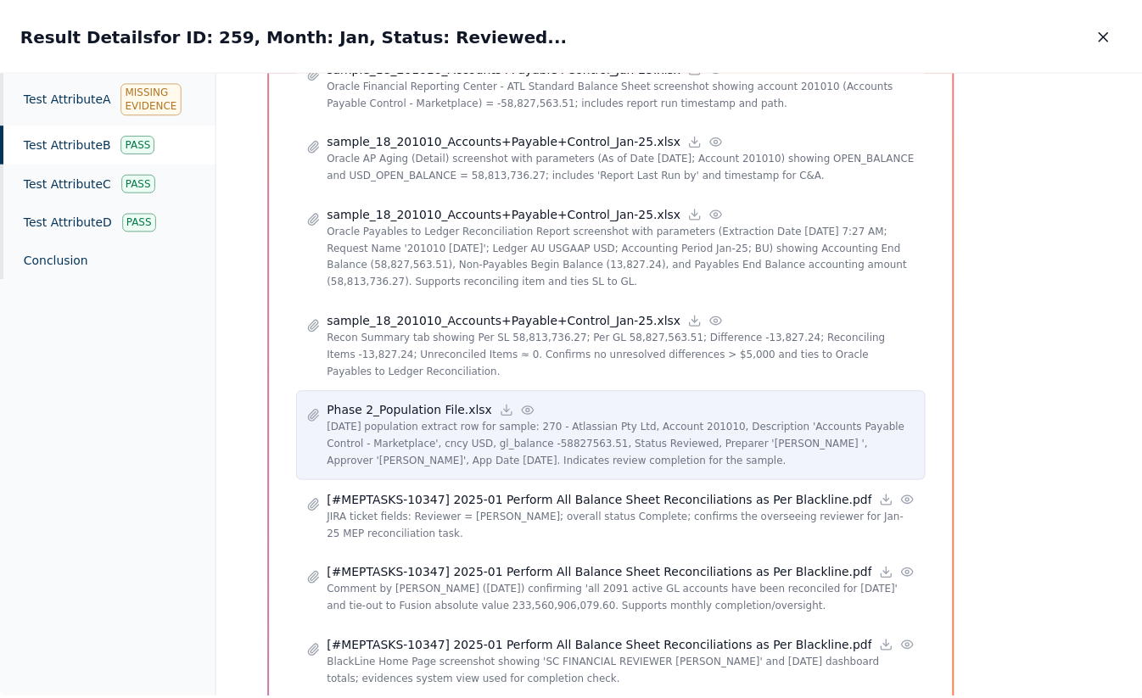
scroll to position [1080, 0]
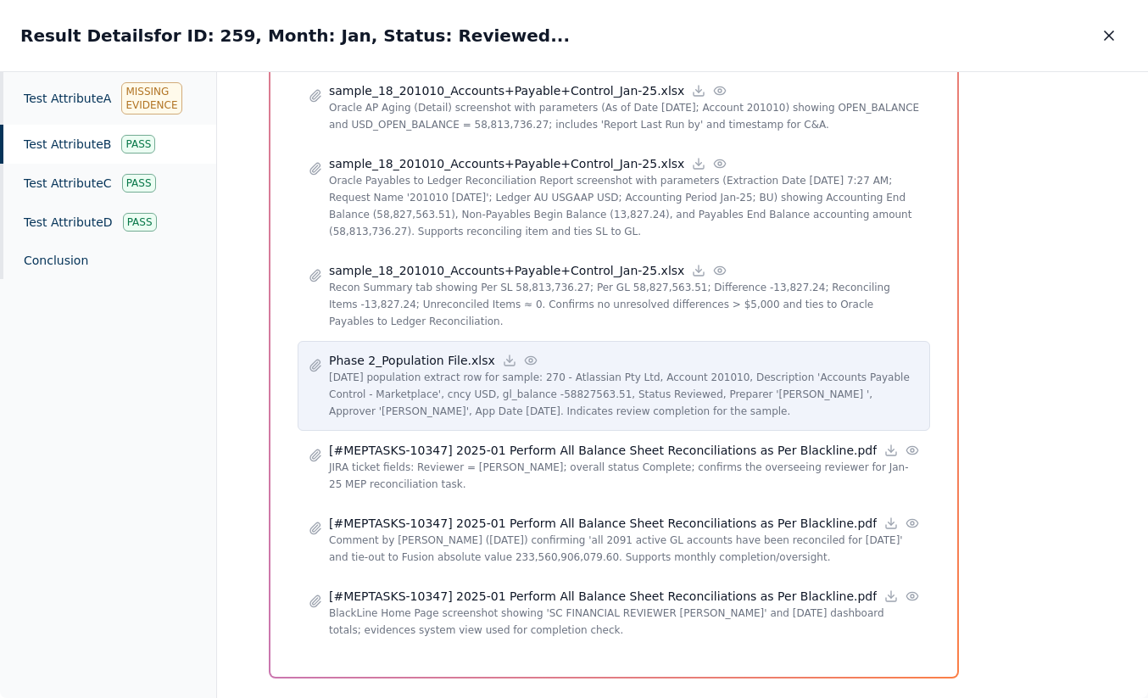
click at [650, 369] on p "Jan 2025 population extract row for sample: 270 - Atlassian Pty Ltd, Account 20…" at bounding box center [624, 394] width 590 height 51
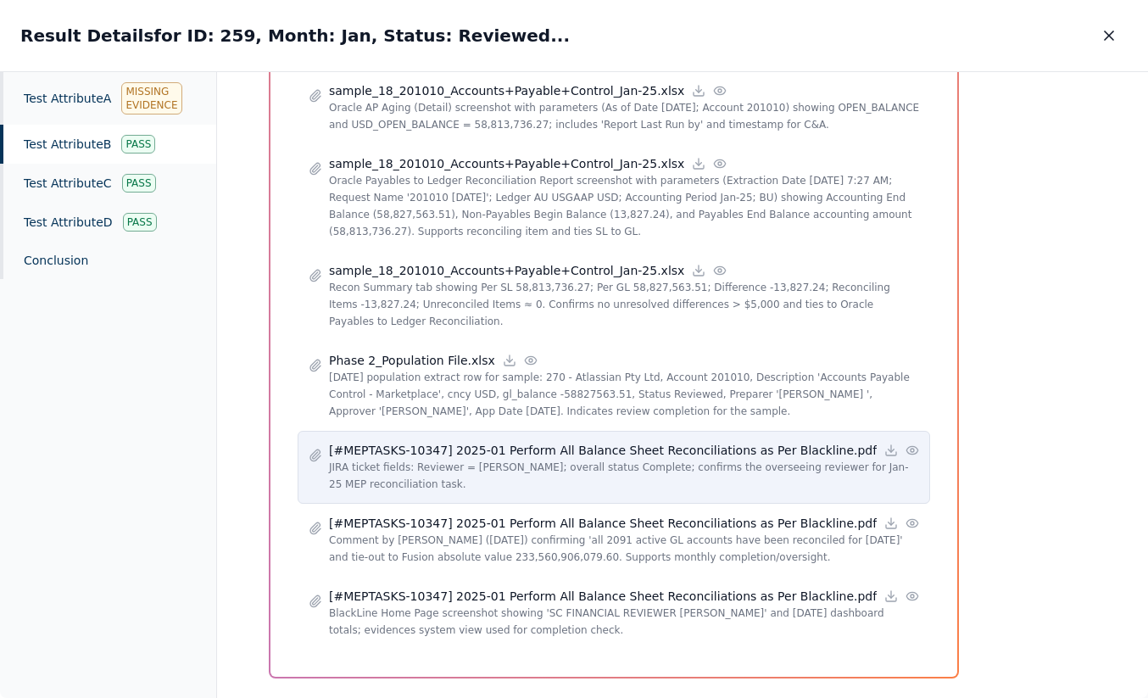
click at [680, 442] on p "[#MEPTASKS-10347] 2025-01 Perform All Balance Sheet Reconciliations as Per Blac…" at bounding box center [603, 450] width 548 height 17
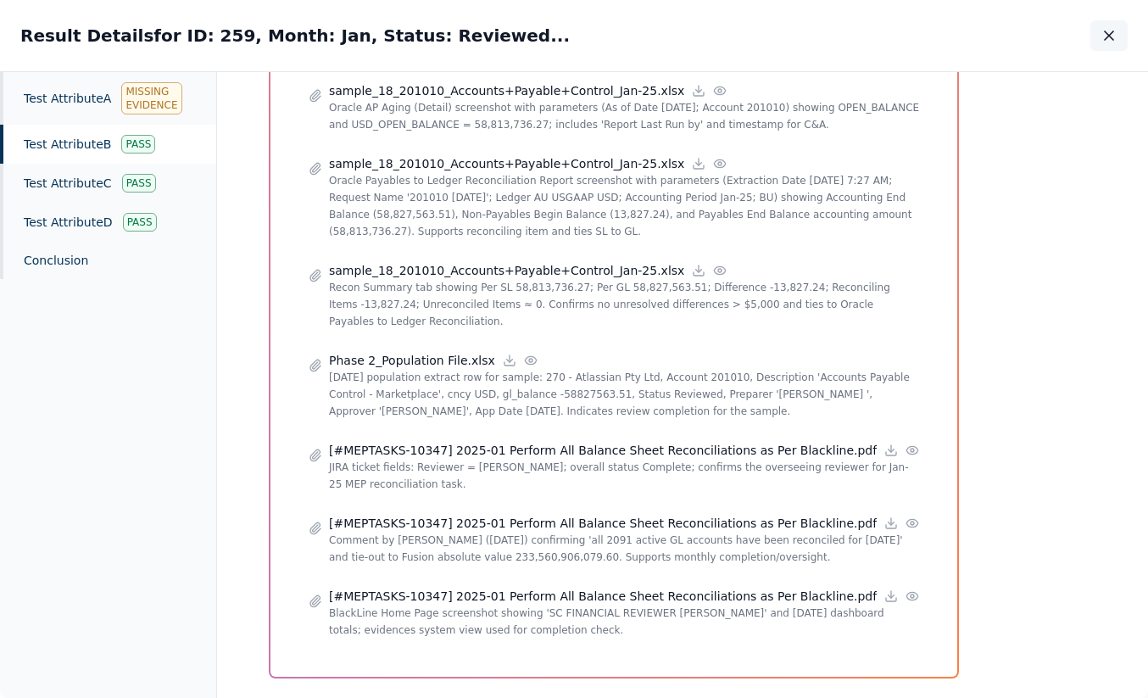
click at [1111, 34] on icon "button" at bounding box center [1109, 35] width 8 height 8
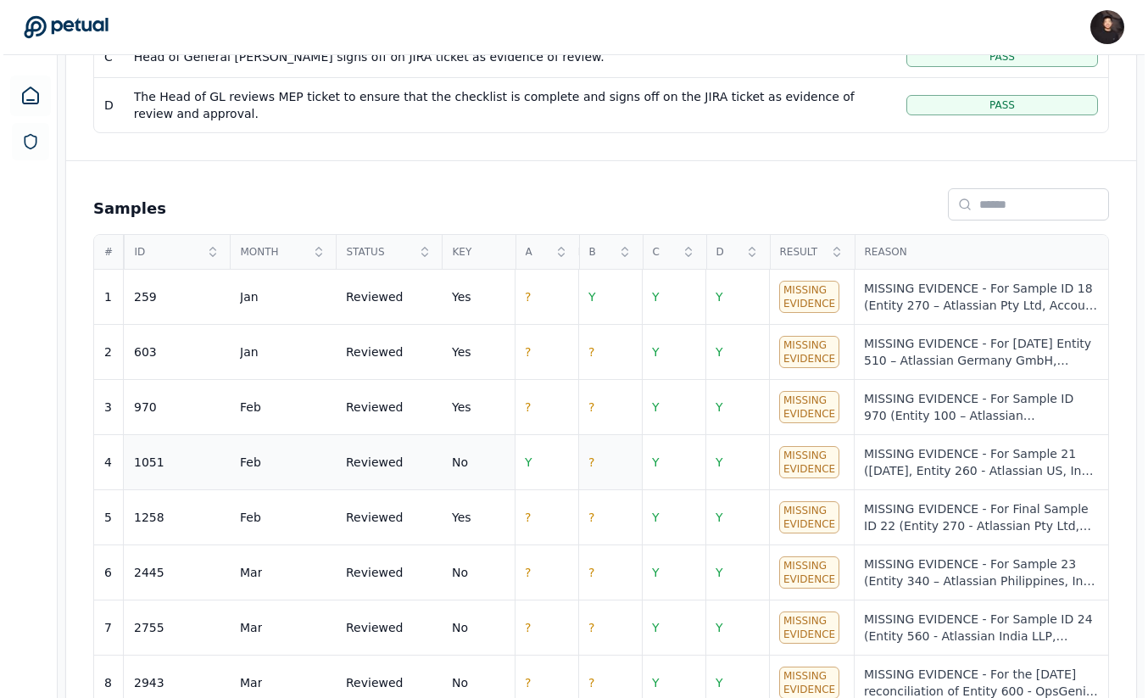
scroll to position [568, 0]
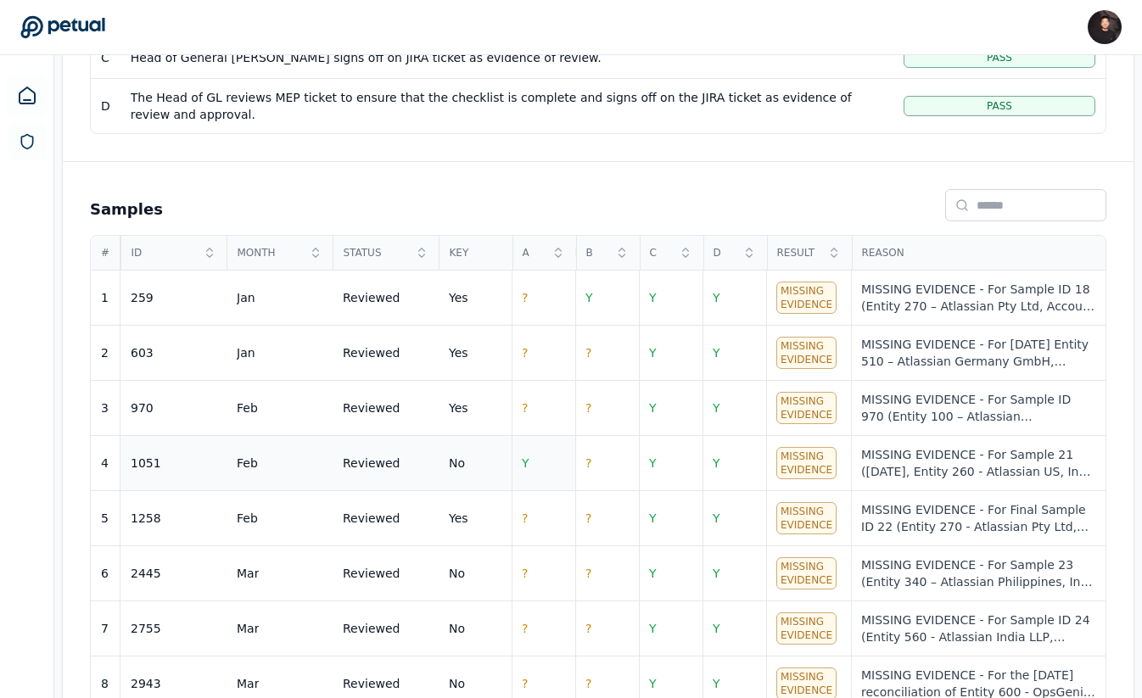
click at [535, 456] on td "Y" at bounding box center [543, 463] width 64 height 55
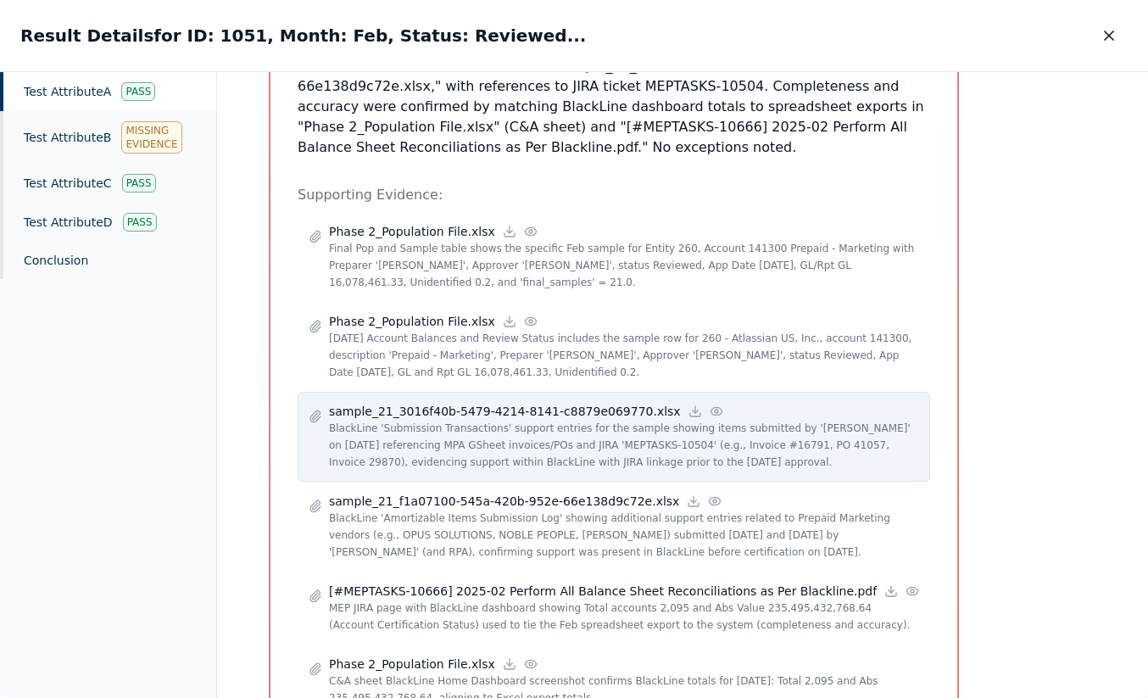
scroll to position [524, 0]
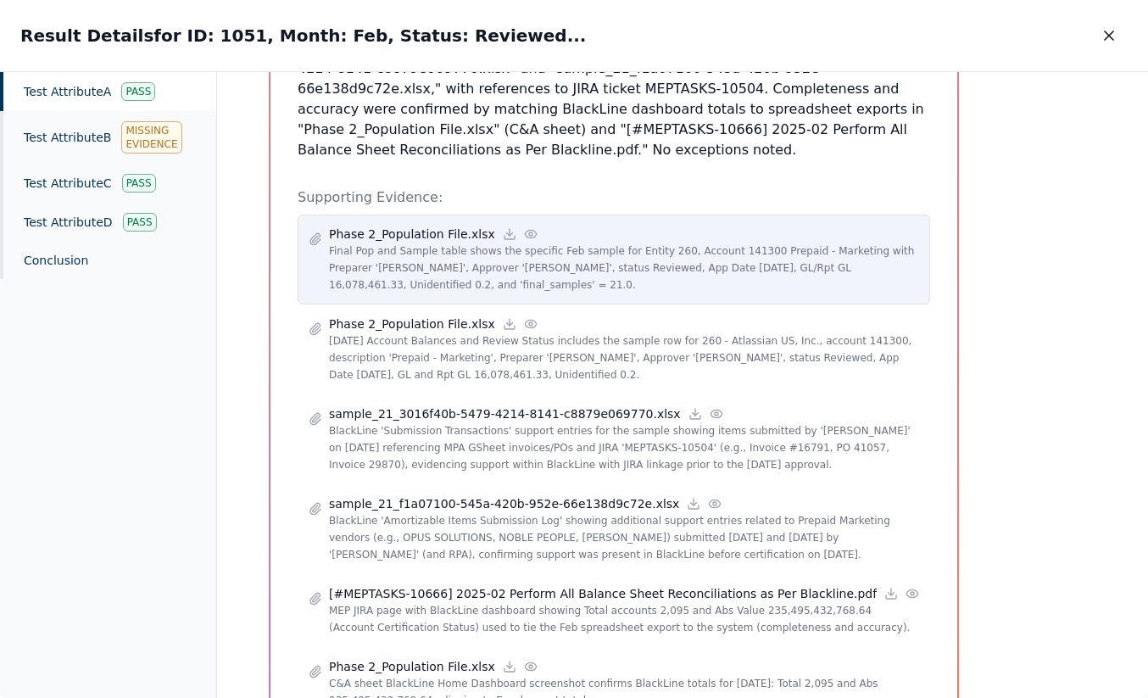
click at [578, 265] on p "Final Pop and Sample table shows the specific Feb sample for Entity 260, Accoun…" at bounding box center [624, 268] width 590 height 51
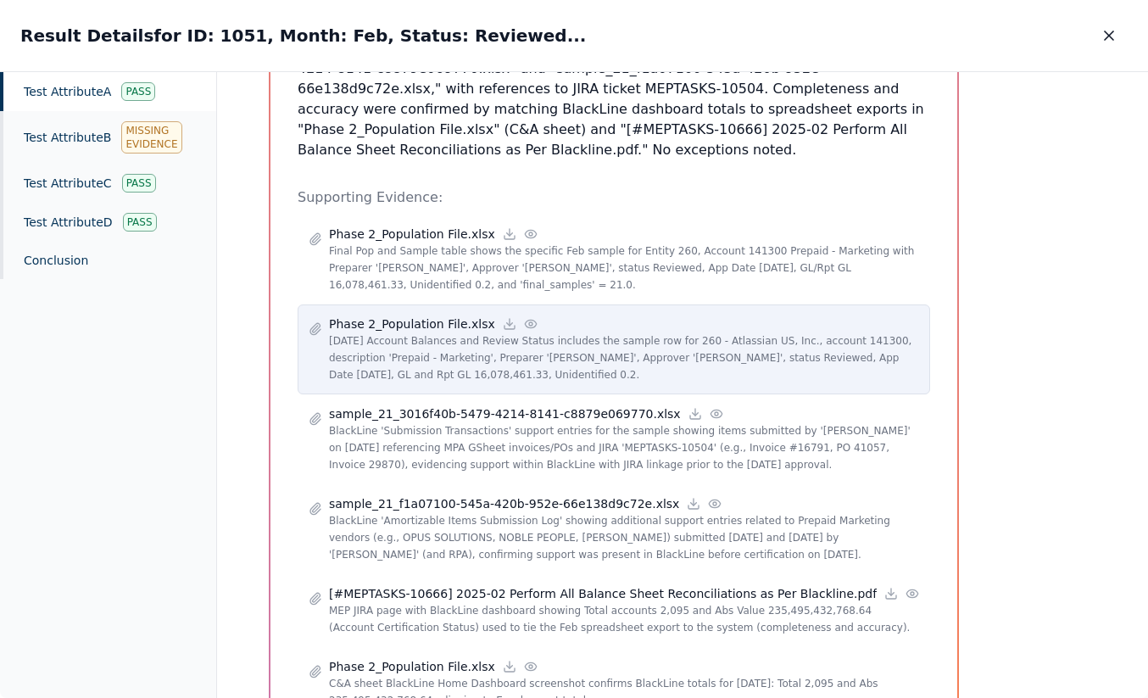
click at [595, 381] on p "Feb 2025 Account Balances and Review Status includes the sample row for 260 - A…" at bounding box center [624, 357] width 590 height 51
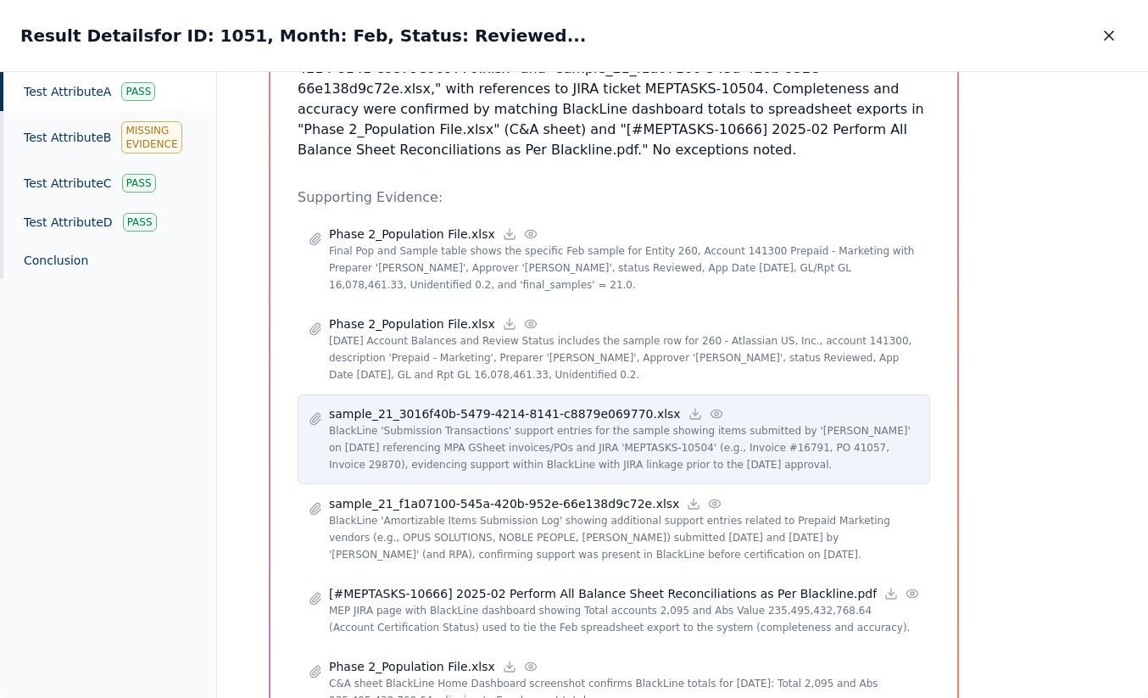
click at [574, 438] on p "BlackLine 'Submission Transactions' support entries for the sample showing item…" at bounding box center [624, 447] width 590 height 51
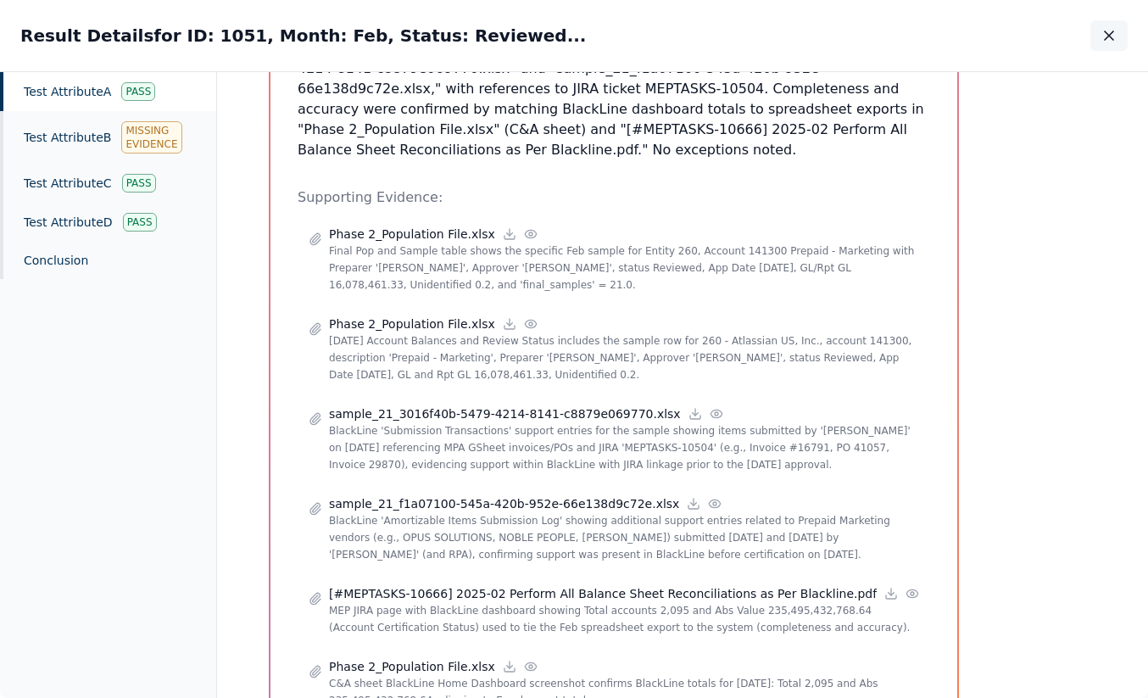
click at [1101, 31] on icon "button" at bounding box center [1109, 35] width 17 height 17
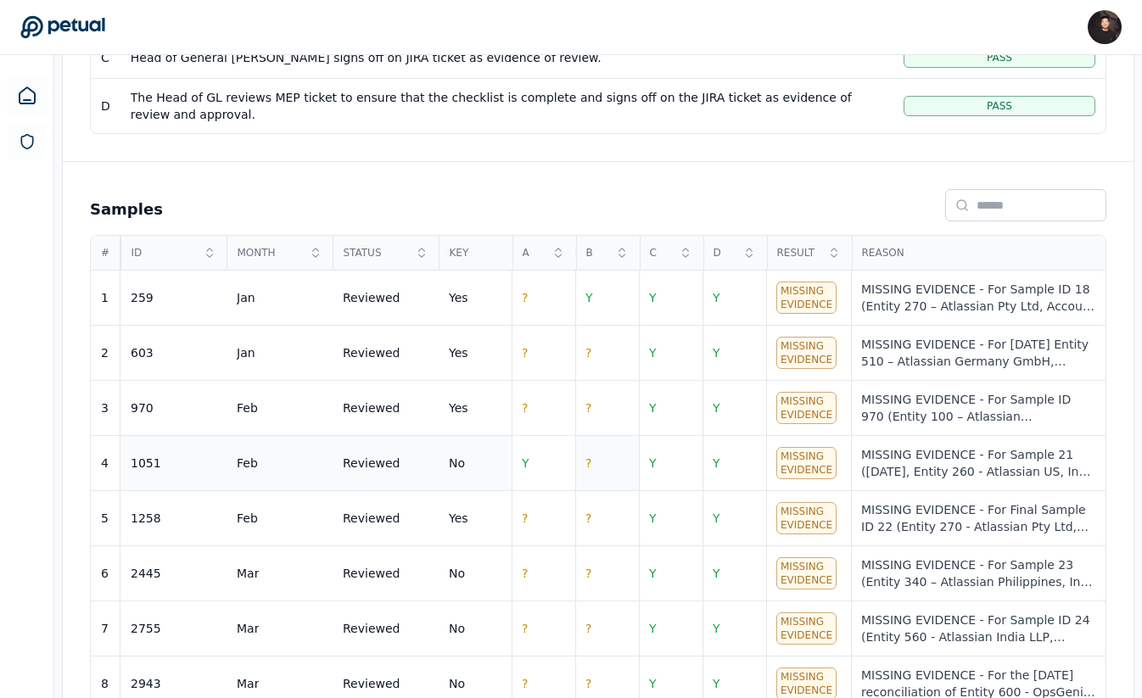
click at [600, 448] on td "?" at bounding box center [607, 463] width 64 height 55
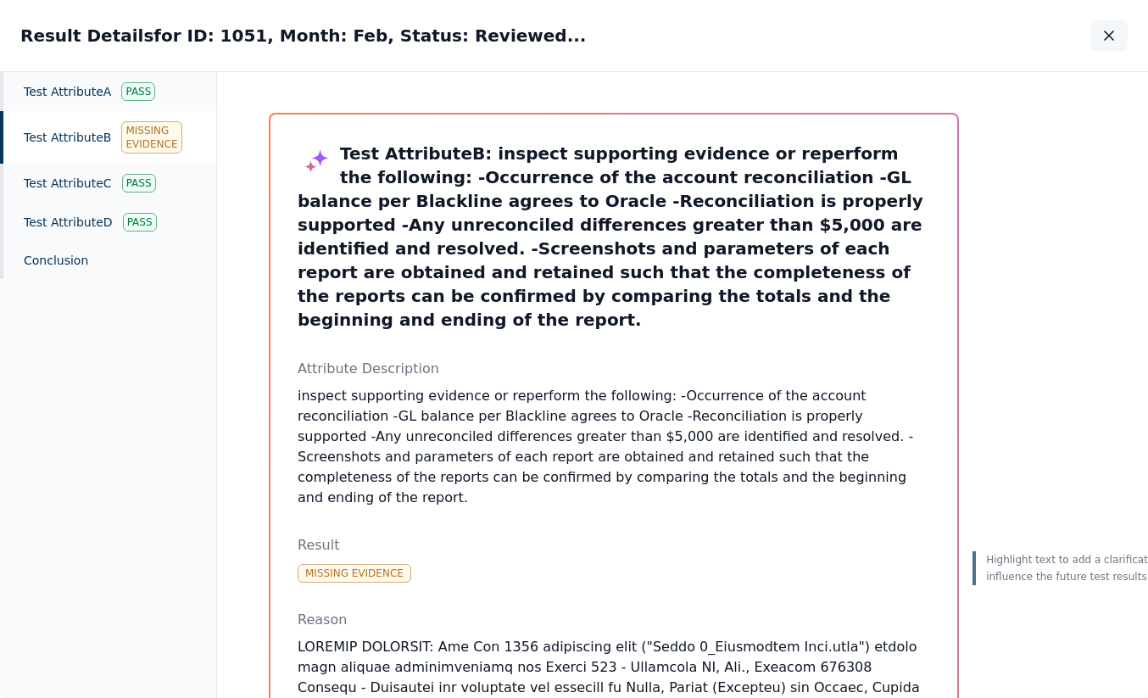
click at [1096, 33] on button "button" at bounding box center [1109, 35] width 37 height 31
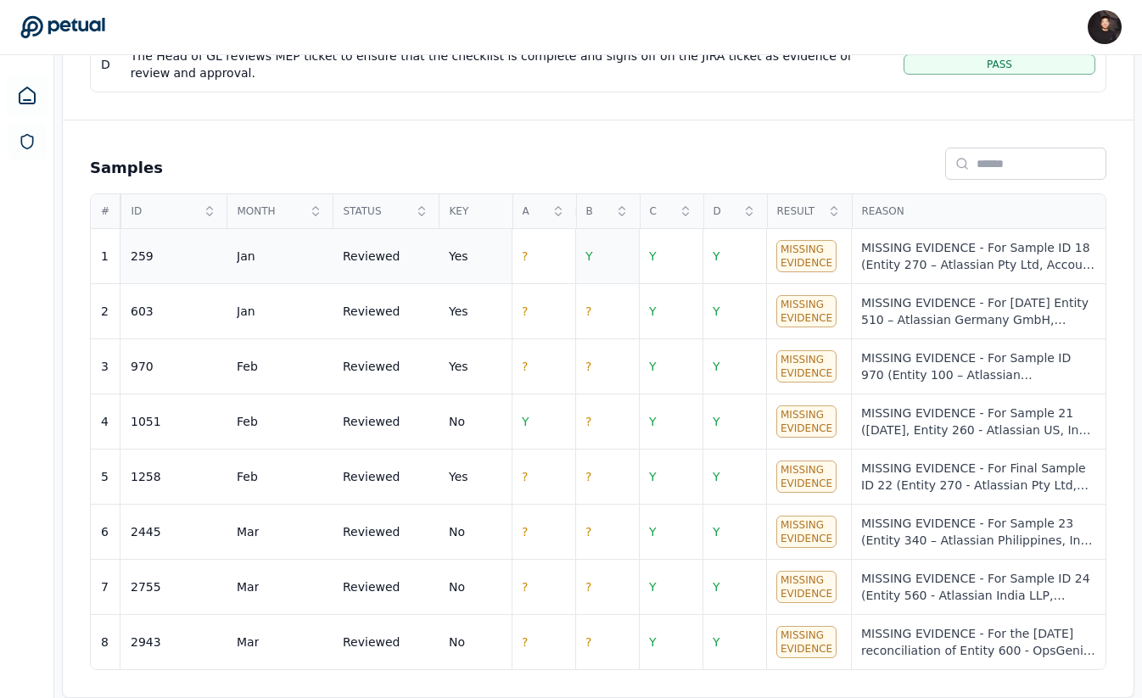
click at [612, 248] on td "Y" at bounding box center [607, 256] width 64 height 55
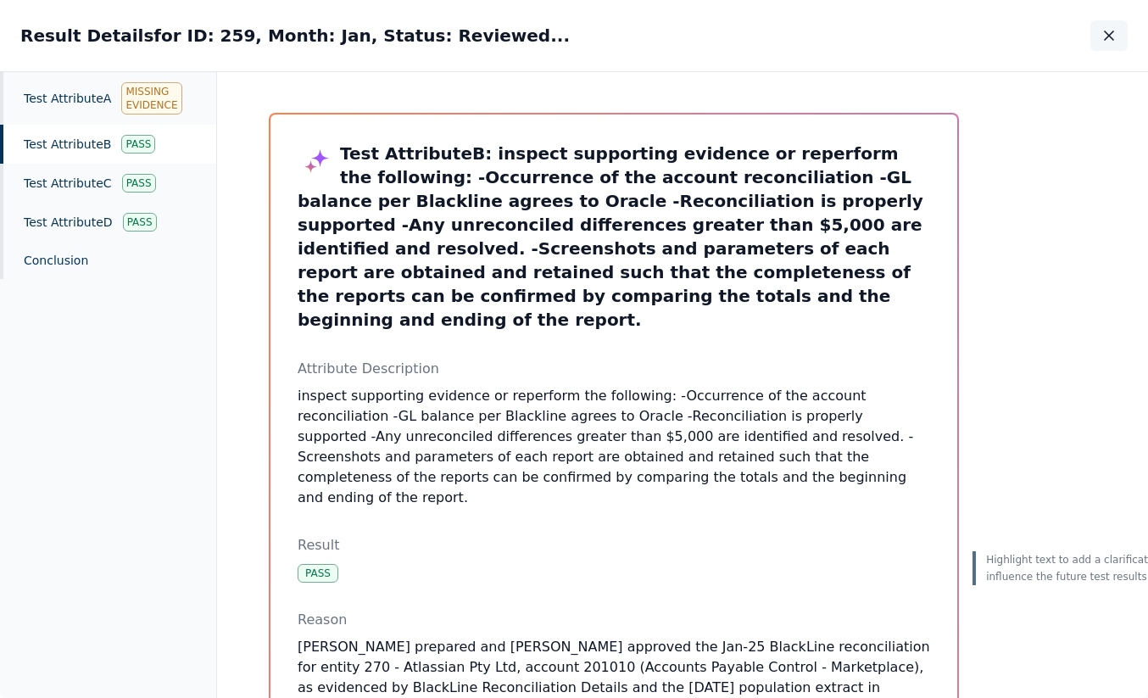
click at [1118, 30] on button "button" at bounding box center [1109, 35] width 37 height 31
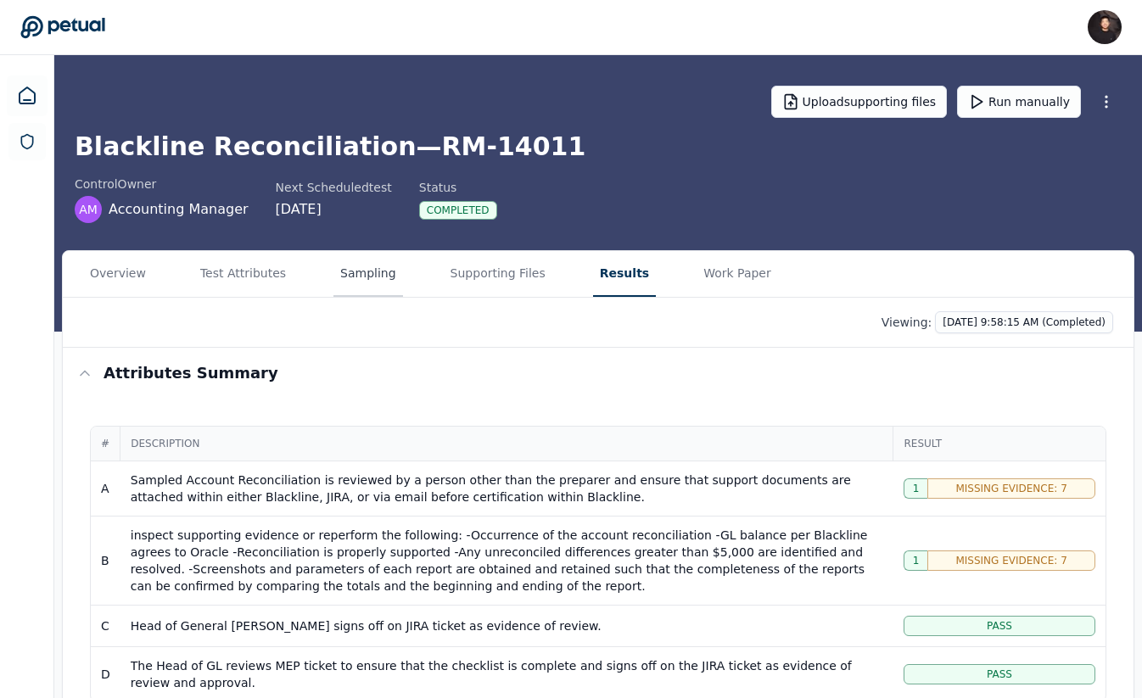
click at [360, 277] on button "Sampling" at bounding box center [368, 274] width 70 height 46
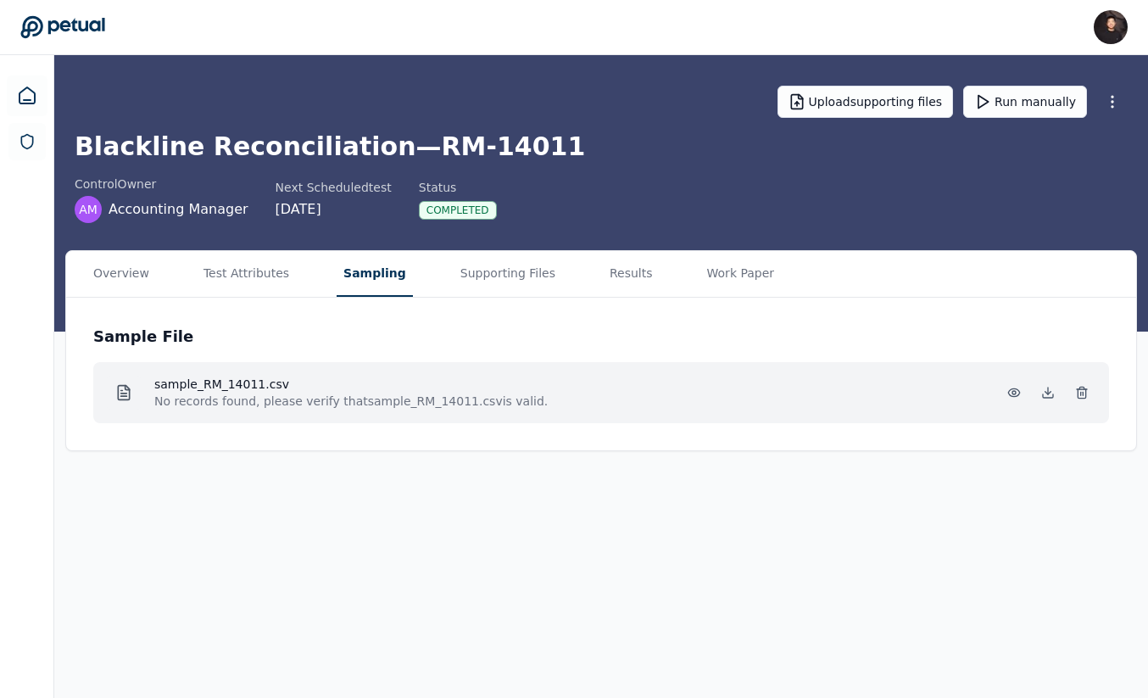
click at [382, 386] on h4 "sample_RM_14011.csv" at bounding box center [351, 384] width 394 height 17
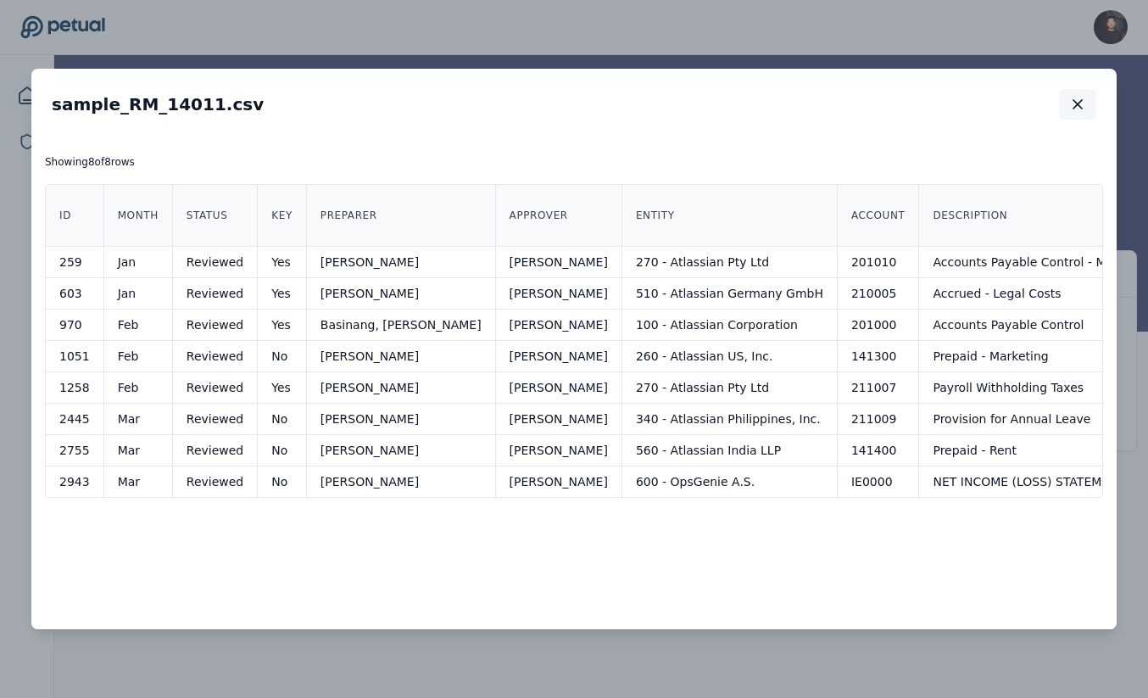
click at [1073, 96] on icon "button" at bounding box center [1077, 104] width 17 height 17
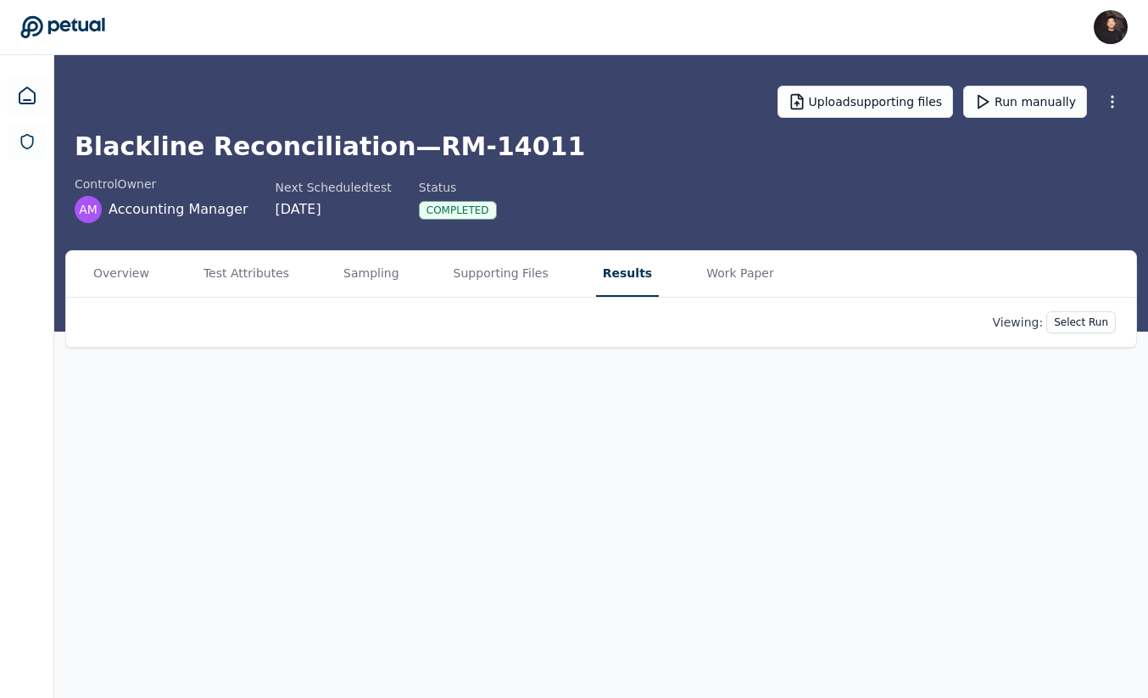
click at [596, 277] on button "Results" at bounding box center [627, 274] width 63 height 46
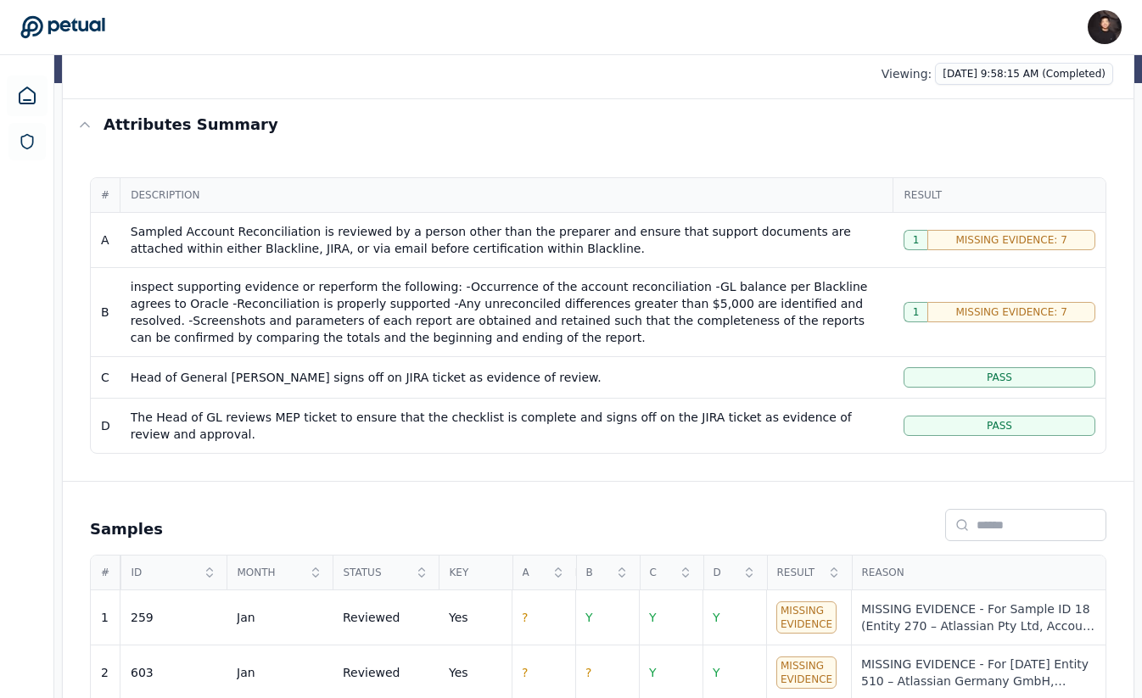
scroll to position [161, 0]
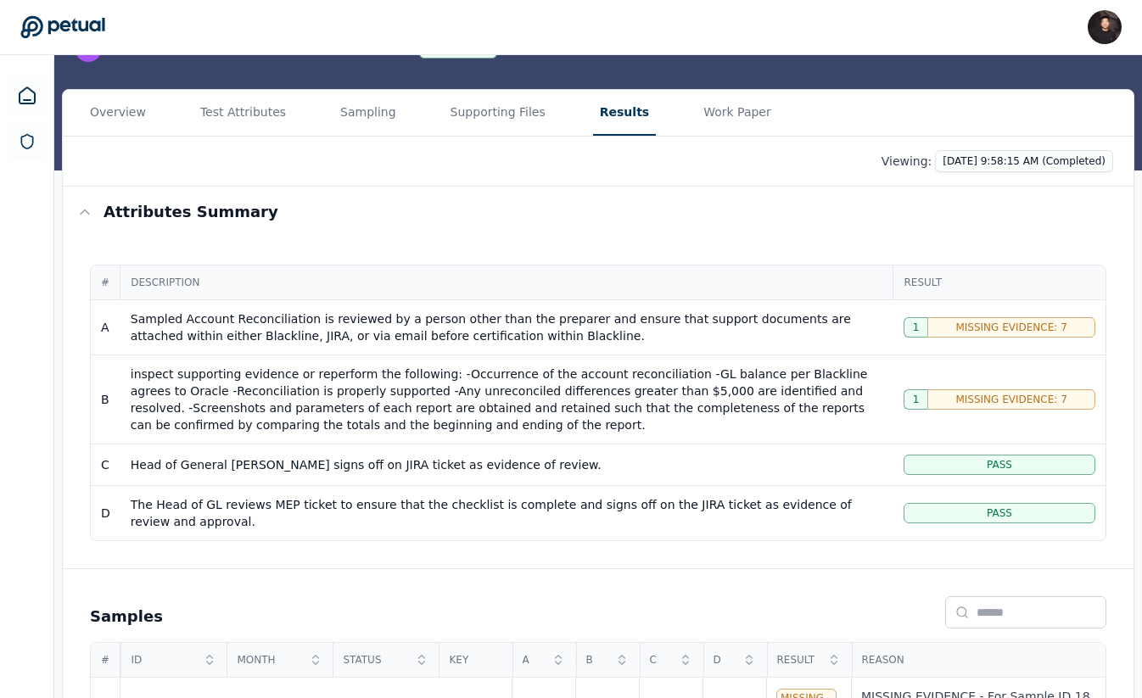
click at [1059, 140] on div "Viewing: 10/7/2025, 9:58:15 AM (Completed)" at bounding box center [598, 162] width 1070 height 50
click at [1034, 161] on html "James Lee james@petual.ai Sign out Upload supporting files Run manually Blackli…" at bounding box center [571, 493] width 1142 height 1308
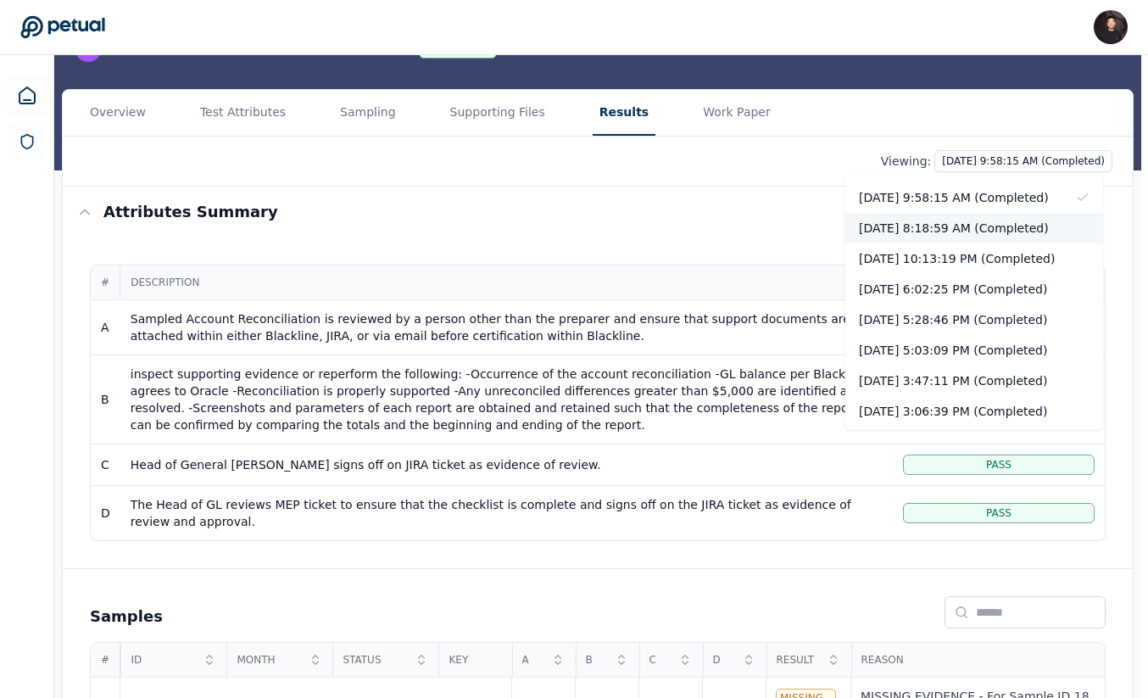
click at [991, 220] on div "[DATE] 8:18:59 AM (Completed)" at bounding box center [975, 228] width 258 height 31
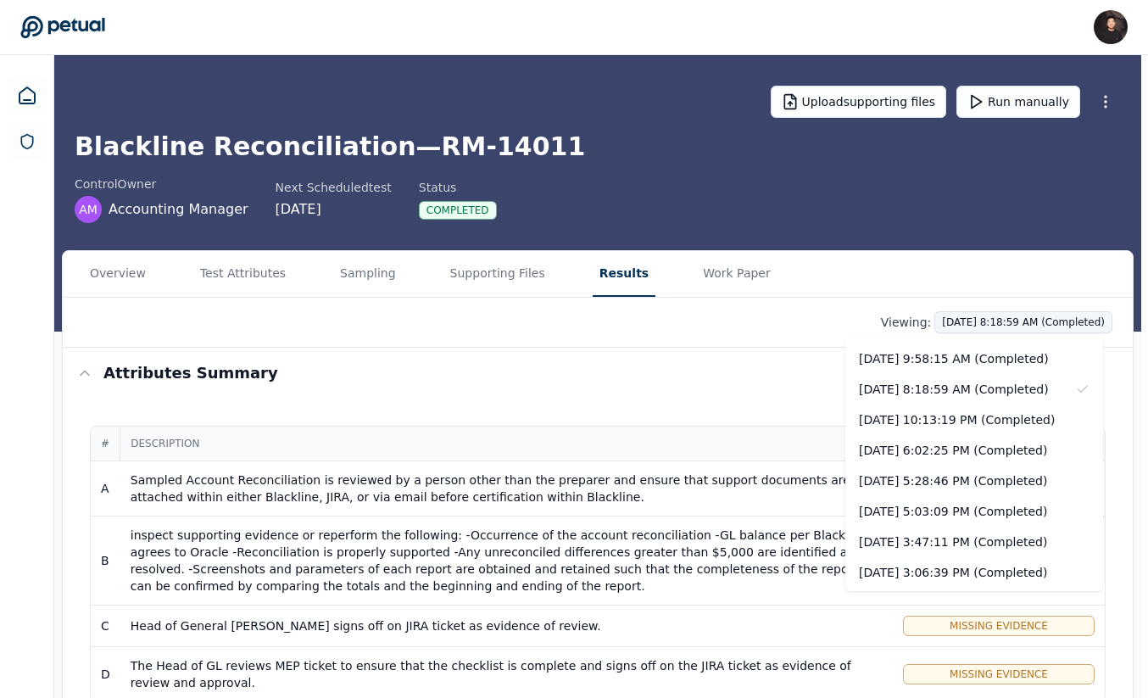
click at [974, 327] on html "James Lee james@petual.ai Sign out Upload supporting files Run manually Blackli…" at bounding box center [574, 654] width 1148 height 1308
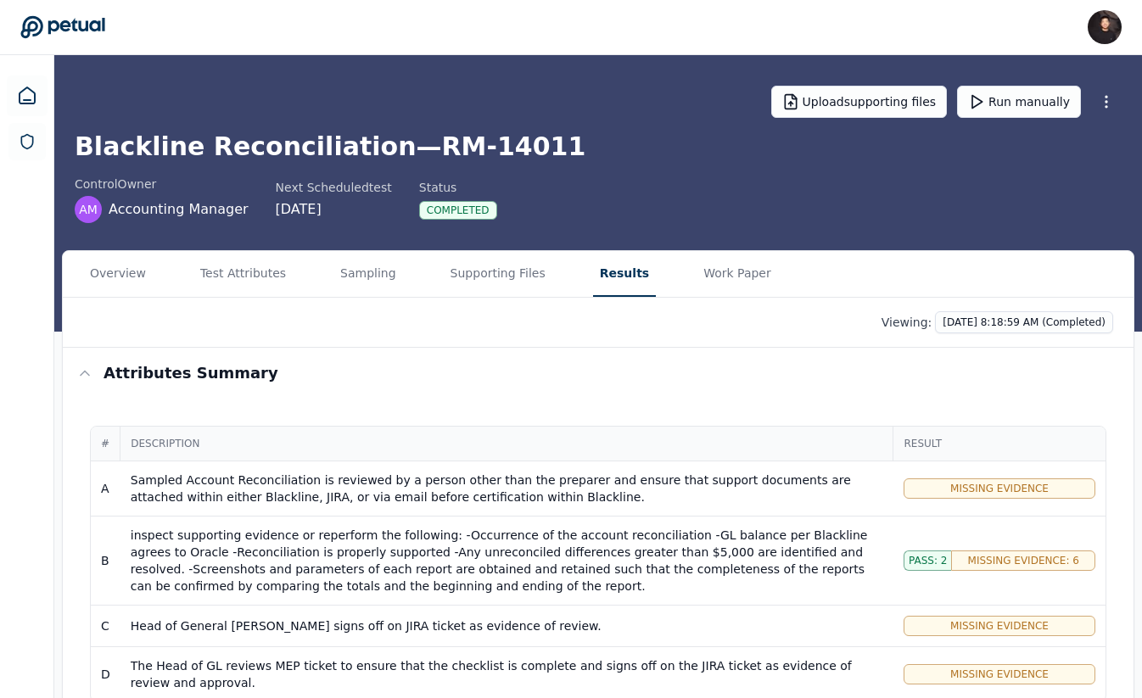
click at [770, 345] on html "James Lee james@petual.ai Sign out Upload supporting files Run manually Blackli…" at bounding box center [571, 654] width 1142 height 1308
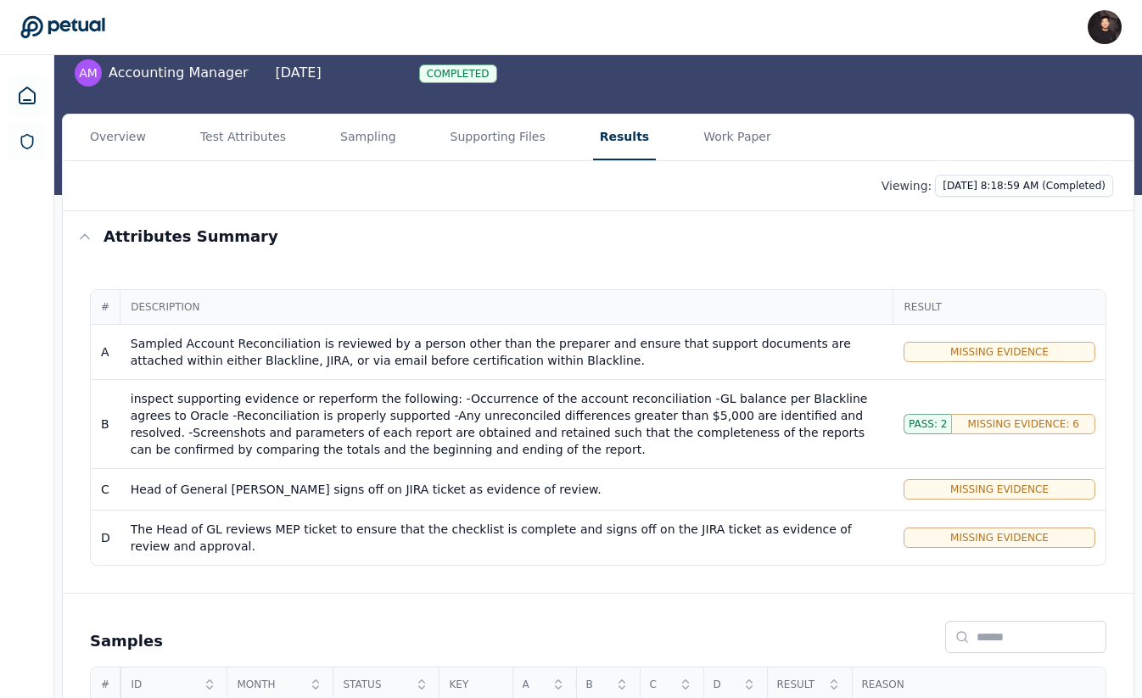
scroll to position [142, 0]
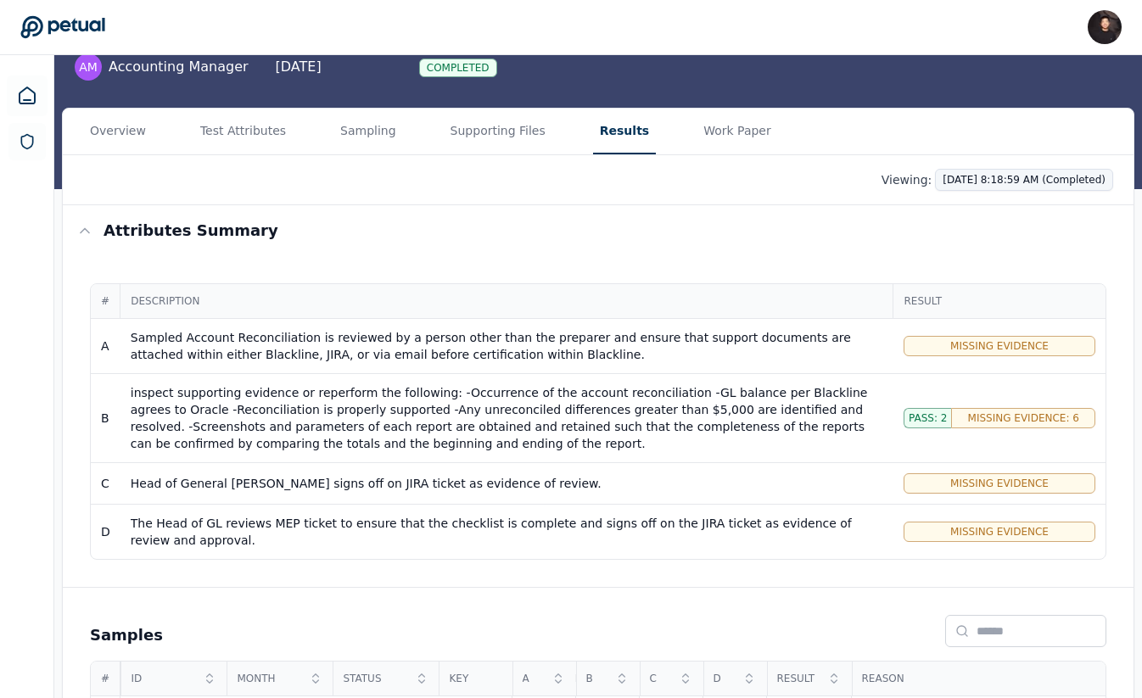
click at [1010, 184] on html "James Lee james@petual.ai Sign out Upload supporting files Run manually Blackli…" at bounding box center [571, 512] width 1142 height 1308
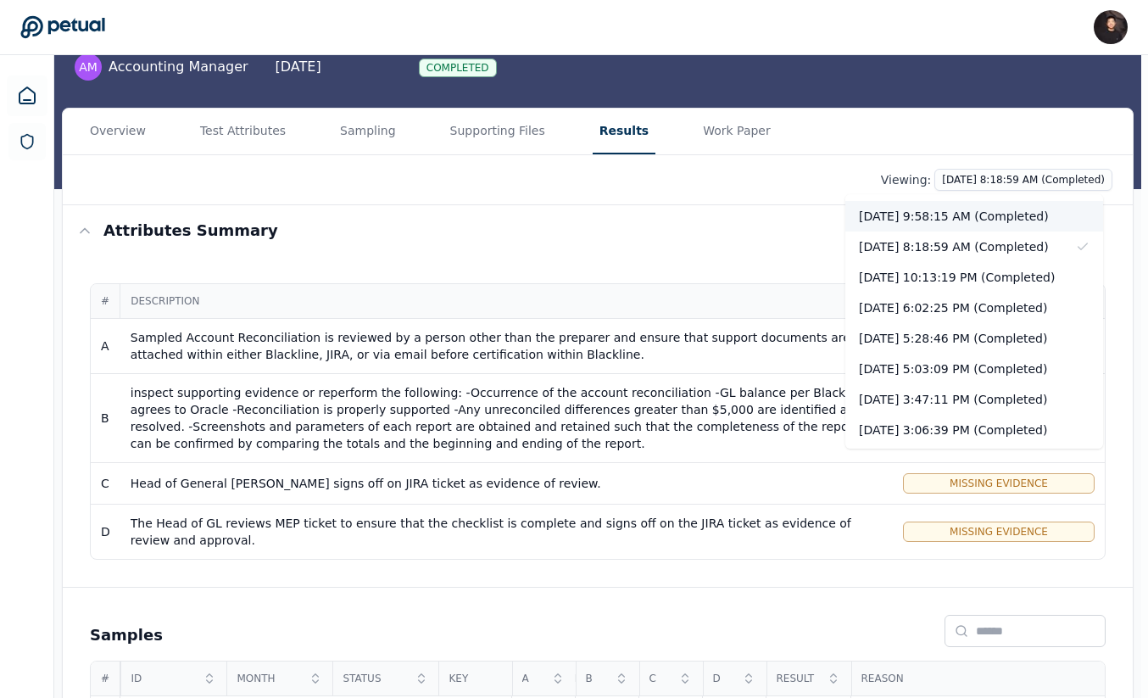
click at [969, 223] on div "[DATE] 9:58:15 AM (Completed)" at bounding box center [975, 216] width 258 height 31
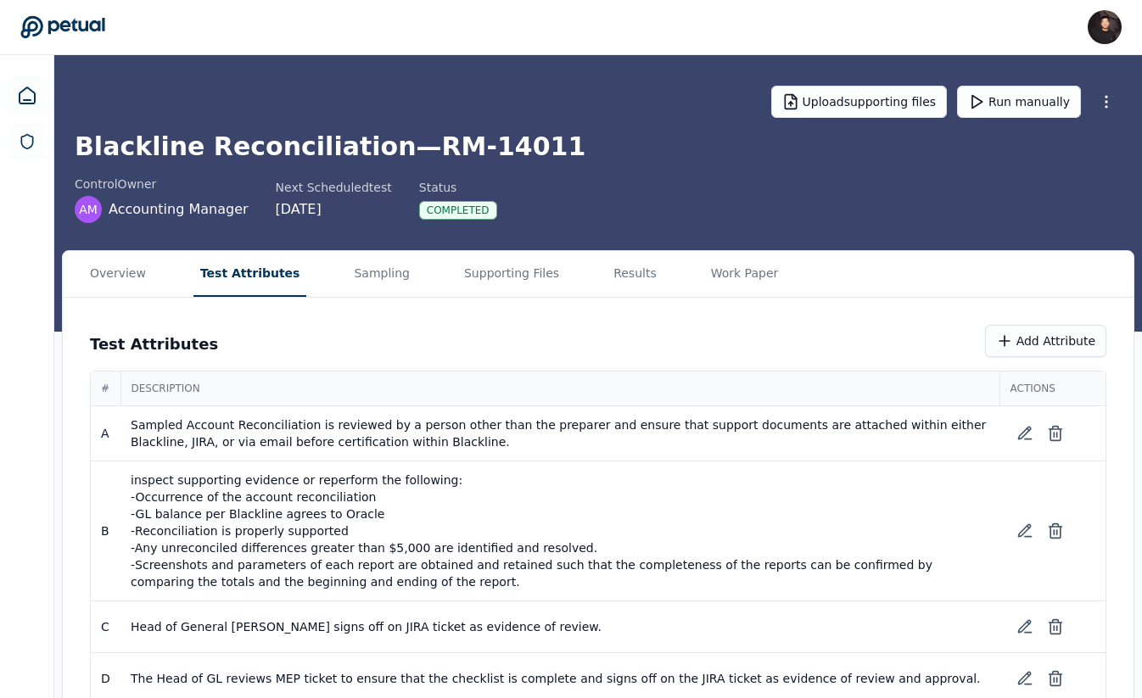
click at [248, 276] on button "Test Attributes" at bounding box center [250, 274] width 114 height 46
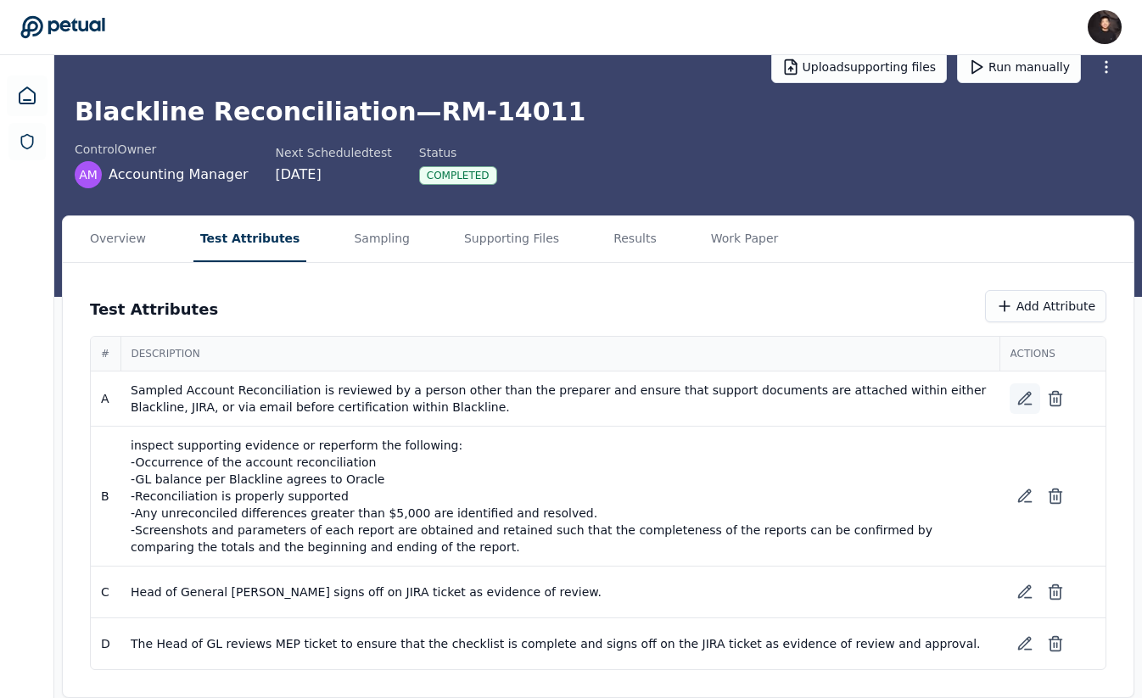
click at [1013, 392] on button at bounding box center [1024, 398] width 31 height 31
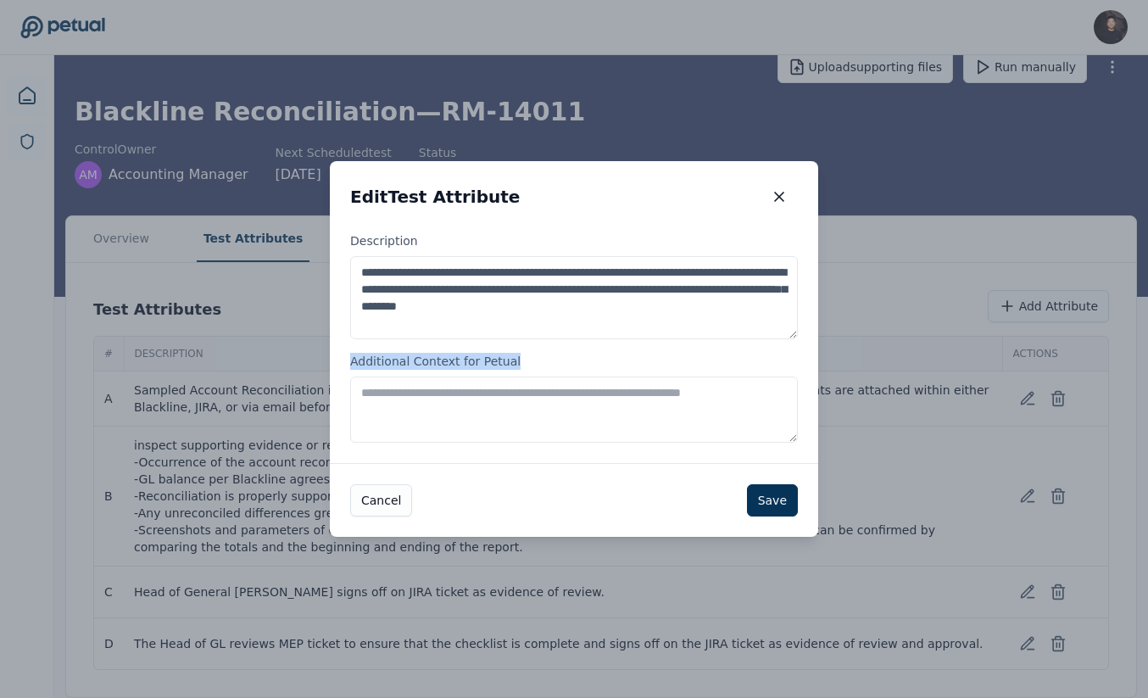
drag, startPoint x: 352, startPoint y: 354, endPoint x: 578, endPoint y: 355, distance: 226.4
click at [578, 355] on label "Additional Context for Petual" at bounding box center [574, 398] width 448 height 90
copy label "Additional Context for Petual"
click at [775, 190] on icon "button" at bounding box center [779, 196] width 17 height 17
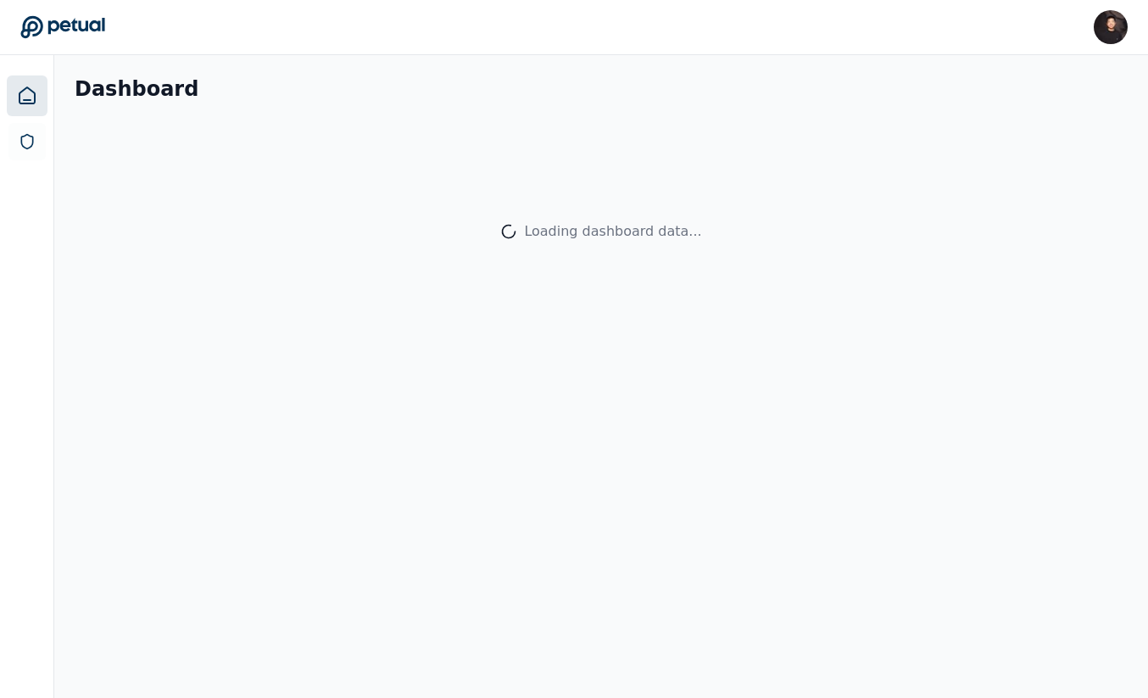
click at [415, 429] on main "Dashboard Loading dashboard data..." at bounding box center [601, 376] width 1094 height 643
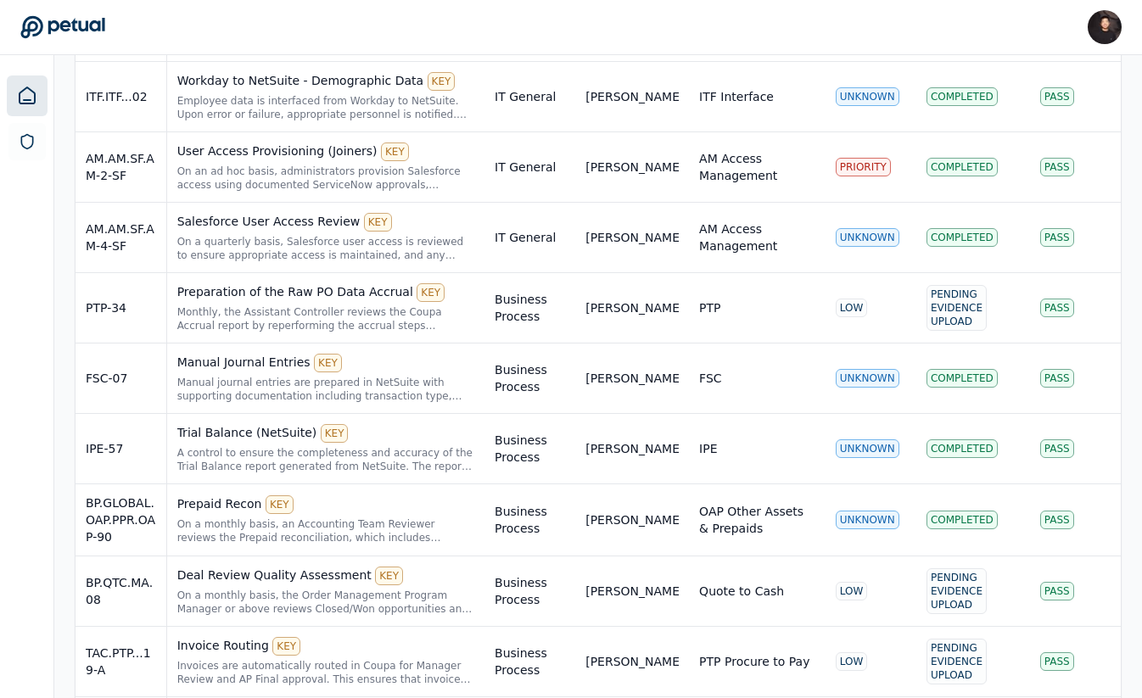
scroll to position [895, 0]
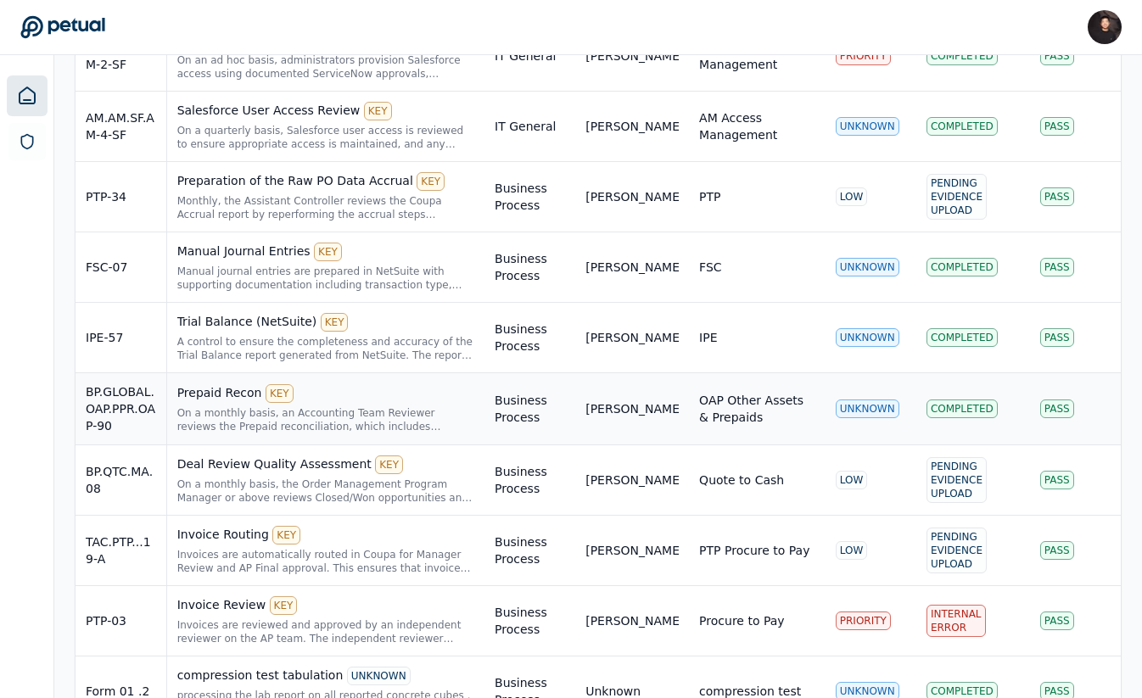
click at [382, 384] on div "Prepaid Recon KEY" at bounding box center [325, 393] width 297 height 19
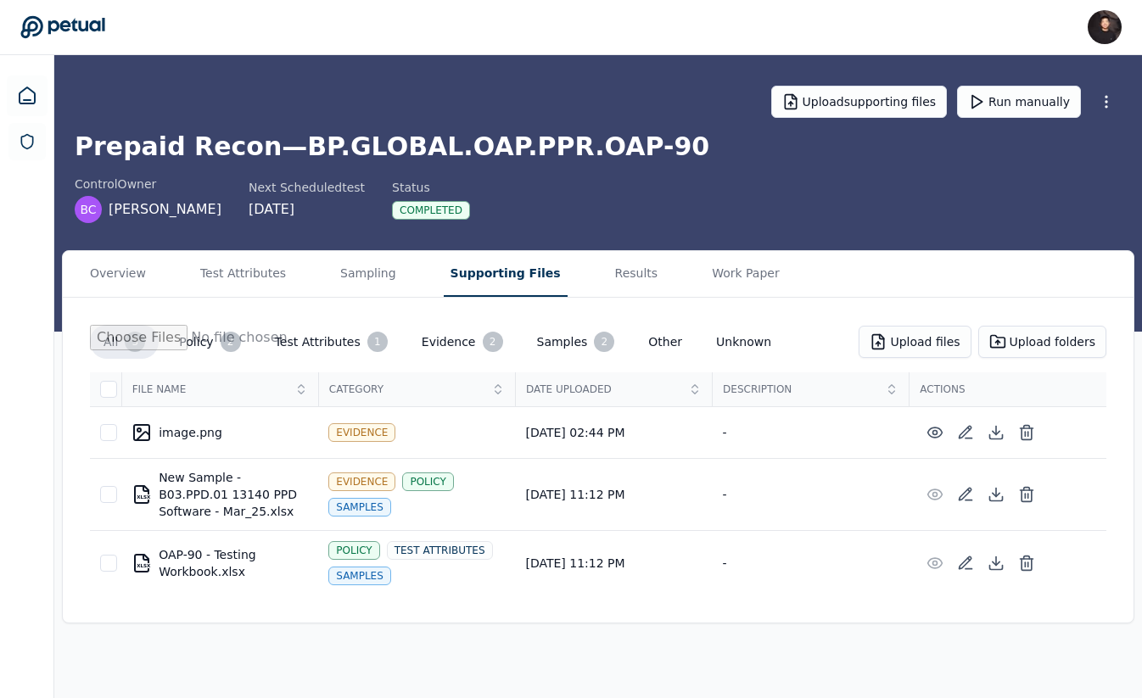
click at [537, 277] on button "Supporting Files" at bounding box center [506, 274] width 124 height 46
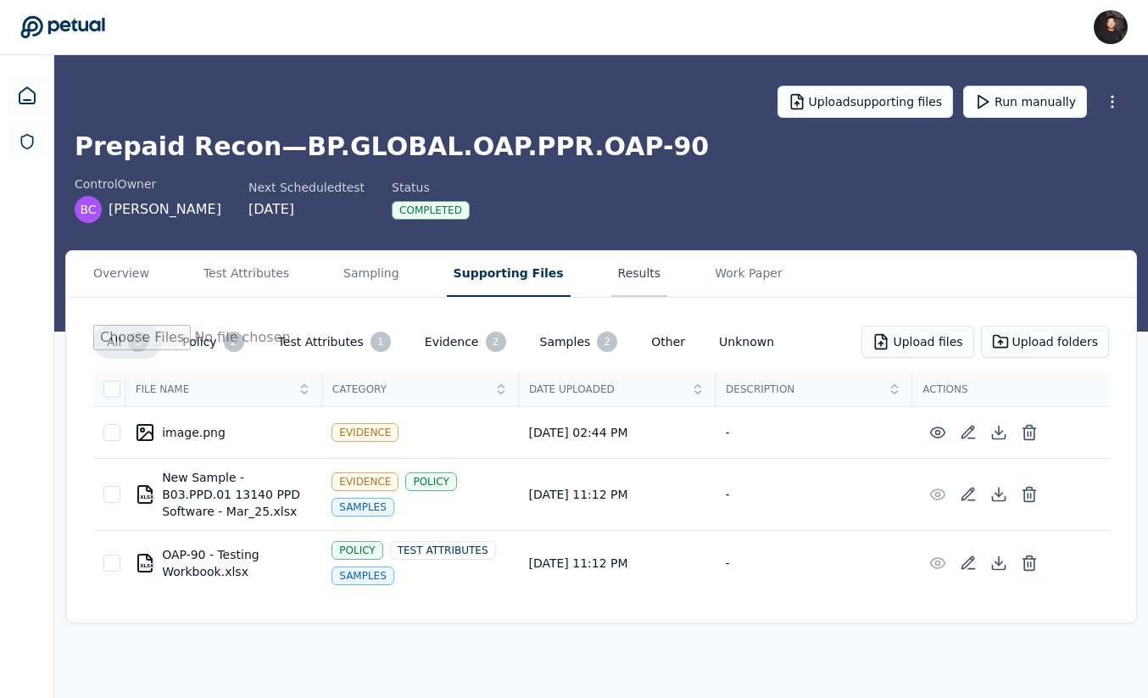
click at [611, 277] on button "Results" at bounding box center [639, 274] width 57 height 46
click at [530, 276] on button "Supporting Files" at bounding box center [509, 274] width 124 height 46
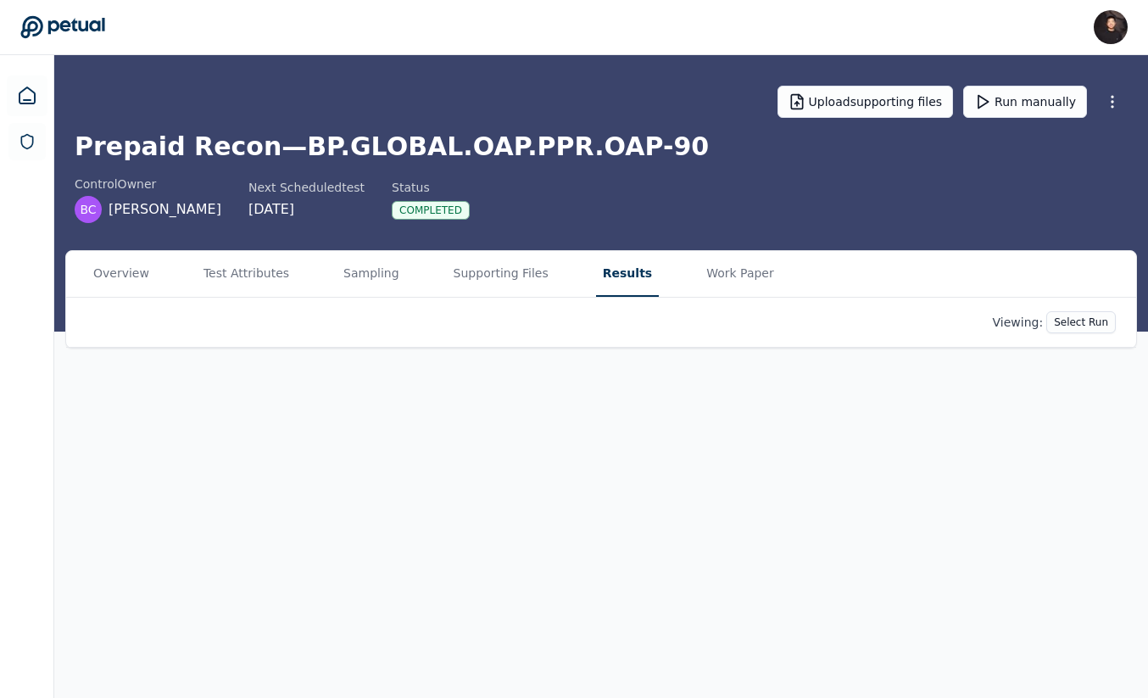
click at [599, 260] on button "Results" at bounding box center [627, 274] width 63 height 46
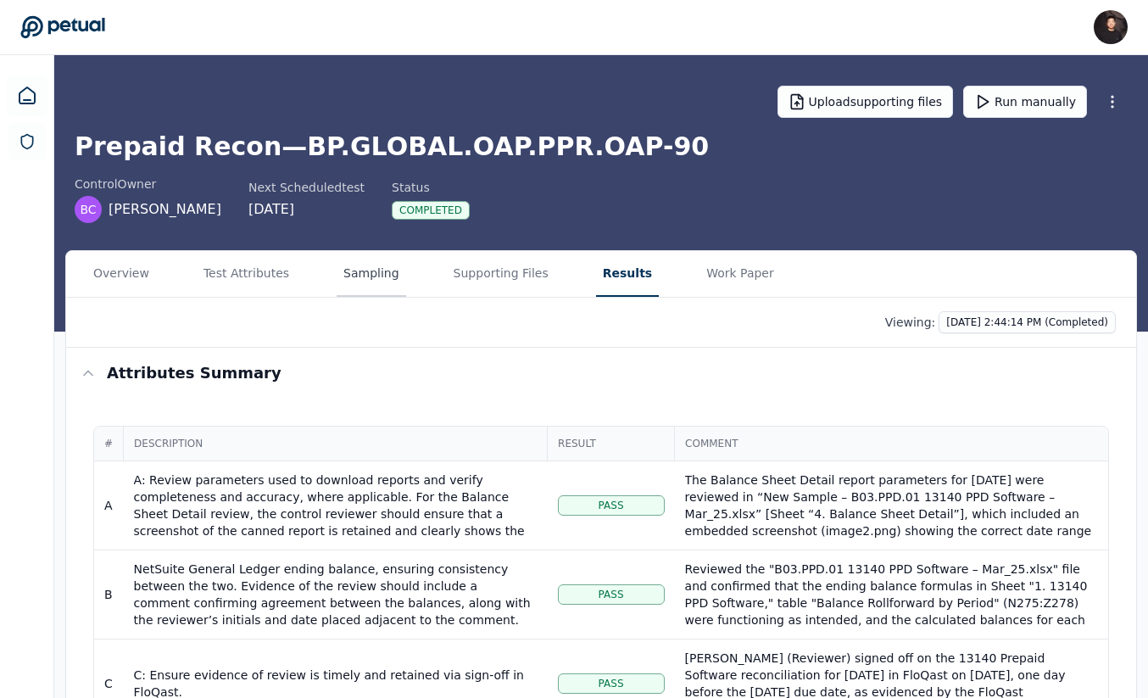
click at [337, 272] on button "Sampling" at bounding box center [372, 274] width 70 height 46
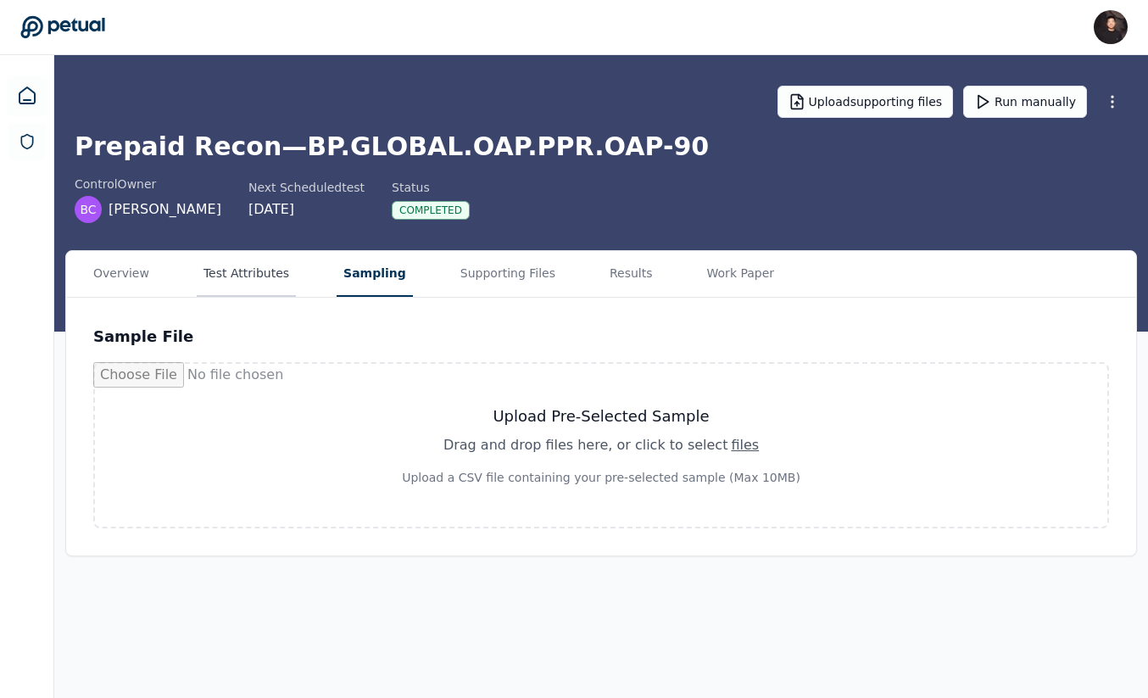
click at [253, 281] on button "Test Attributes" at bounding box center [246, 274] width 99 height 46
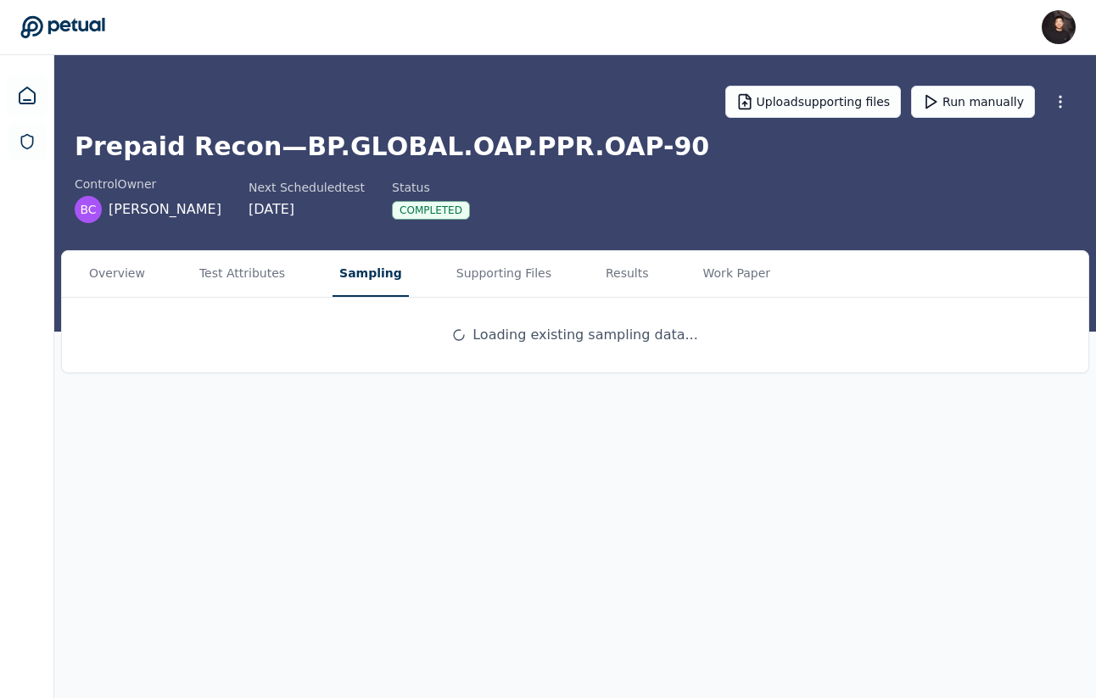
click at [358, 221] on main "Upload supporting files Run manually Prepaid Recon — BP.GLOBAL.OAP.PPR.OAP-90 c…" at bounding box center [574, 376] width 1041 height 643
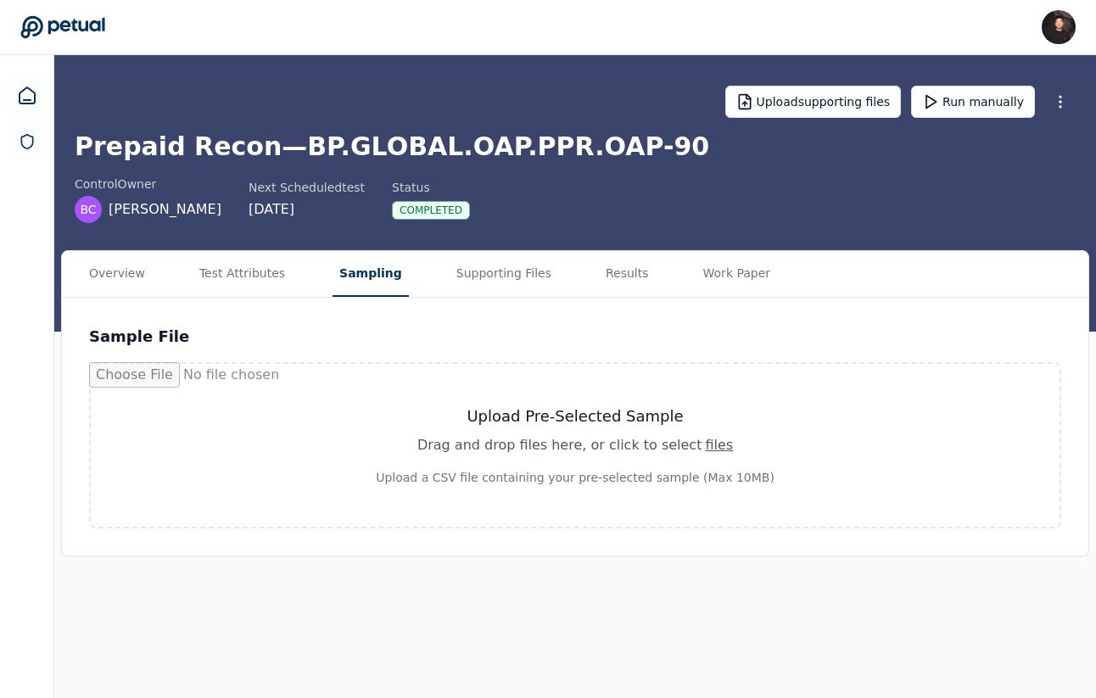
click at [70, 39] on div "[PERSON_NAME] [PERSON_NAME][EMAIL_ADDRESS] Sign out" at bounding box center [547, 27] width 1055 height 34
click at [70, 32] on icon at bounding box center [62, 27] width 85 height 24
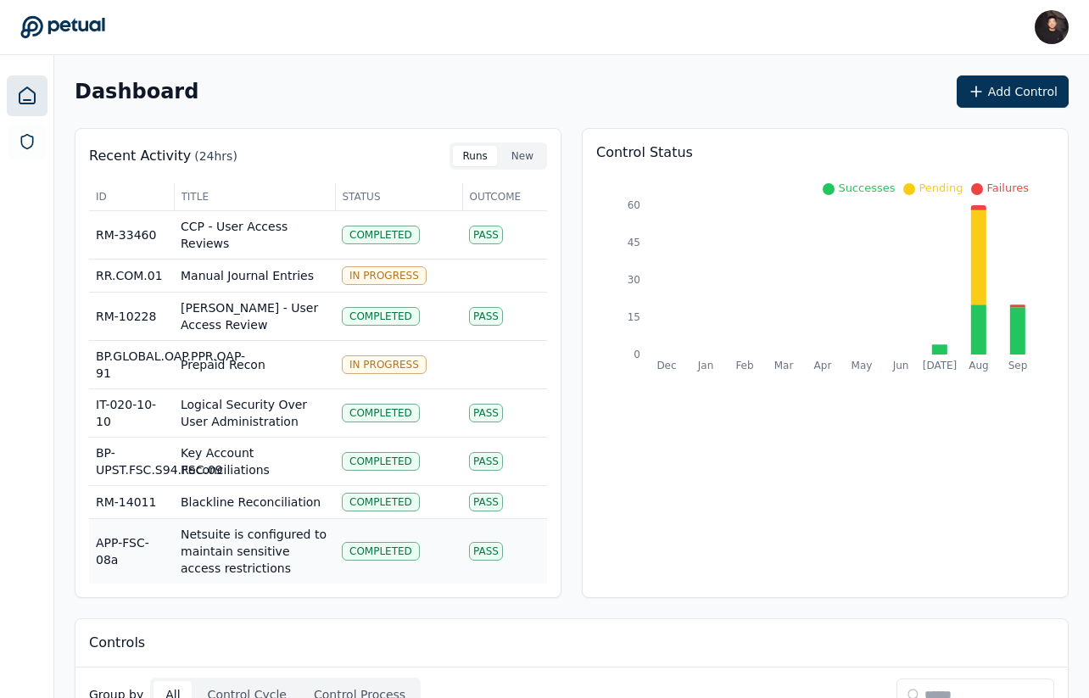
scroll to position [51, 0]
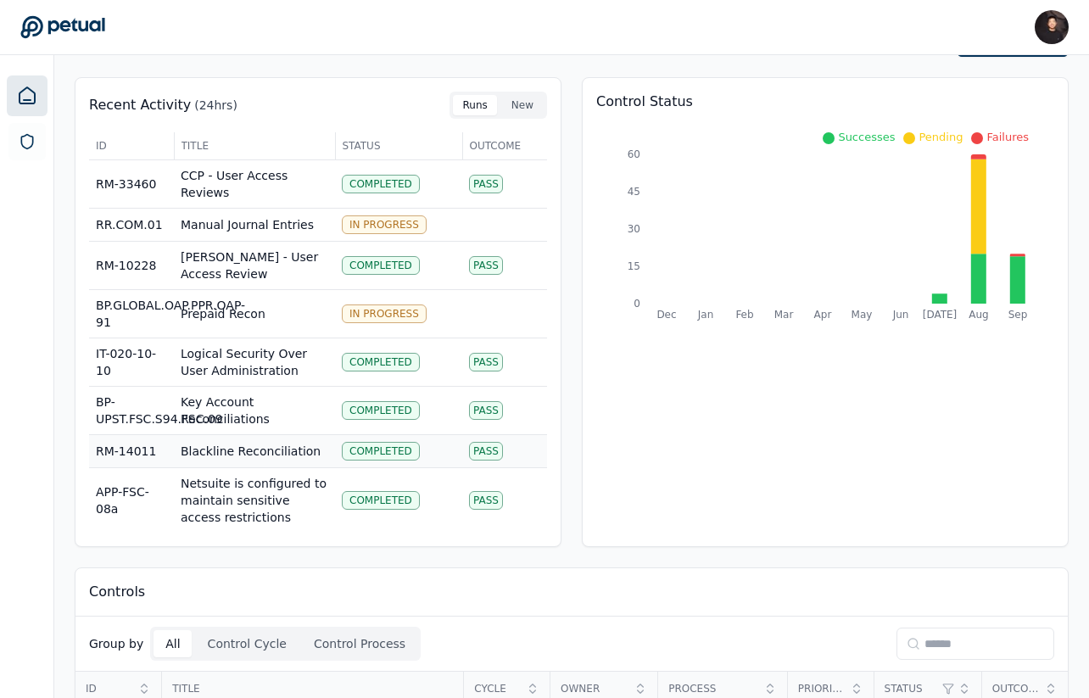
click at [275, 457] on td "Blackline Reconciliation" at bounding box center [254, 451] width 161 height 33
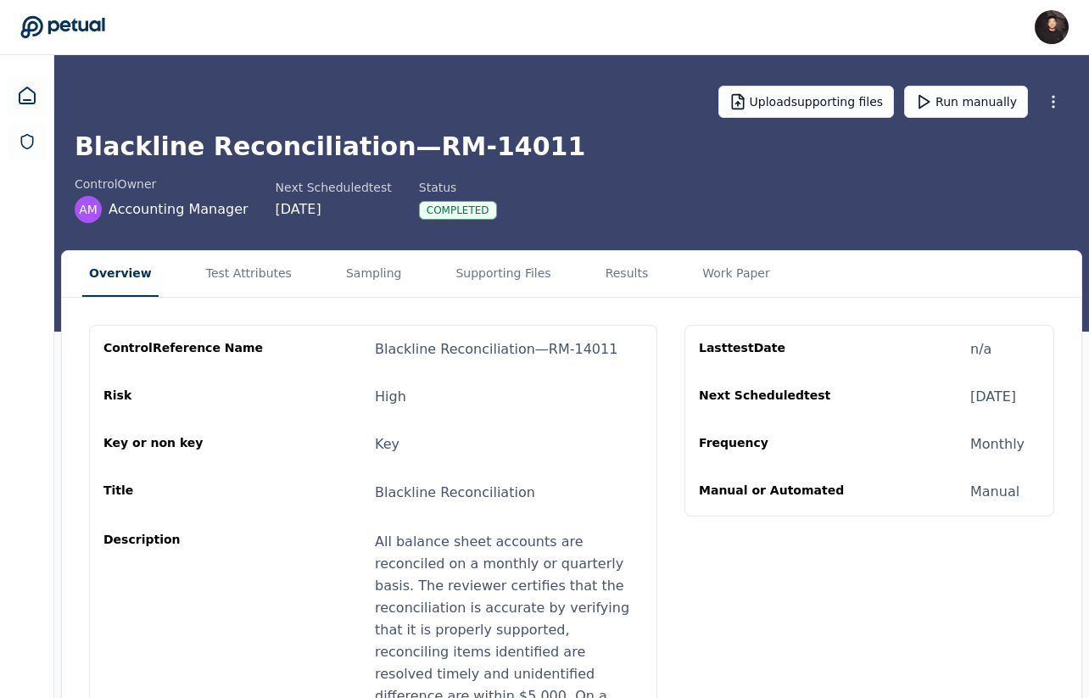
click at [319, 271] on div "Overview Test Attributes Sampling Supporting Files Results Work Paper" at bounding box center [571, 274] width 1019 height 47
click at [271, 277] on button "Test Attributes" at bounding box center [248, 274] width 99 height 46
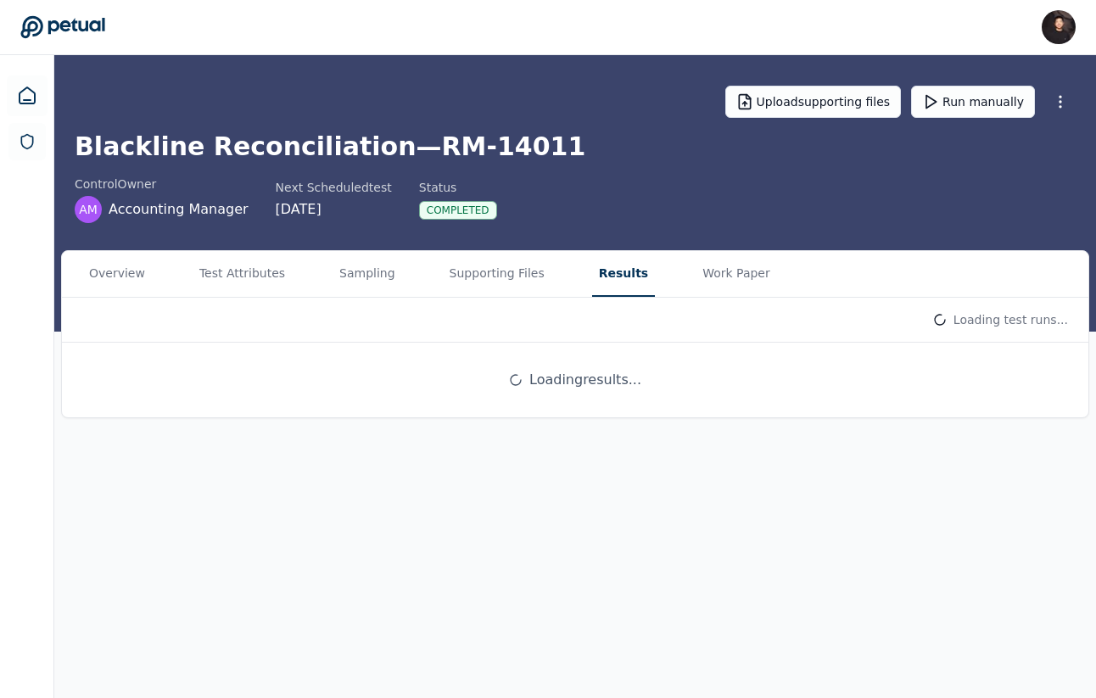
click at [616, 270] on button "Results" at bounding box center [623, 274] width 63 height 46
click at [616, 324] on html "[PERSON_NAME] [PERSON_NAME][EMAIL_ADDRESS] Sign out Upload supporting files Run…" at bounding box center [548, 349] width 1096 height 698
click at [616, 317] on html "[PERSON_NAME] [PERSON_NAME][EMAIL_ADDRESS] Sign out Upload supporting files Run…" at bounding box center [548, 349] width 1096 height 698
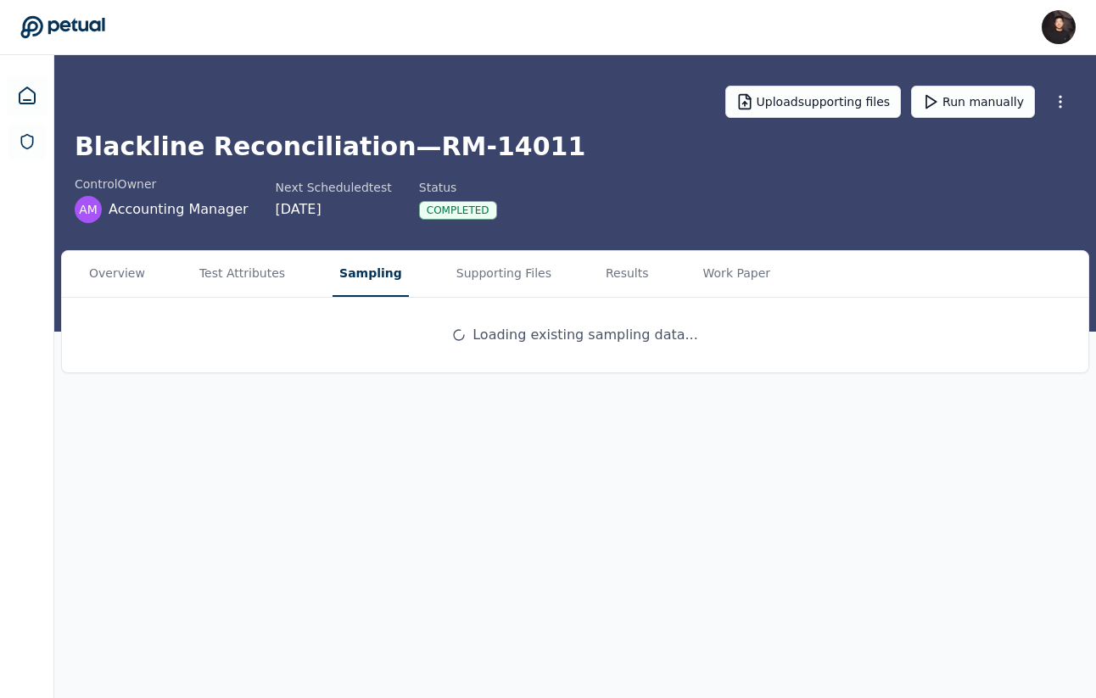
click at [365, 271] on button "Sampling" at bounding box center [370, 274] width 76 height 46
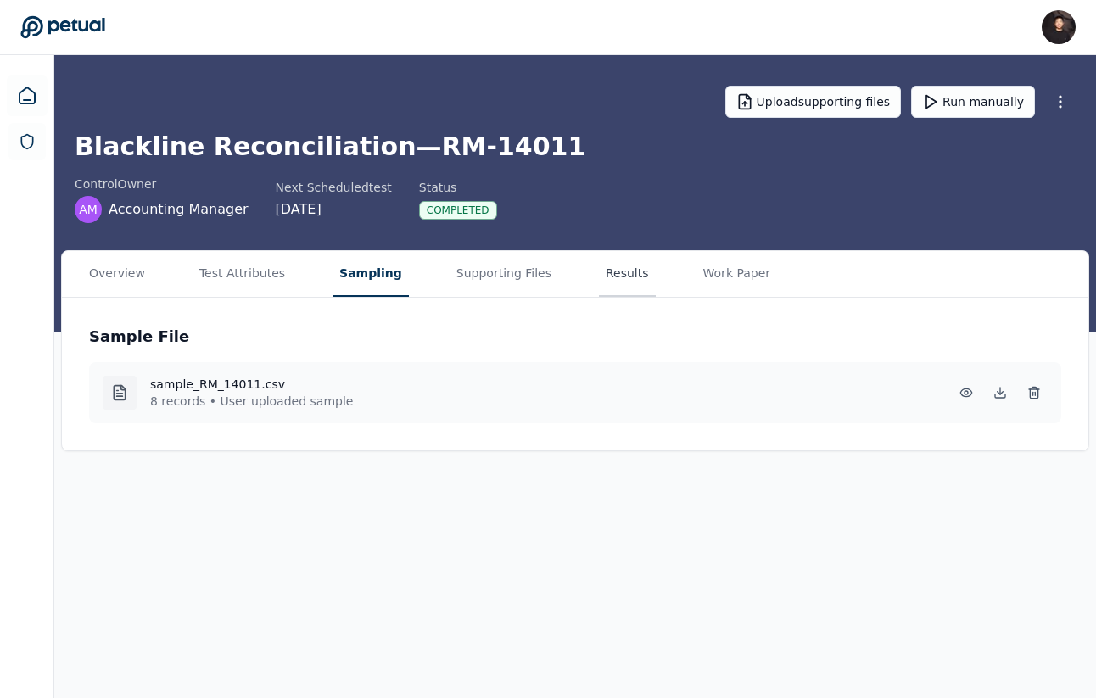
click at [611, 279] on button "Results" at bounding box center [627, 274] width 57 height 46
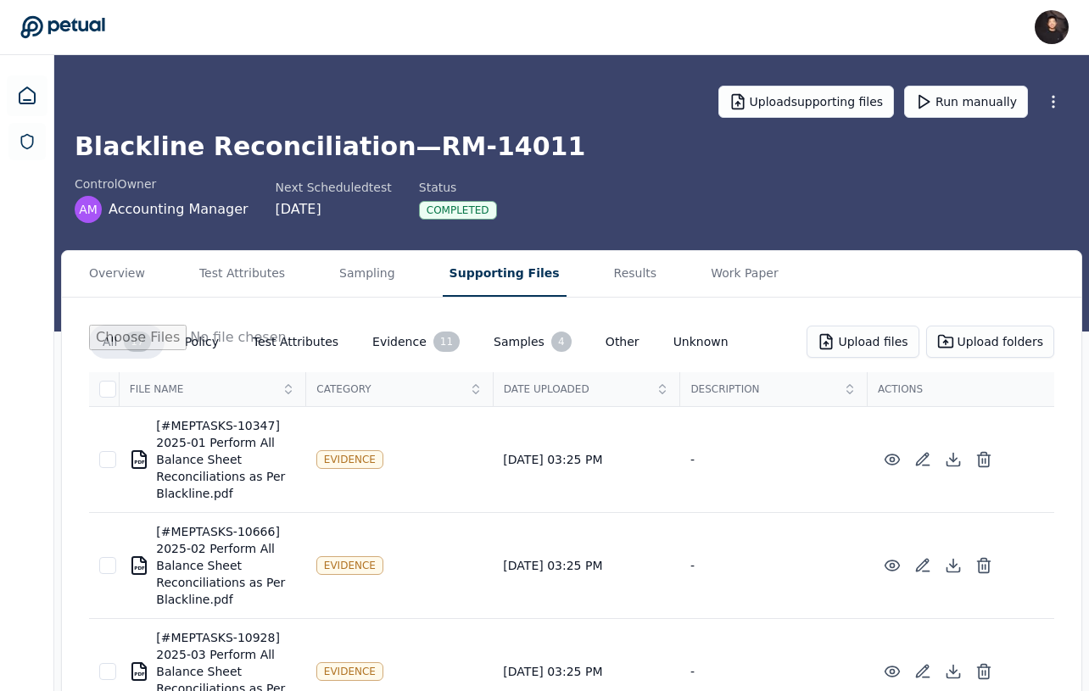
click at [468, 278] on button "Supporting Files" at bounding box center [505, 274] width 124 height 46
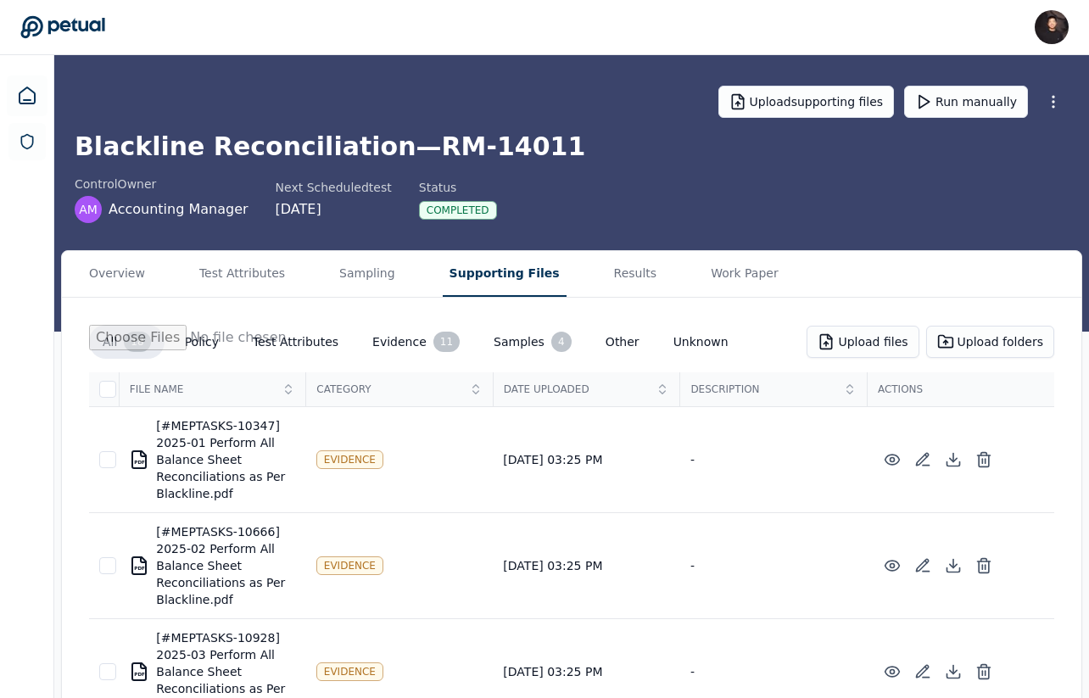
click at [489, 281] on button "Supporting Files" at bounding box center [505, 274] width 124 height 46
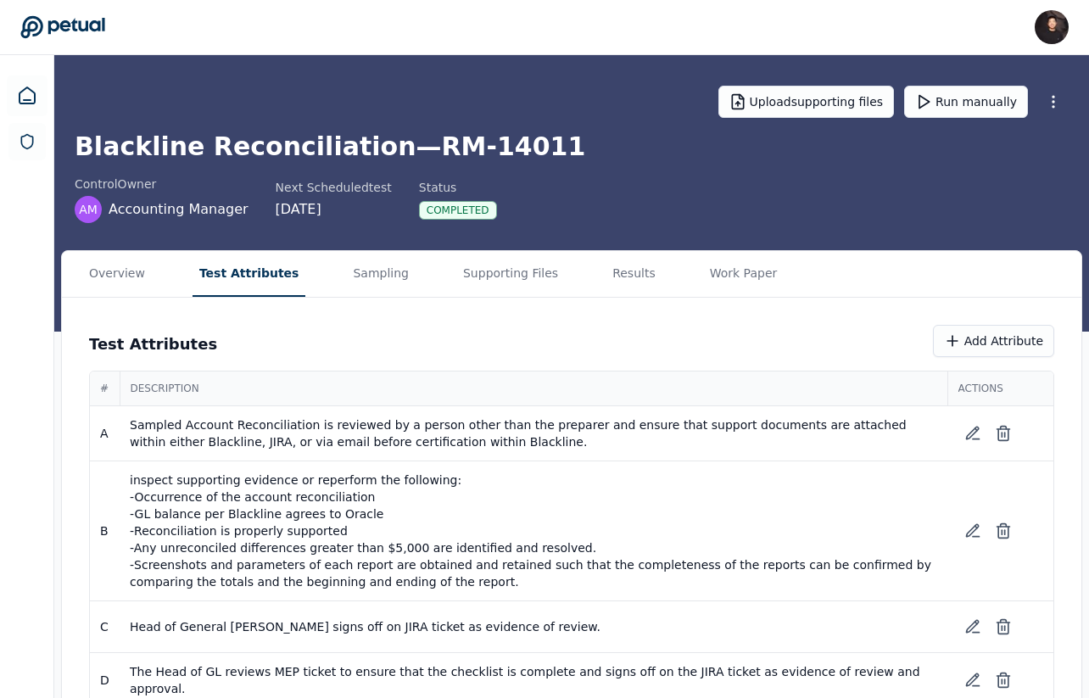
click at [237, 276] on button "Test Attributes" at bounding box center [250, 274] width 114 height 46
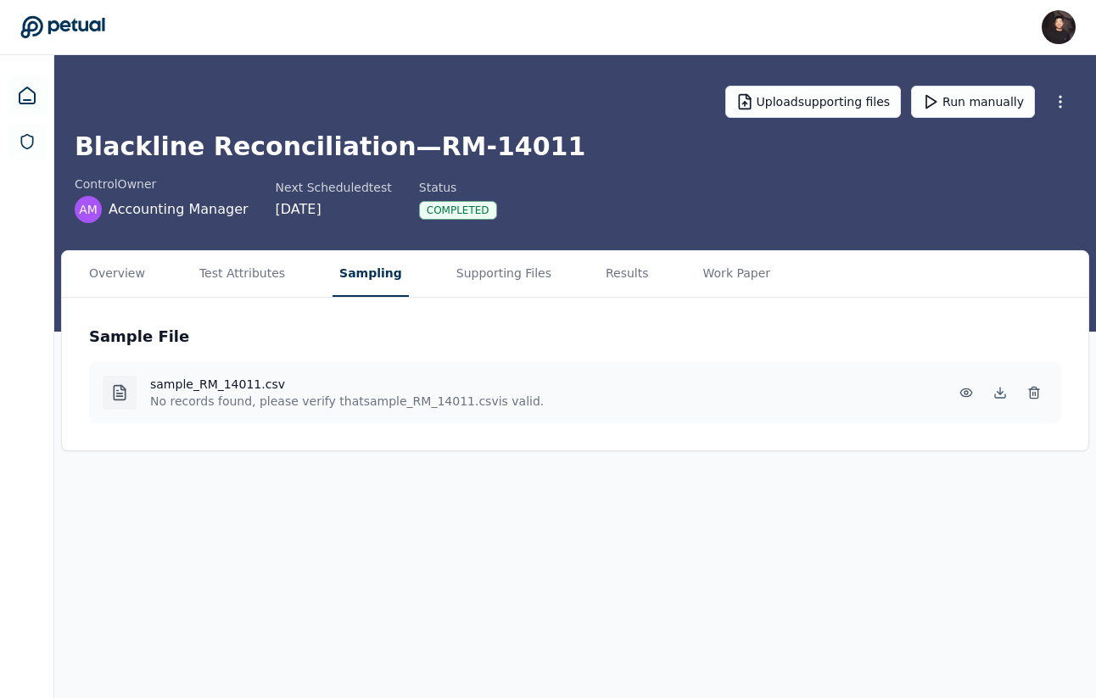
click at [355, 280] on button "Sampling" at bounding box center [370, 274] width 76 height 46
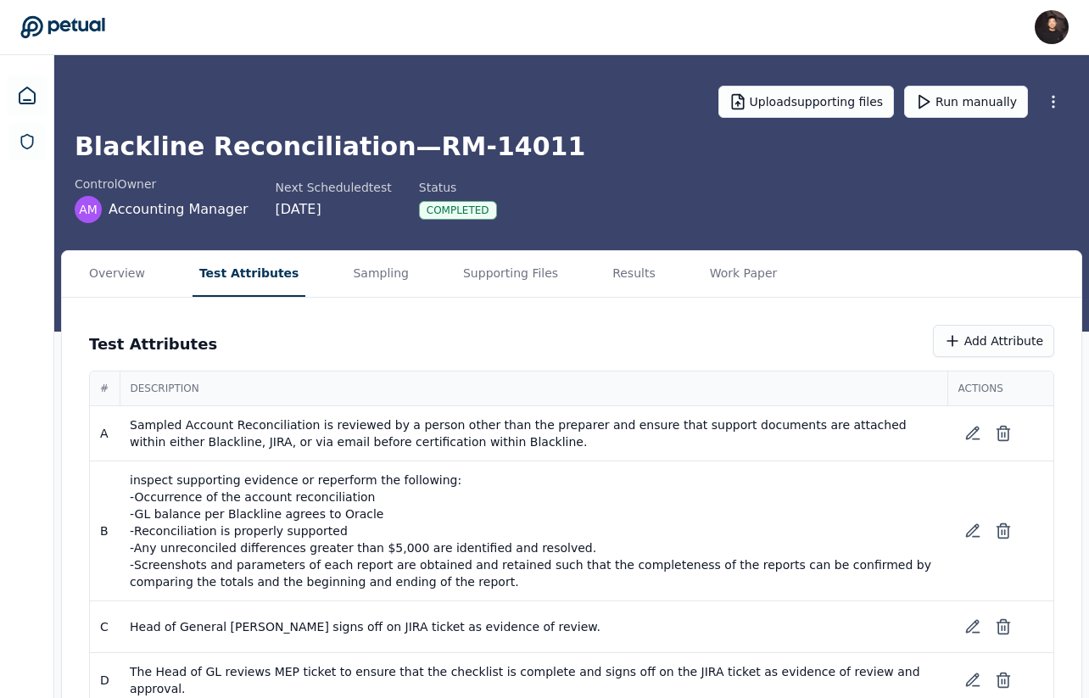
click at [251, 280] on button "Test Attributes" at bounding box center [250, 274] width 114 height 46
